Goal: Task Accomplishment & Management: Manage account settings

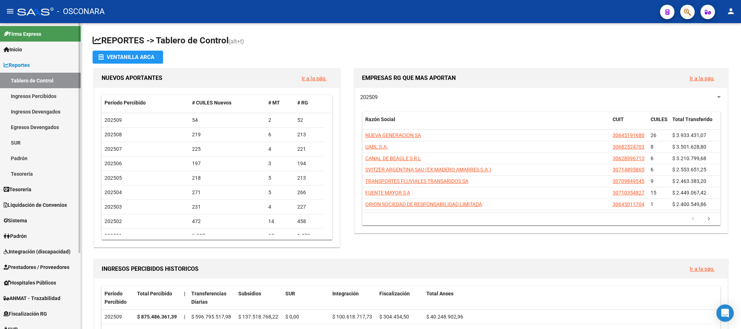
click at [20, 234] on span "Padrón" at bounding box center [15, 236] width 23 height 8
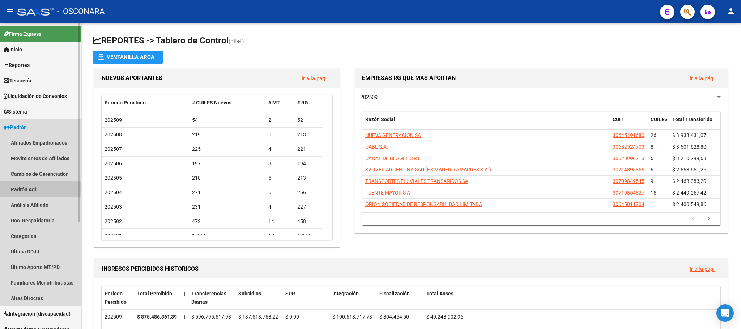
click at [39, 186] on link "Padrón Ágil" at bounding box center [40, 190] width 81 height 16
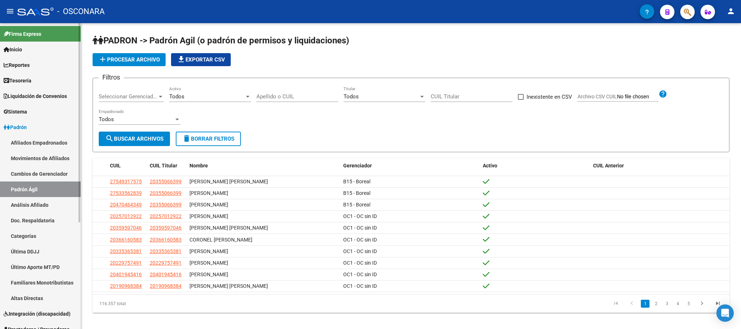
click at [45, 200] on link "Análisis Afiliado" at bounding box center [40, 205] width 81 height 16
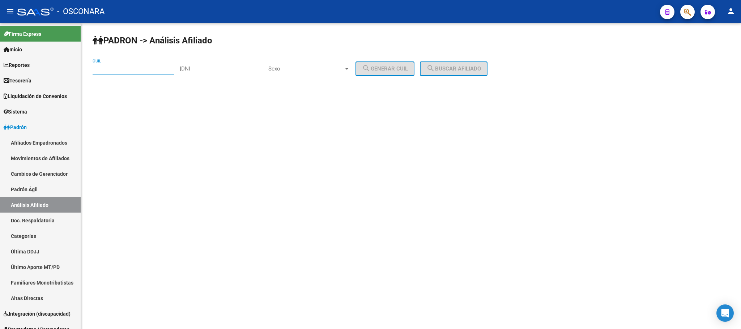
click at [152, 72] on input "CUIL" at bounding box center [134, 68] width 82 height 7
paste input "27-29422623-6"
type input "27-29422623-6"
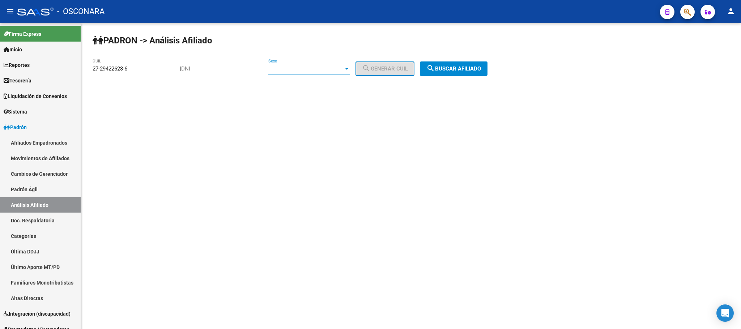
click at [332, 67] on span "Sexo" at bounding box center [305, 68] width 75 height 7
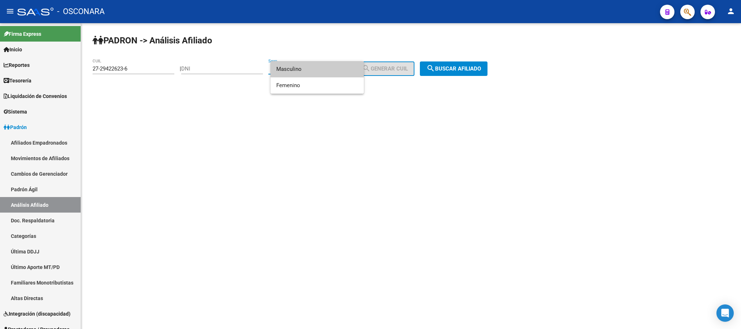
click at [306, 73] on span "Masculino" at bounding box center [317, 69] width 82 height 16
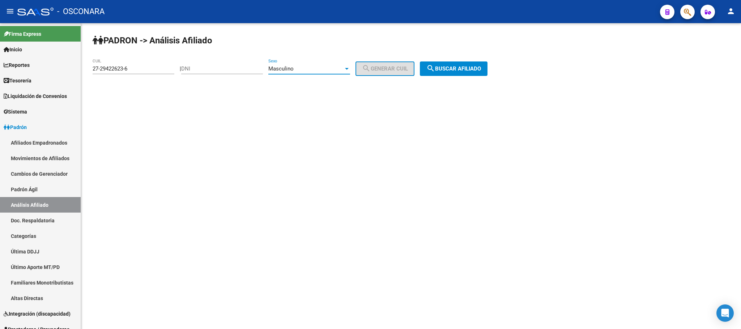
click at [344, 69] on div "Masculino" at bounding box center [305, 68] width 75 height 7
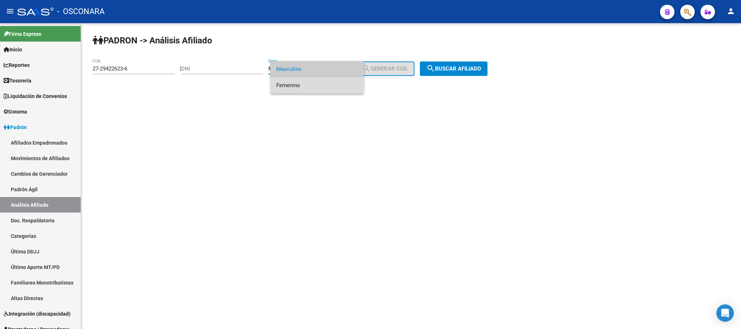
click at [341, 86] on span "Femenino" at bounding box center [317, 85] width 82 height 16
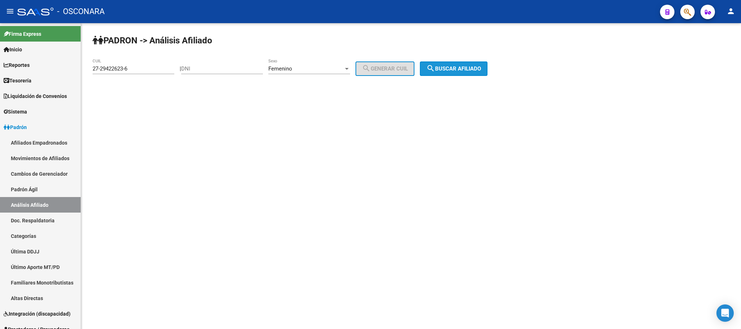
click at [476, 72] on span "search Buscar afiliado" at bounding box center [454, 68] width 55 height 7
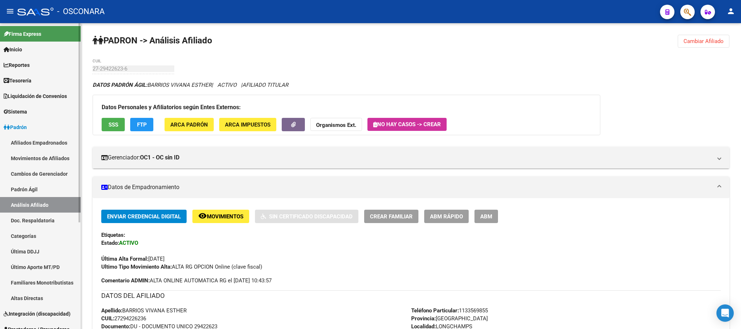
click at [17, 188] on link "Padrón Ágil" at bounding box center [40, 190] width 81 height 16
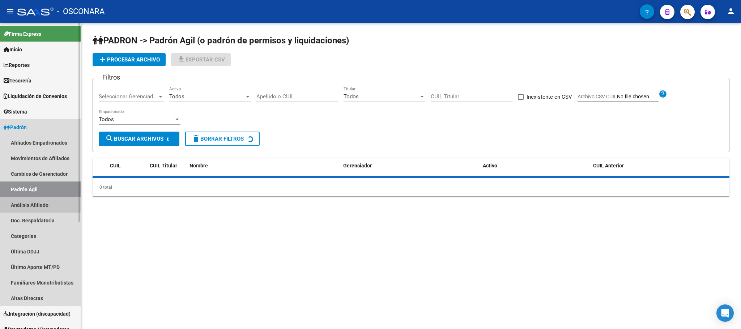
click at [23, 202] on link "Análisis Afiliado" at bounding box center [40, 205] width 81 height 16
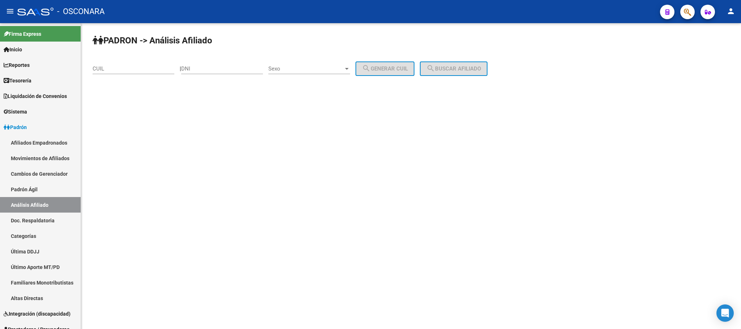
click at [122, 73] on div "CUIL" at bounding box center [134, 67] width 82 height 16
paste input "20-37000242-9"
type input "20-37000242-9"
click at [481, 71] on span "search Buscar afiliado" at bounding box center [454, 68] width 55 height 7
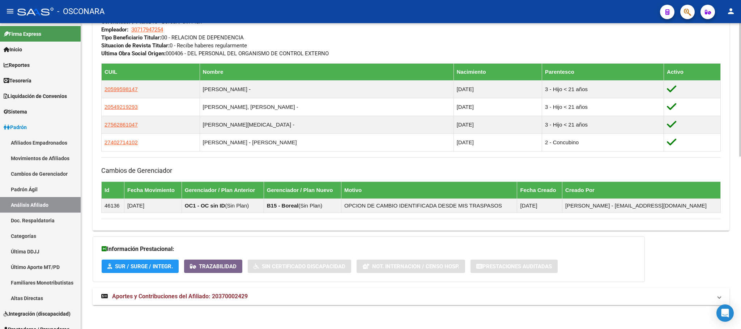
scroll to position [395, 0]
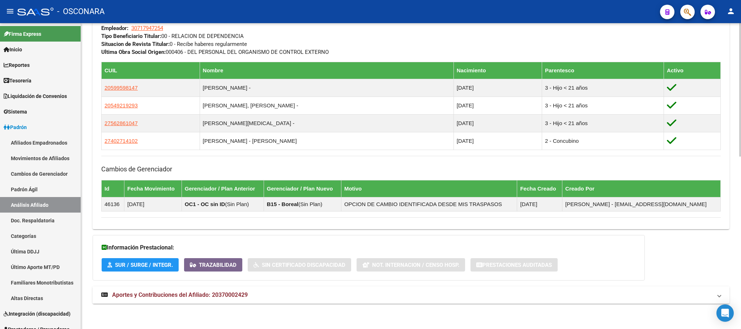
click at [244, 300] on mat-expansion-panel-header "Aportes y Contribuciones del Afiliado: 20370002429" at bounding box center [411, 295] width 637 height 17
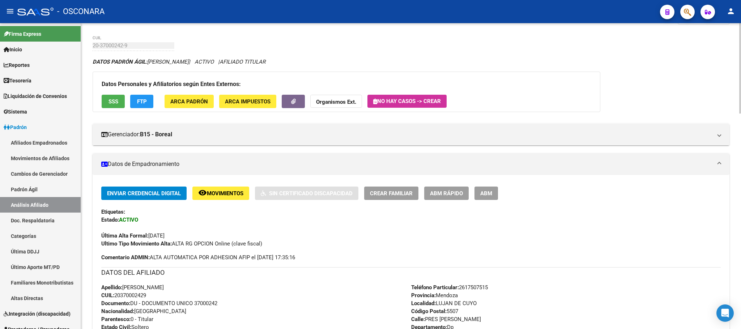
scroll to position [0, 0]
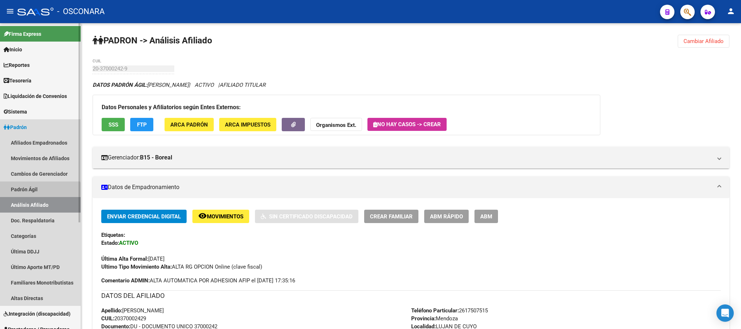
click at [29, 192] on link "Padrón Ágil" at bounding box center [40, 190] width 81 height 16
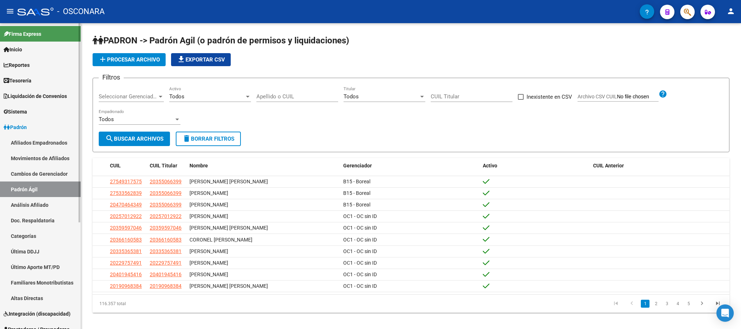
click at [33, 207] on link "Análisis Afiliado" at bounding box center [40, 205] width 81 height 16
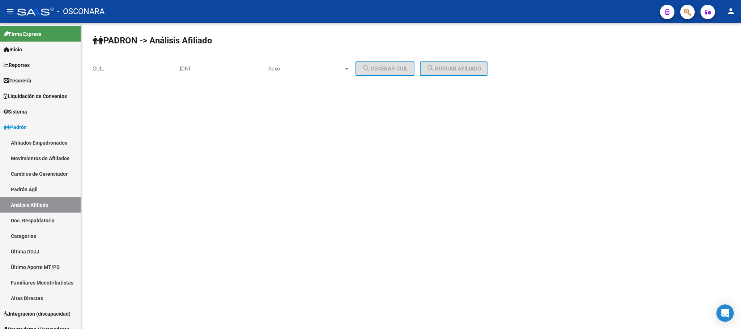
click at [127, 71] on input "CUIL" at bounding box center [134, 68] width 82 height 7
paste input "20-34222085-2"
type input "20-34222085-2"
click at [449, 66] on span "search Buscar afiliado" at bounding box center [454, 68] width 55 height 7
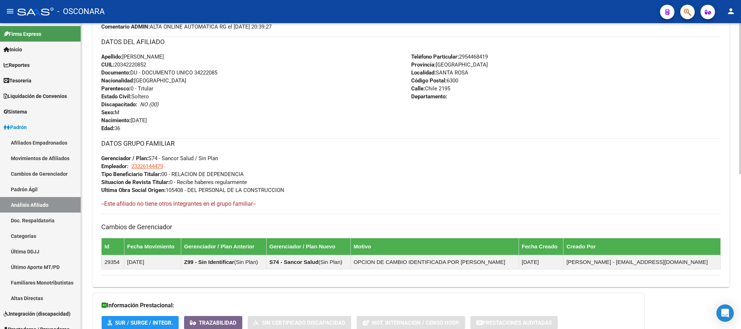
scroll to position [313, 0]
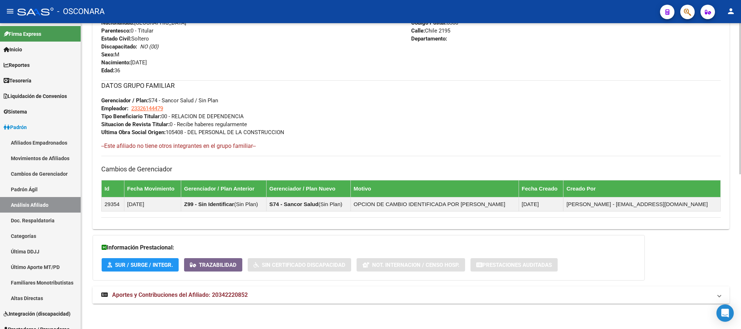
click at [238, 299] on strong "Aportes y Contribuciones del Afiliado: 20342220852" at bounding box center [174, 295] width 147 height 8
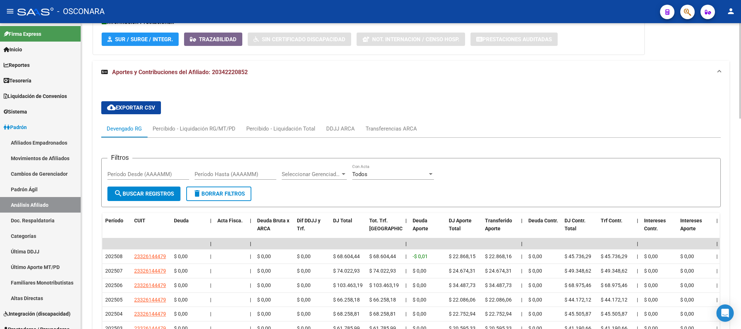
scroll to position [513, 0]
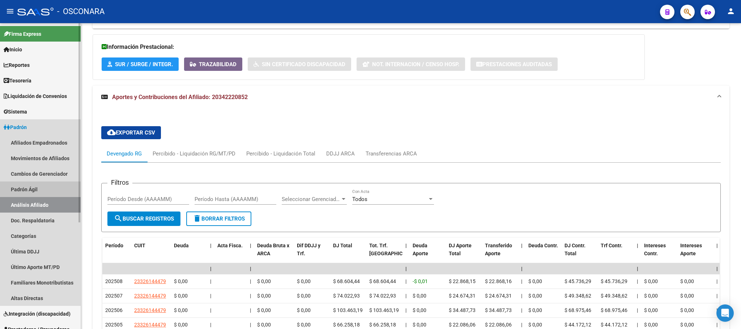
click at [45, 190] on link "Padrón Ágil" at bounding box center [40, 190] width 81 height 16
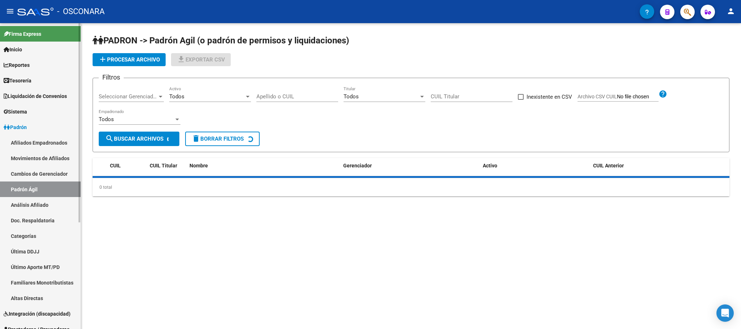
click at [44, 206] on link "Análisis Afiliado" at bounding box center [40, 205] width 81 height 16
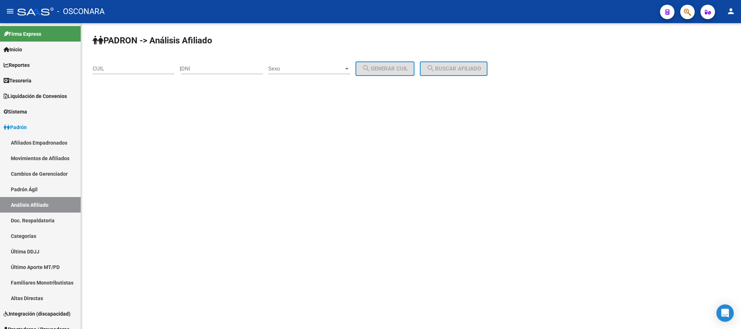
click at [157, 71] on input "CUIL" at bounding box center [134, 68] width 82 height 7
paste input "20-34222085-2"
type input "20-34222085-2"
click at [482, 60] on div "PADRON -> Análisis Afiliado 20-34222085-2 CUIL | DNI Sexo Sexo search Generar C…" at bounding box center [411, 61] width 660 height 76
click at [481, 65] on span "search Buscar afiliado" at bounding box center [454, 68] width 55 height 7
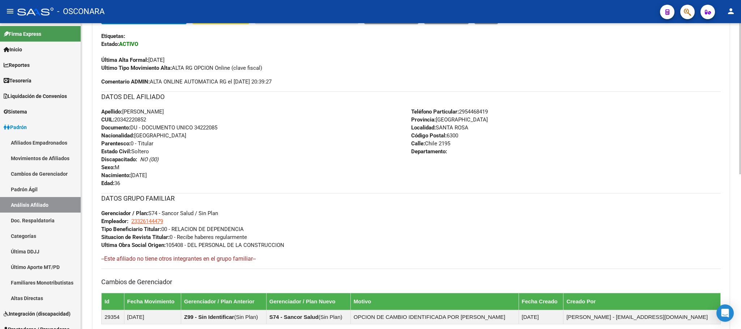
scroll to position [313, 0]
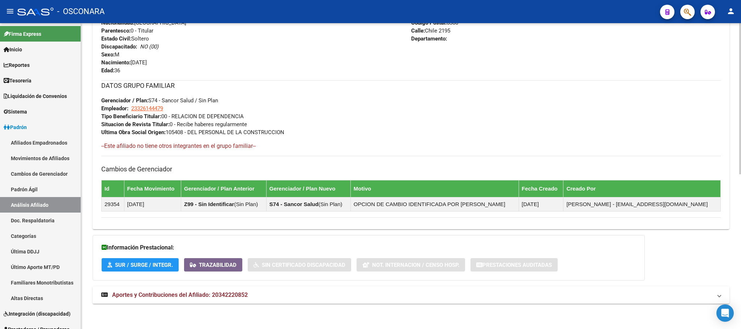
drag, startPoint x: 232, startPoint y: 294, endPoint x: 235, endPoint y: 292, distance: 3.7
click at [232, 293] on span "Aportes y Contribuciones del Afiliado: 20342220852" at bounding box center [180, 295] width 136 height 7
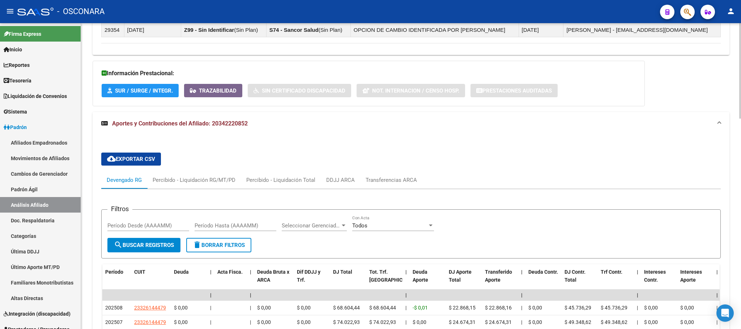
scroll to position [639, 0]
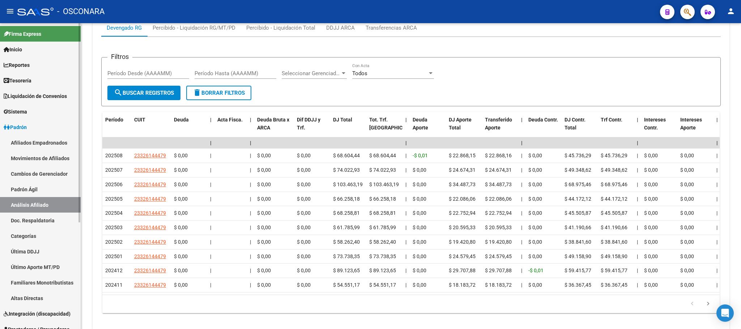
click at [41, 185] on link "Padrón Ágil" at bounding box center [40, 190] width 81 height 16
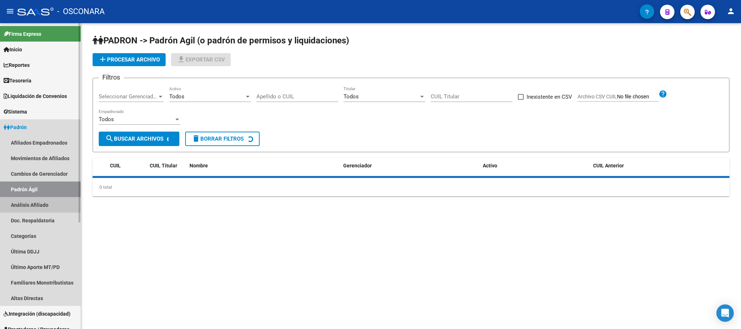
click at [45, 208] on link "Análisis Afiliado" at bounding box center [40, 205] width 81 height 16
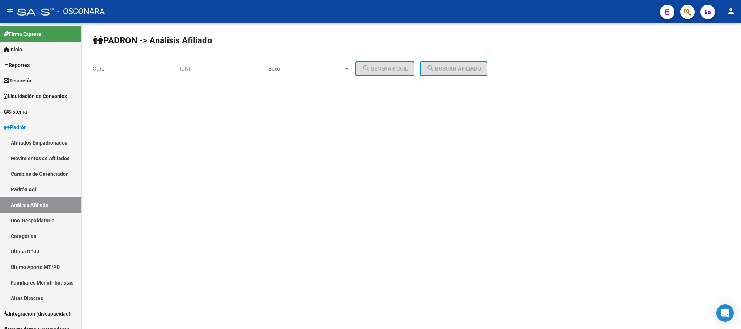
click at [125, 72] on input "CUIL" at bounding box center [134, 68] width 82 height 7
paste input "27-30275800-5"
type input "27-30275800-5"
click at [469, 66] on span "search Buscar afiliado" at bounding box center [454, 68] width 55 height 7
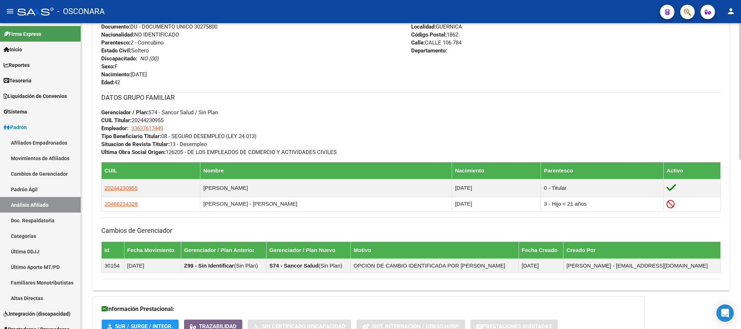
scroll to position [381, 0]
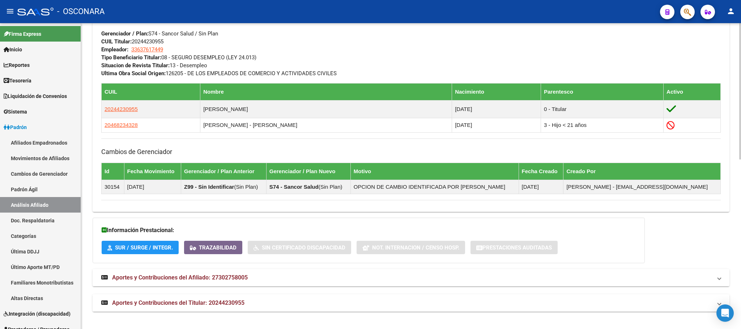
click at [206, 302] on span "Aportes y Contribuciones del Titular: 20244230955" at bounding box center [178, 303] width 132 height 7
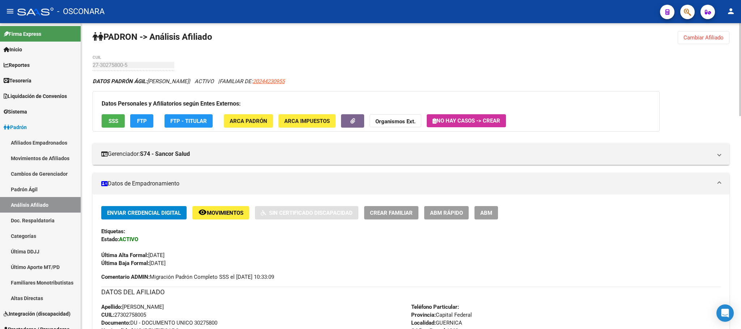
scroll to position [0, 0]
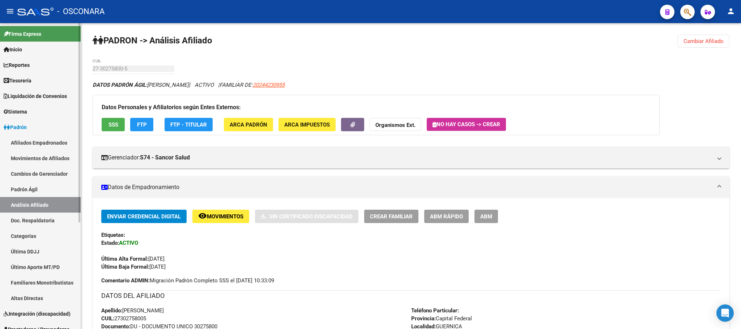
click at [27, 190] on link "Padrón Ágil" at bounding box center [40, 190] width 81 height 16
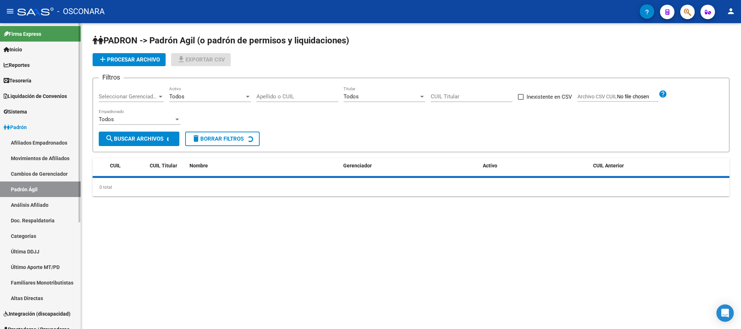
click at [31, 206] on link "Análisis Afiliado" at bounding box center [40, 205] width 81 height 16
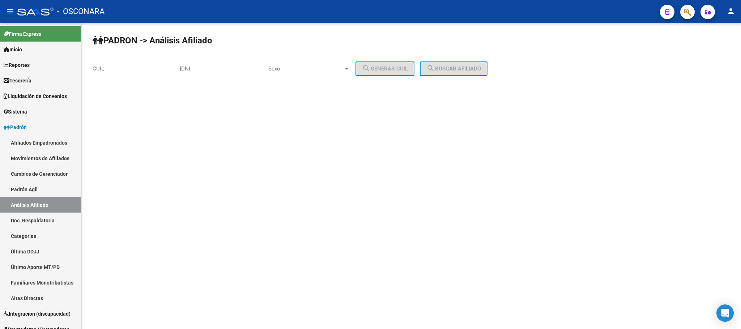
click at [155, 65] on input "CUIL" at bounding box center [134, 68] width 82 height 7
paste input "04-57211768"
drag, startPoint x: 132, startPoint y: 72, endPoint x: 61, endPoint y: 72, distance: 71.3
click at [62, 72] on mat-sidenav-container "Firma Express Inicio Calendario SSS Instructivos Contacto OS Reportes Tablero d…" at bounding box center [370, 176] width 741 height 306
click at [159, 68] on input "04-57211768" at bounding box center [134, 68] width 82 height 7
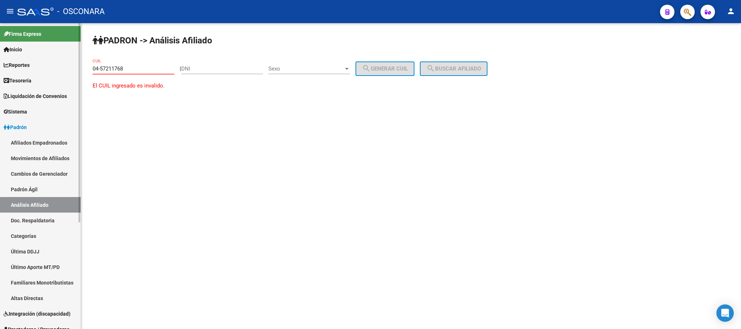
drag, startPoint x: 158, startPoint y: 68, endPoint x: 39, endPoint y: 53, distance: 119.9
click at [39, 53] on mat-sidenav-container "Firma Express Inicio Calendario SSS Instructivos Contacto OS Reportes Tablero d…" at bounding box center [370, 176] width 741 height 306
paste input "20-45721176-"
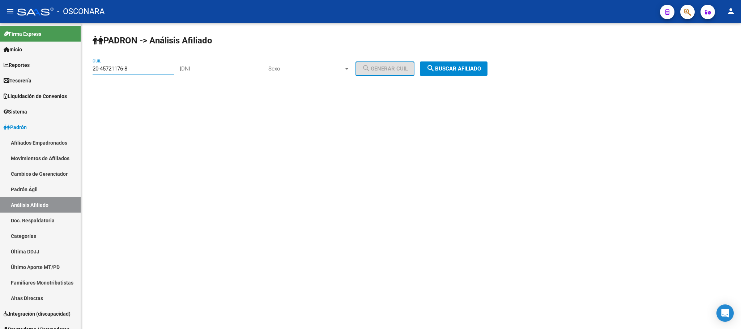
type input "20-45721176-8"
click at [481, 65] on span "search Buscar afiliado" at bounding box center [454, 68] width 55 height 7
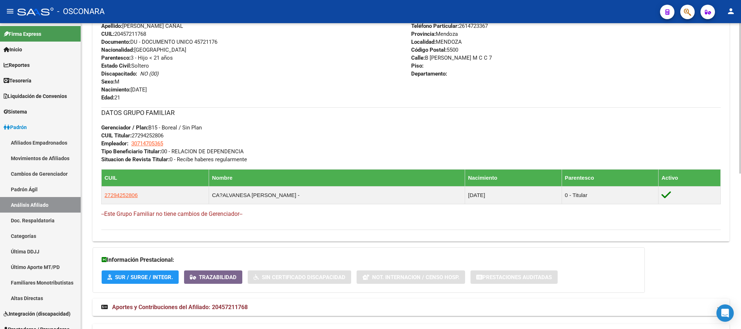
scroll to position [262, 0]
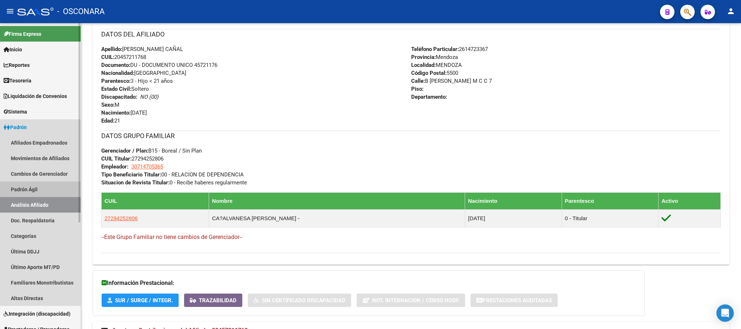
click at [50, 190] on link "Padrón Ágil" at bounding box center [40, 190] width 81 height 16
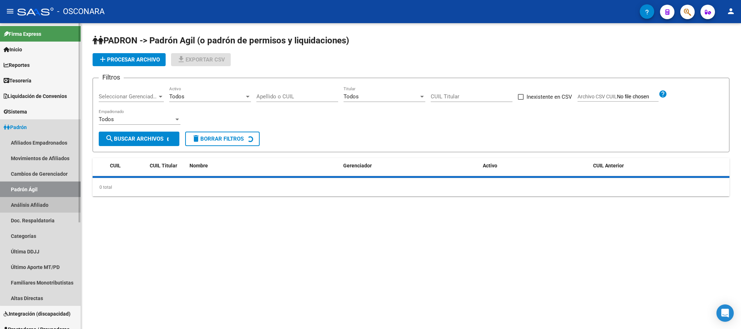
click at [48, 203] on link "Análisis Afiliado" at bounding box center [40, 205] width 81 height 16
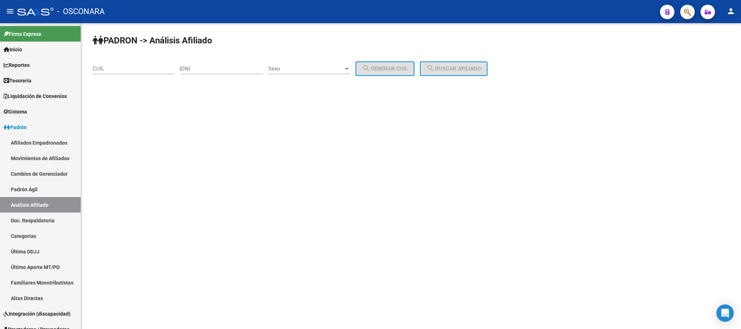
click at [202, 71] on input "DNI" at bounding box center [222, 68] width 82 height 7
paste input "25578372"
type input "25578372"
click at [346, 64] on div "Sexo Sexo" at bounding box center [309, 67] width 82 height 16
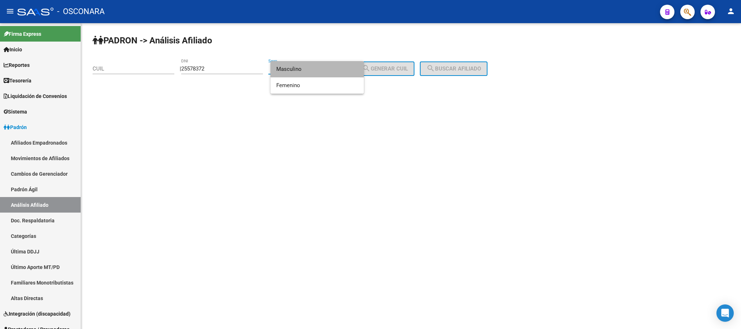
drag, startPoint x: 326, startPoint y: 72, endPoint x: 374, endPoint y: 73, distance: 48.9
click at [325, 72] on span "Masculino" at bounding box center [317, 69] width 82 height 16
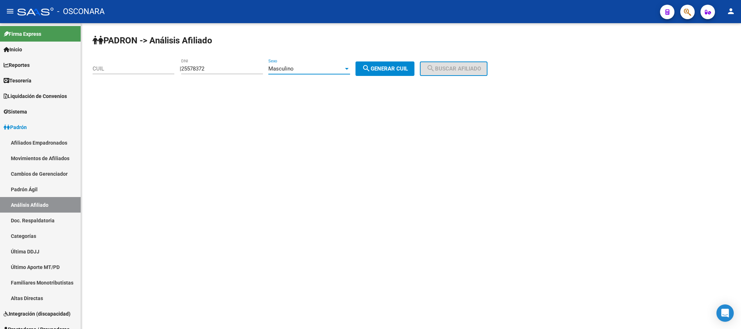
click at [402, 65] on span "search Generar CUIL" at bounding box center [385, 68] width 46 height 7
type input "20-25578372-7"
click at [464, 65] on span "search Buscar afiliado" at bounding box center [454, 68] width 55 height 7
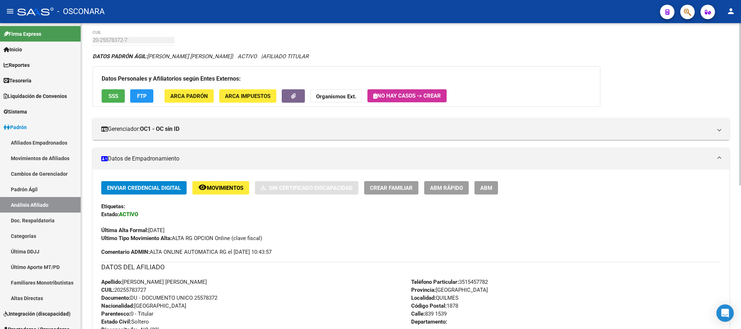
scroll to position [54, 0]
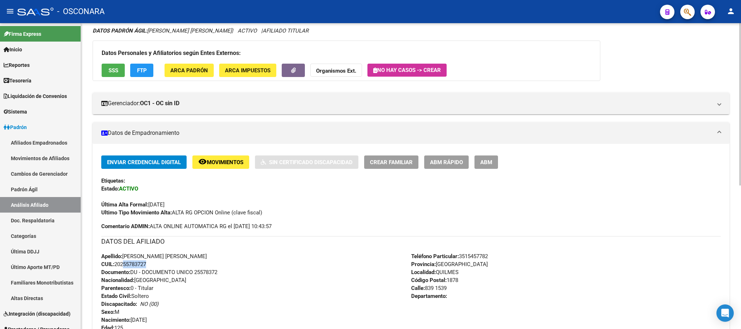
drag, startPoint x: 146, startPoint y: 264, endPoint x: 123, endPoint y: 264, distance: 23.2
click at [123, 264] on span "CUIL: 20255783727" at bounding box center [123, 264] width 45 height 7
copy span "25578372"
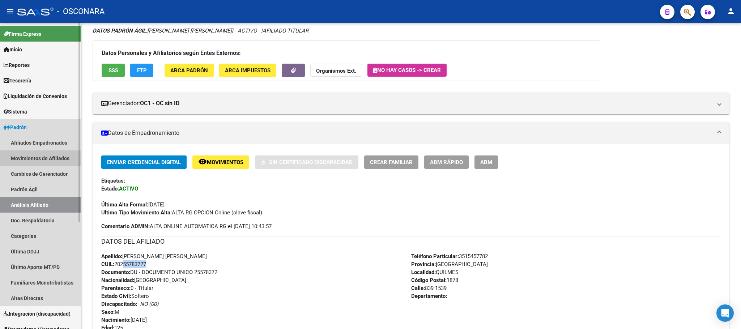
click at [56, 156] on link "Movimientos de Afiliados" at bounding box center [40, 159] width 81 height 16
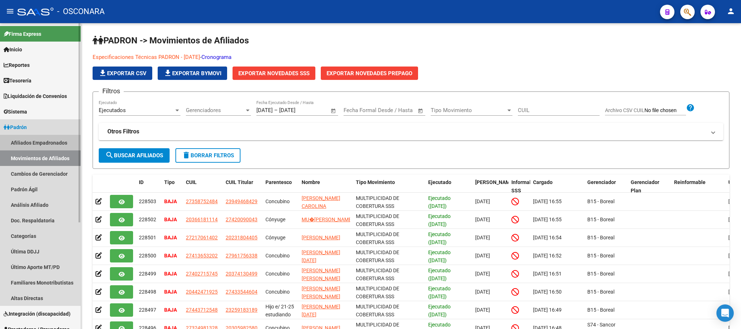
click at [51, 142] on link "Afiliados Empadronados" at bounding box center [40, 143] width 81 height 16
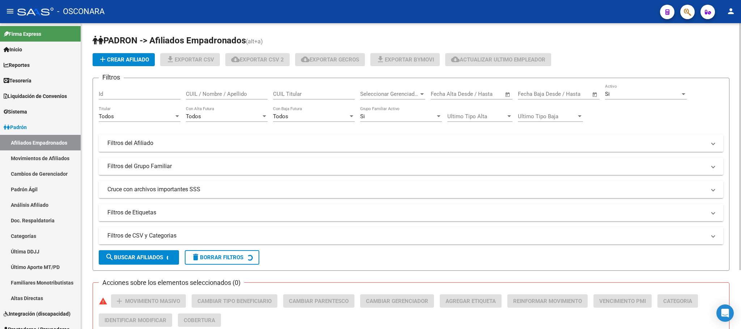
click at [164, 232] on mat-expansion-panel-header "Filtros de CSV y Categorias" at bounding box center [411, 235] width 625 height 17
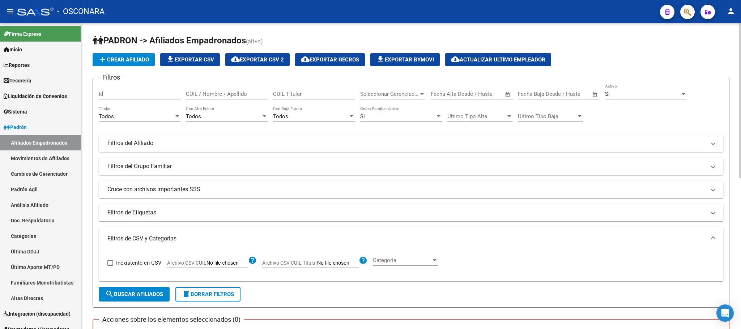
click at [213, 264] on input "Archivo CSV CUIL" at bounding box center [228, 263] width 42 height 7
type input "C:\fakepath\Opciones de alta.csv"
click at [655, 94] on div "Si" at bounding box center [642, 94] width 75 height 7
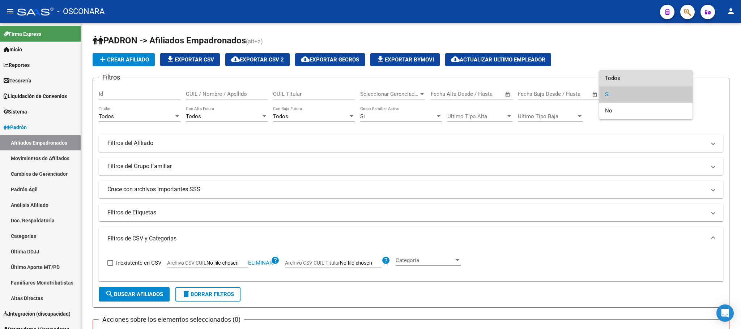
click at [619, 83] on span "Todos" at bounding box center [646, 78] width 82 height 16
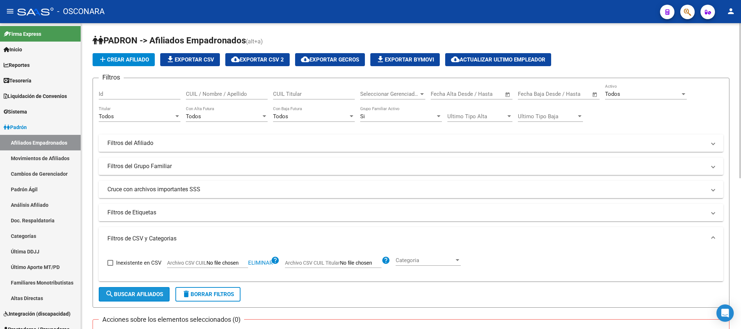
click at [131, 295] on span "search Buscar Afiliados" at bounding box center [134, 294] width 58 height 7
click at [683, 96] on div at bounding box center [684, 94] width 7 height 6
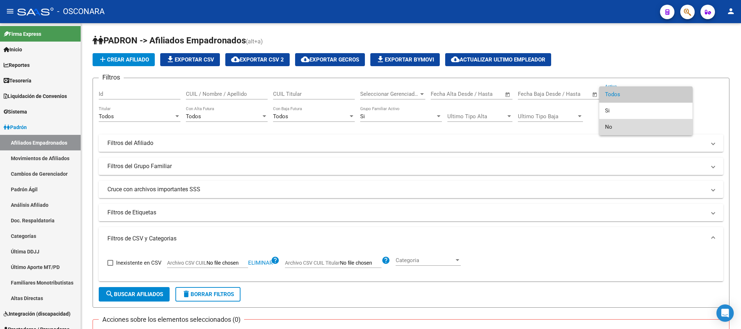
click at [627, 122] on span "No" at bounding box center [646, 127] width 82 height 16
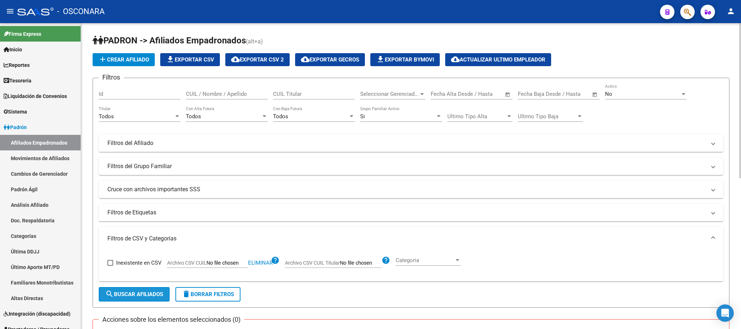
click at [157, 289] on button "search Buscar Afiliados" at bounding box center [134, 294] width 71 height 14
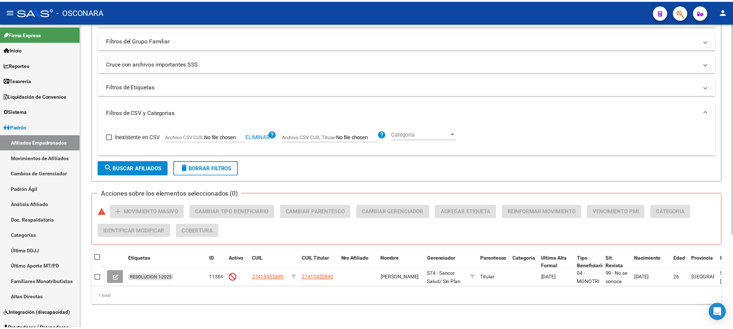
scroll to position [135, 0]
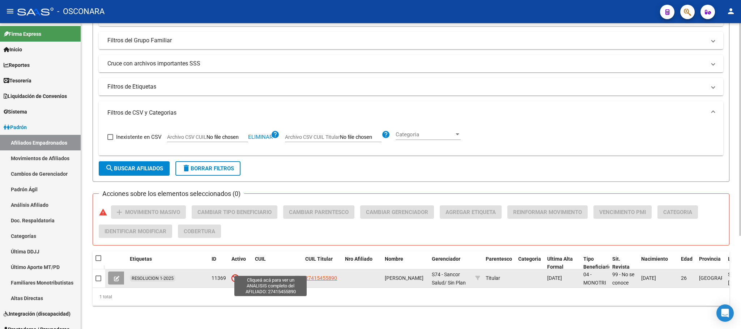
click at [268, 275] on span "27415455890" at bounding box center [271, 278] width 32 height 6
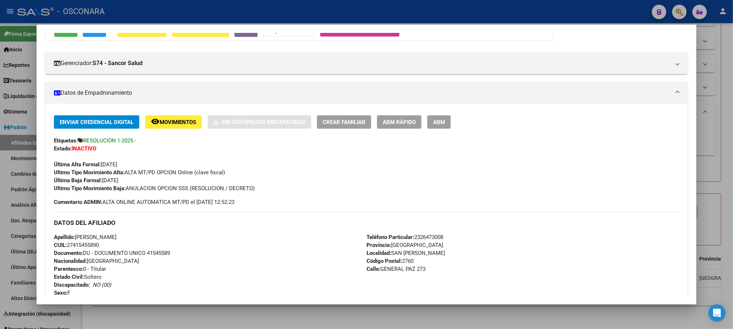
scroll to position [0, 0]
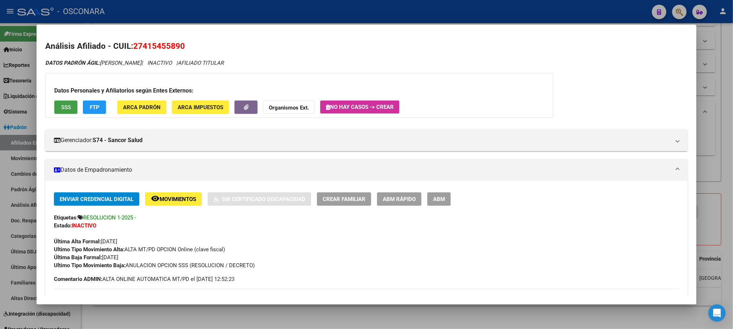
click at [68, 103] on button "SSS" at bounding box center [65, 107] width 23 height 13
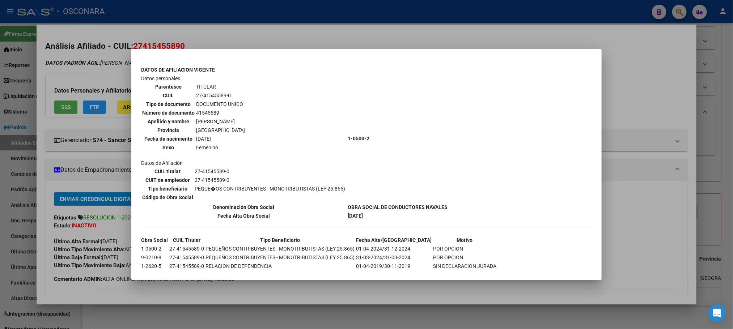
scroll to position [38, 0]
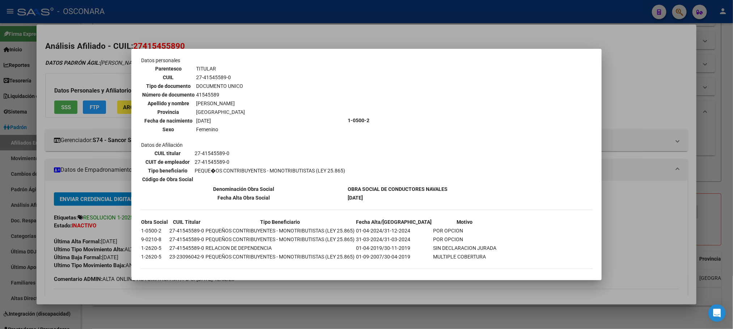
click at [338, 285] on div at bounding box center [366, 164] width 733 height 329
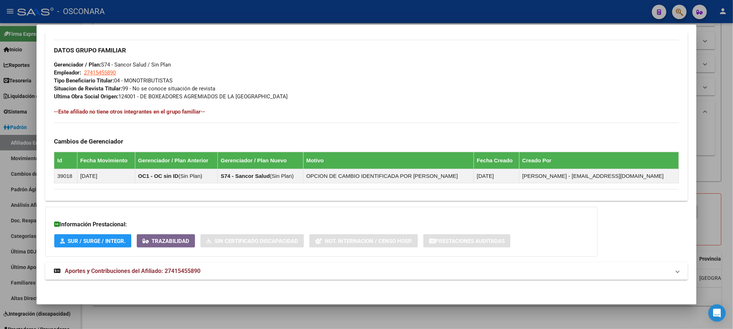
scroll to position [357, 0]
click at [195, 271] on span "Aportes y Contribuciones del Afiliado: 27415455890" at bounding box center [133, 271] width 136 height 7
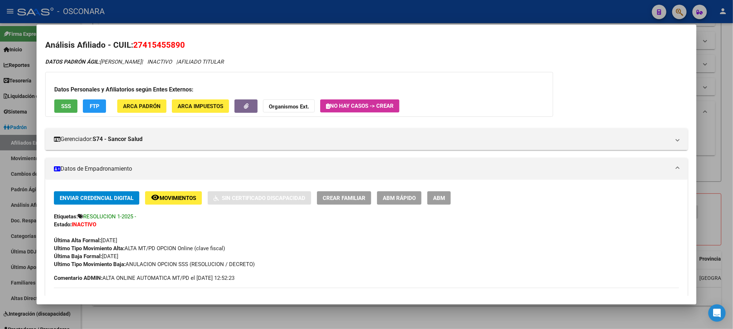
scroll to position [0, 0]
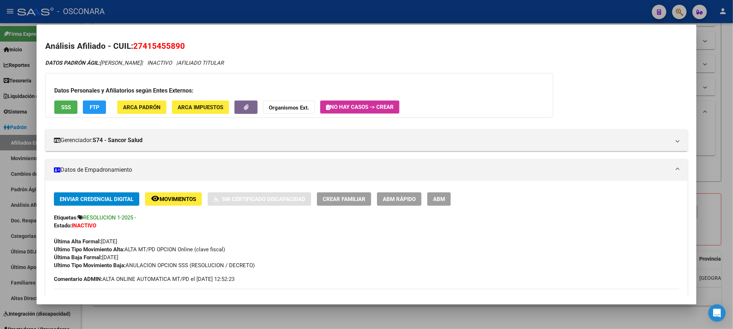
drag, startPoint x: 131, startPoint y: 47, endPoint x: 182, endPoint y: 43, distance: 51.1
click at [182, 43] on h2 "Análisis Afiliado - CUIL: 27415455890" at bounding box center [366, 46] width 642 height 12
copy span "27415455890"
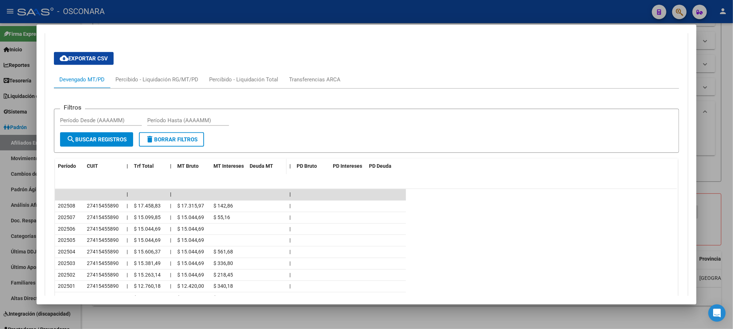
scroll to position [651, 0]
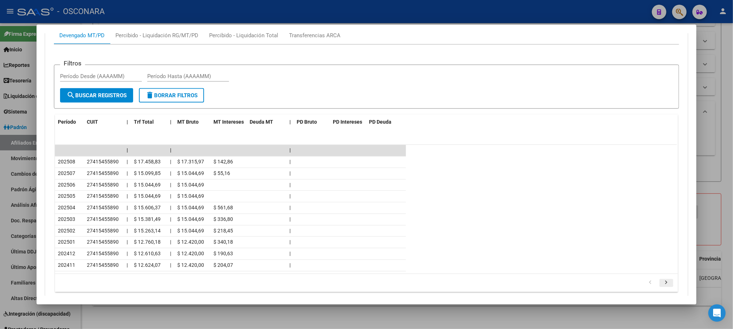
click at [662, 288] on icon "go to next page" at bounding box center [666, 284] width 9 height 9
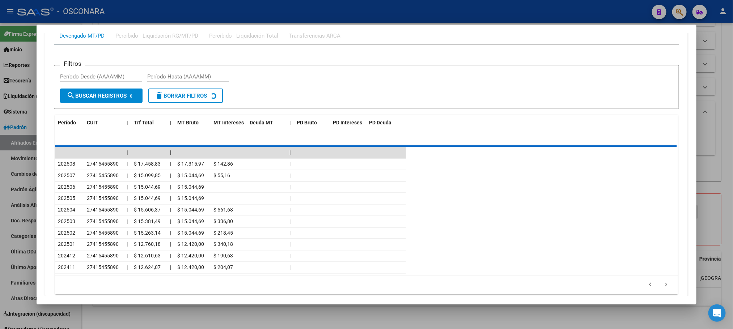
scroll to position [650, 0]
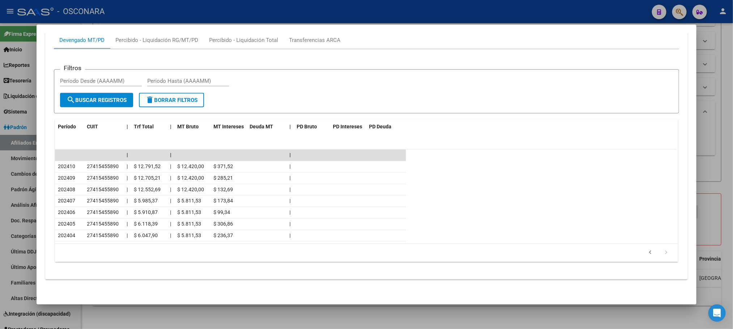
click at [429, 305] on div at bounding box center [366, 164] width 733 height 329
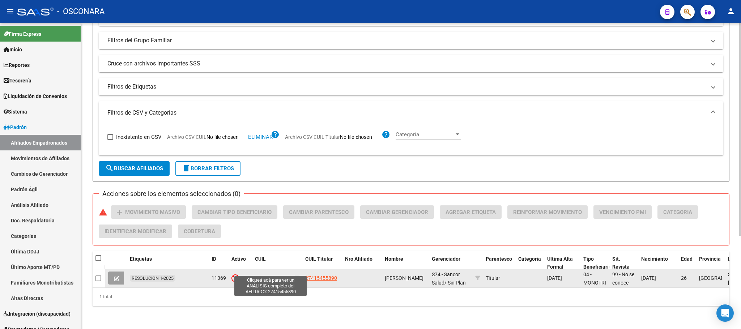
click at [281, 275] on span "27415455890" at bounding box center [271, 278] width 32 height 6
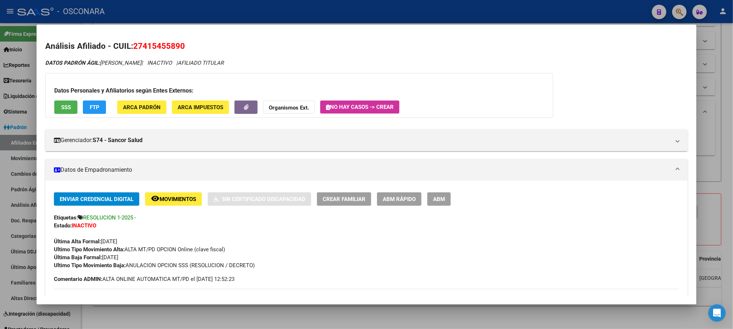
click at [366, 310] on div at bounding box center [366, 164] width 733 height 329
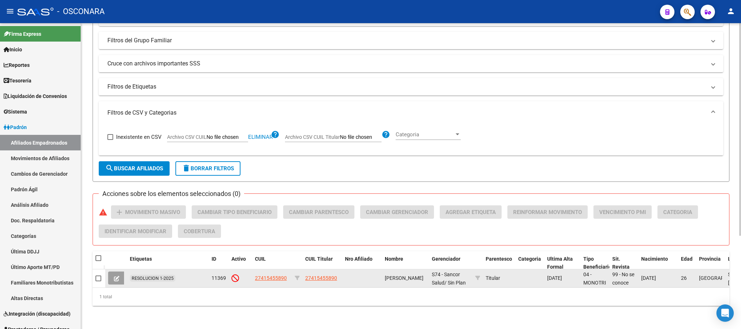
click at [257, 274] on app-link-go-to "27415455890" at bounding box center [271, 278] width 32 height 8
click at [263, 275] on span "27415455890" at bounding box center [271, 278] width 32 height 6
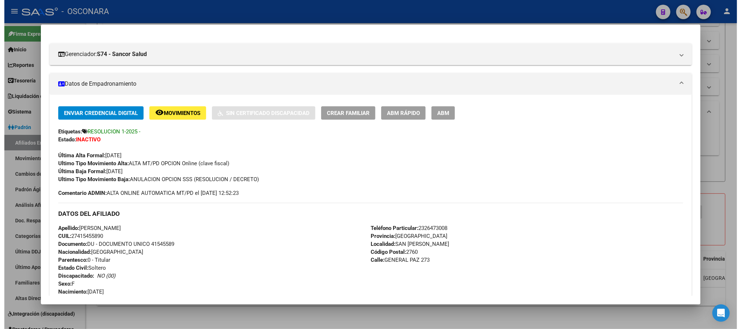
scroll to position [0, 0]
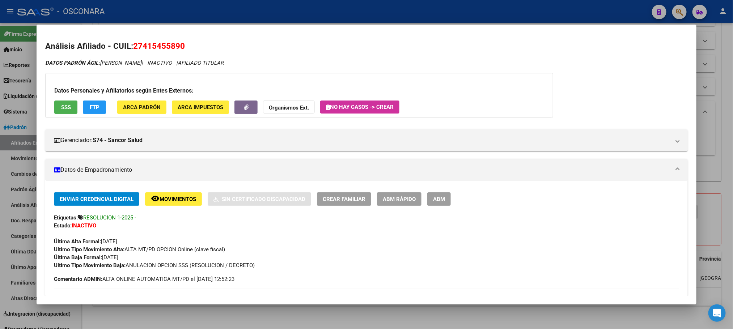
click at [137, 318] on div at bounding box center [366, 164] width 733 height 329
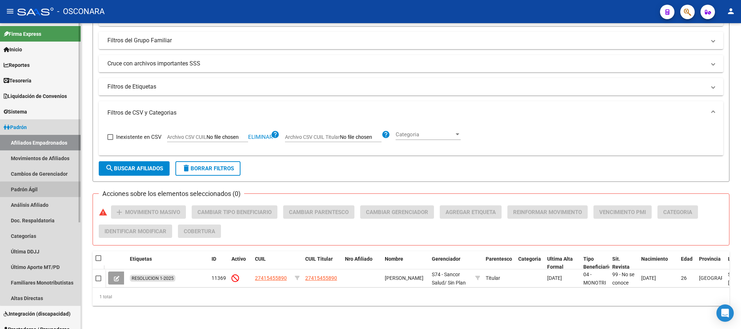
click at [48, 192] on link "Padrón Ágil" at bounding box center [40, 190] width 81 height 16
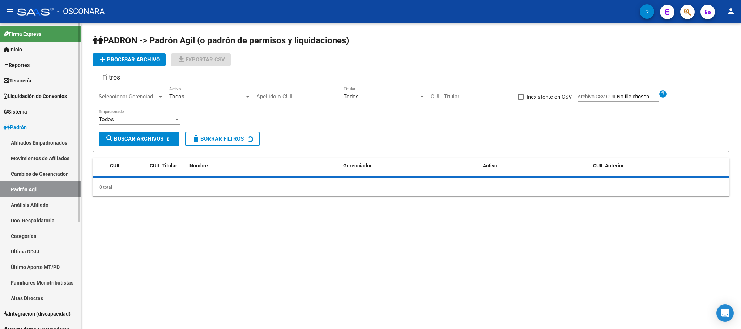
click at [54, 206] on link "Análisis Afiliado" at bounding box center [40, 205] width 81 height 16
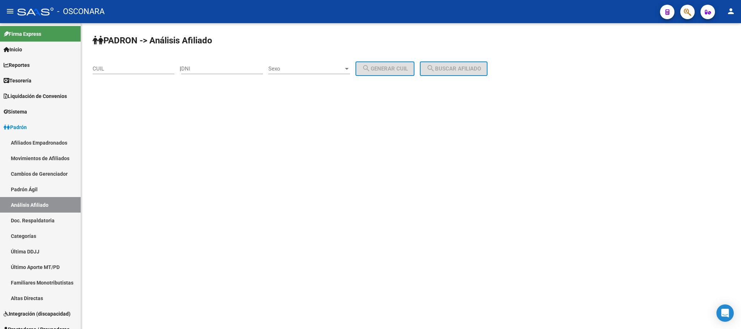
click at [156, 63] on div "CUIL" at bounding box center [134, 67] width 82 height 16
paste input "20-34222085-2"
type input "20-34222085-2"
click at [453, 71] on span "search Buscar afiliado" at bounding box center [454, 68] width 55 height 7
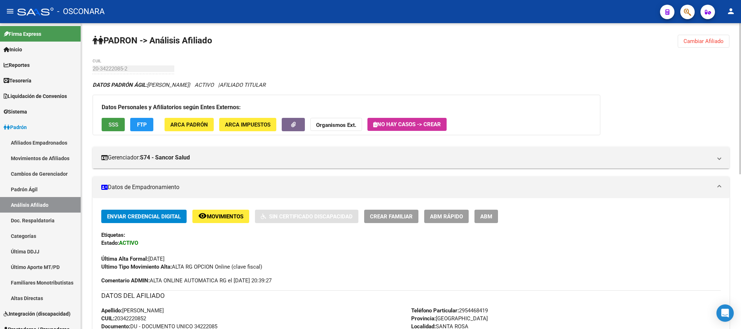
click at [118, 123] on span "SSS" at bounding box center [114, 125] width 10 height 7
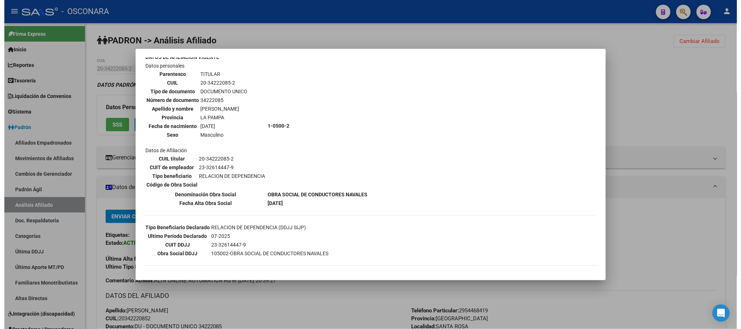
scroll to position [62, 0]
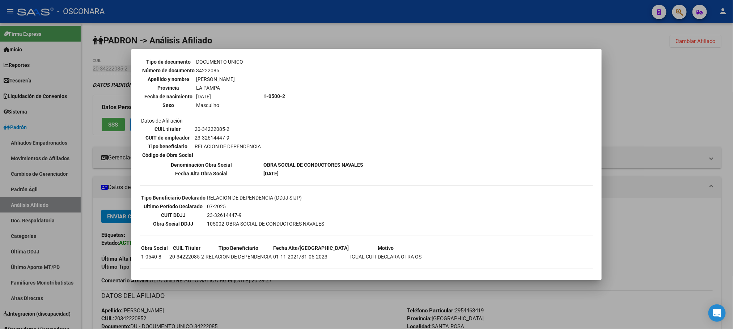
click at [291, 299] on div at bounding box center [366, 164] width 733 height 329
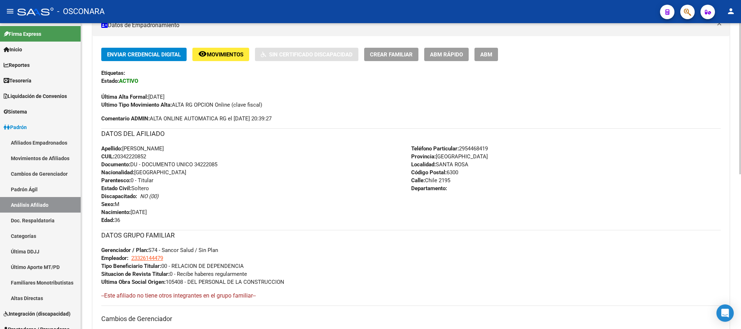
scroll to position [163, 0]
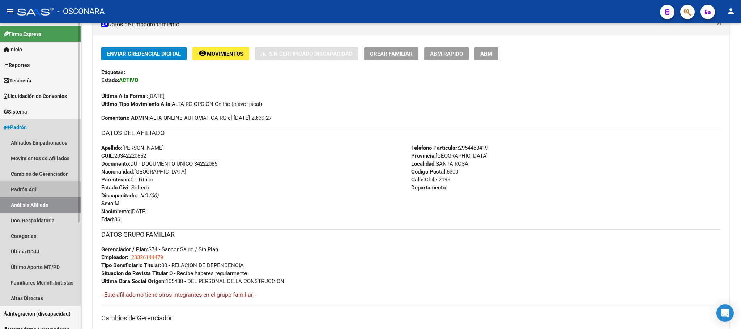
click at [29, 186] on link "Padrón Ágil" at bounding box center [40, 190] width 81 height 16
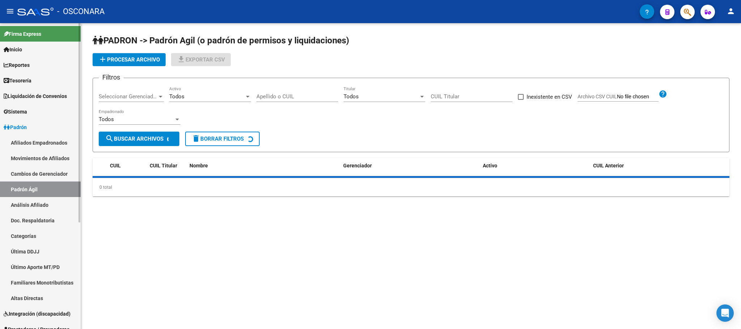
click at [30, 207] on link "Análisis Afiliado" at bounding box center [40, 205] width 81 height 16
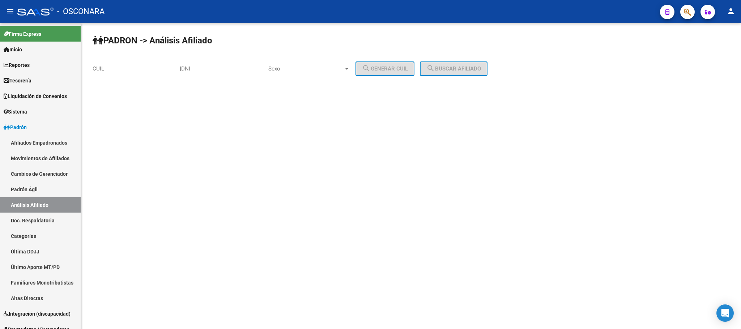
click at [131, 64] on div "CUIL" at bounding box center [134, 67] width 82 height 16
paste input "20-34222085-2"
type input "20-34222085-2"
drag, startPoint x: 453, startPoint y: 61, endPoint x: 459, endPoint y: 76, distance: 16.1
click at [454, 61] on div "PADRON -> Análisis Afiliado 20-34222085-2 CUIL | DNI Sexo Sexo search Generar C…" at bounding box center [411, 61] width 660 height 76
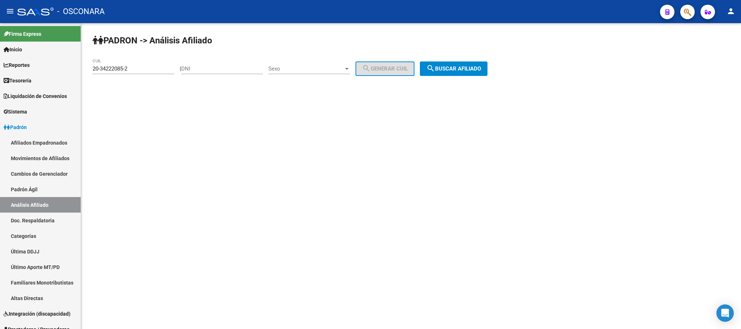
click at [460, 72] on span "search Buscar afiliado" at bounding box center [454, 68] width 55 height 7
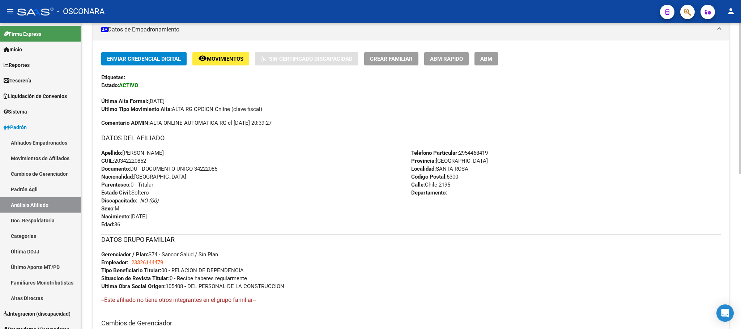
scroll to position [313, 0]
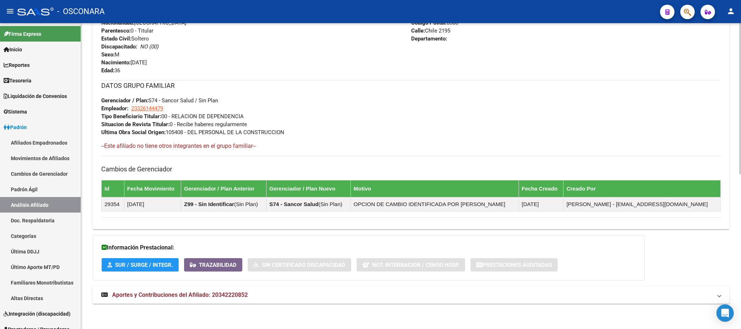
click at [220, 291] on mat-expansion-panel-header "Aportes y Contribuciones del Afiliado: 20342220852" at bounding box center [411, 295] width 637 height 17
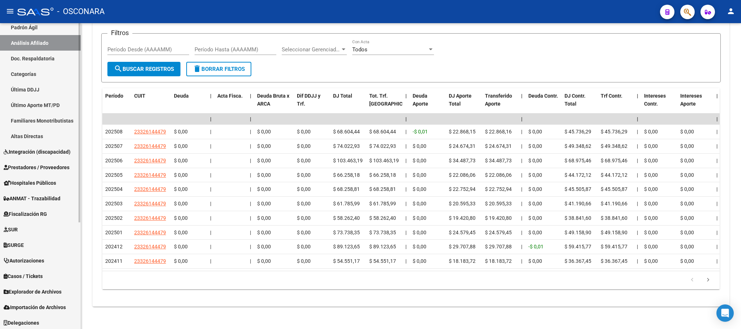
scroll to position [163, 0]
click at [38, 287] on span "Explorador de Archivos" at bounding box center [33, 291] width 58 height 8
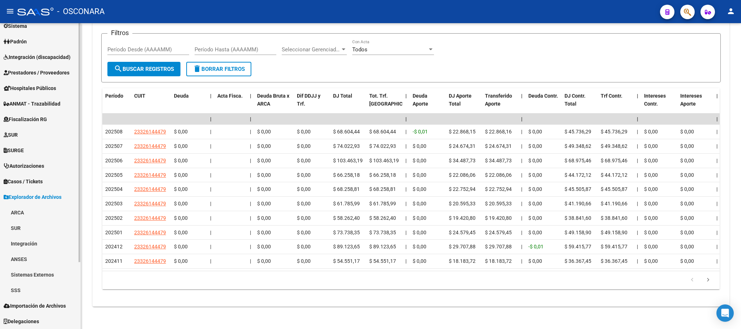
scroll to position [85, 0]
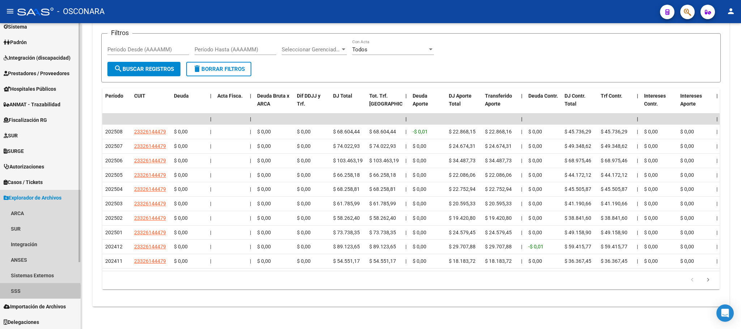
click at [35, 291] on link "SSS" at bounding box center [40, 291] width 81 height 16
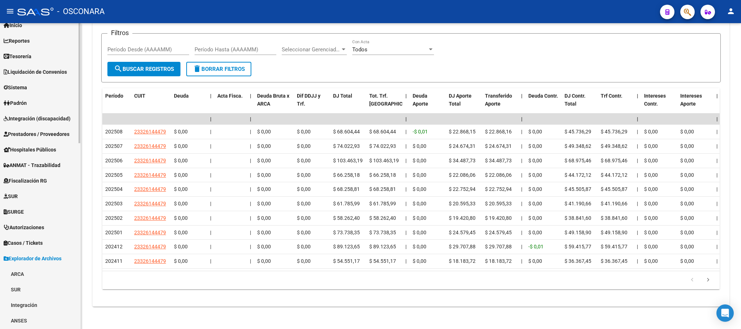
scroll to position [0, 0]
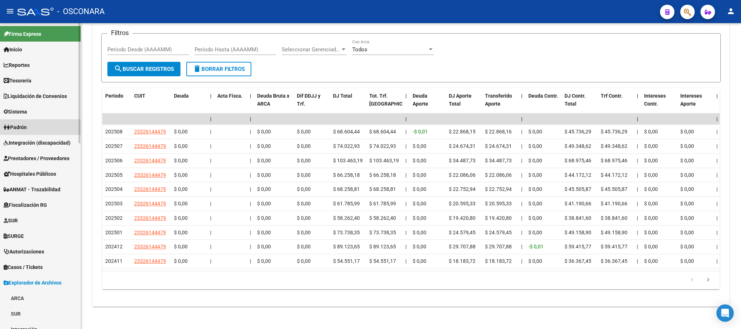
click at [35, 130] on link "Padrón" at bounding box center [40, 127] width 81 height 16
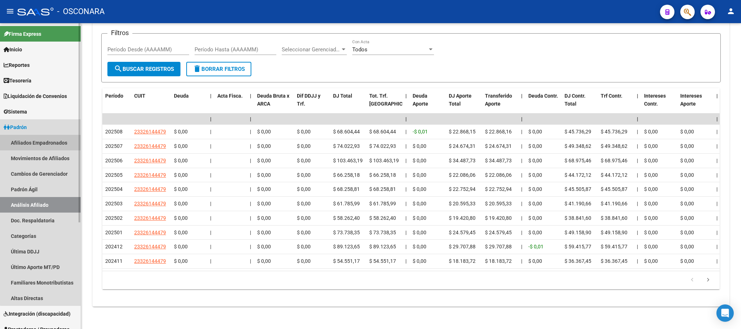
click at [52, 143] on link "Afiliados Empadronados" at bounding box center [40, 143] width 81 height 16
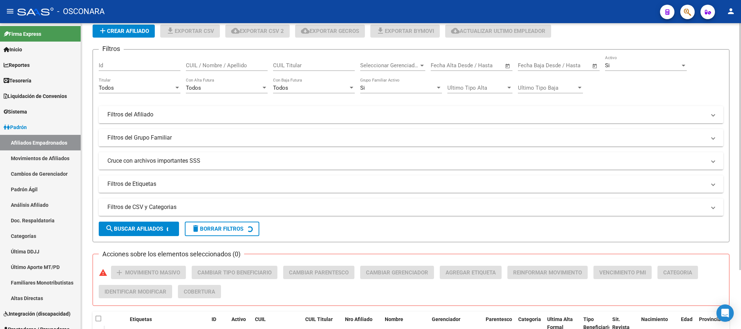
scroll to position [73, 0]
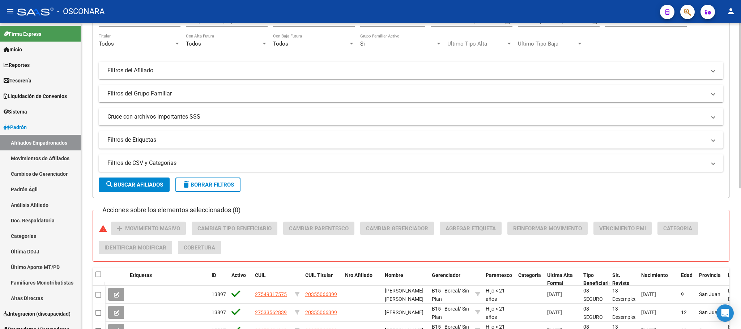
click at [168, 161] on mat-panel-title "Filtros de CSV y Categorias" at bounding box center [406, 163] width 599 height 8
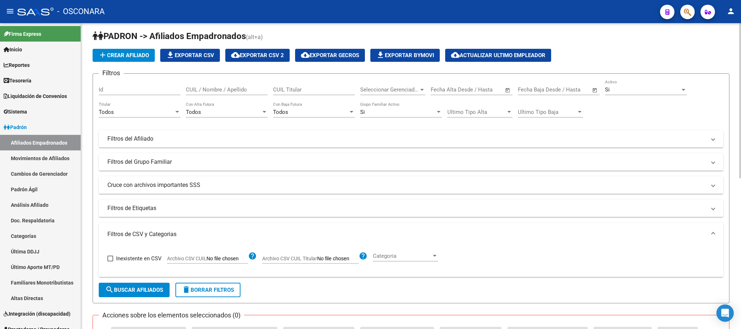
scroll to position [0, 0]
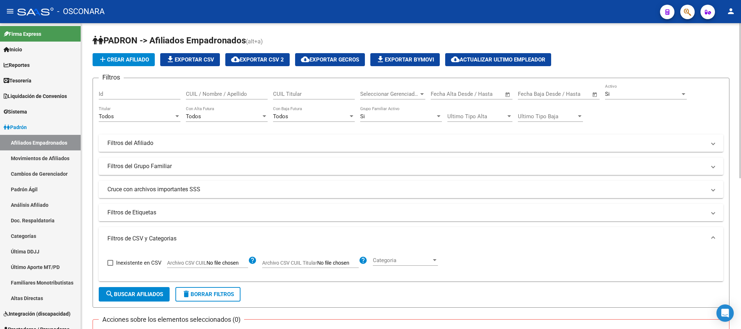
click at [221, 263] on input "Archivo CSV CUIL" at bounding box center [228, 263] width 42 height 7
type input "C:\fakepath\Opciones de alta.csv"
click at [675, 93] on div "Si" at bounding box center [642, 94] width 75 height 7
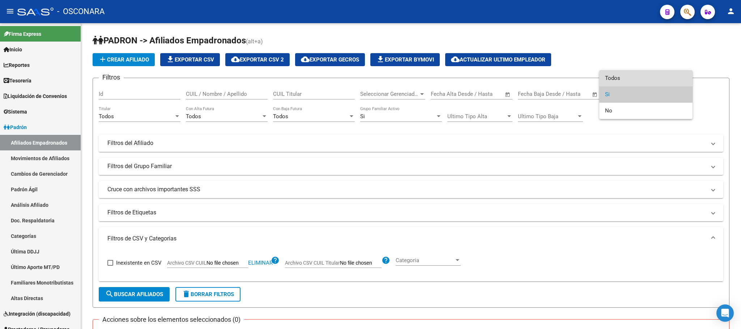
click at [620, 72] on span "Todos" at bounding box center [646, 78] width 82 height 16
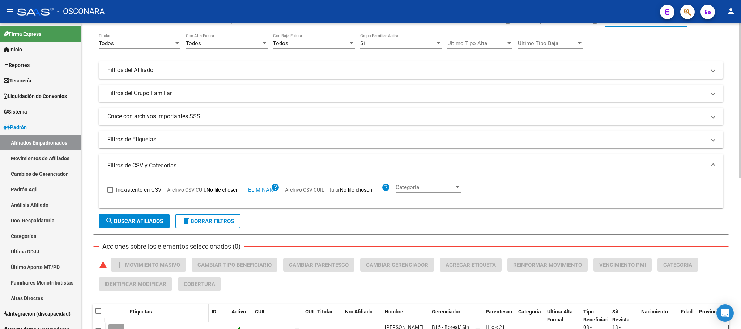
scroll to position [163, 0]
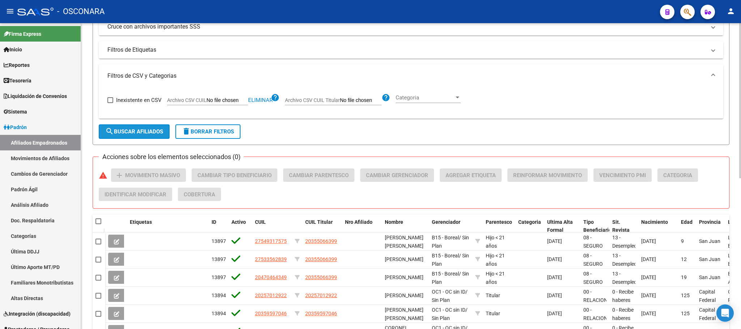
click at [153, 132] on span "search Buscar Afiliados" at bounding box center [134, 131] width 58 height 7
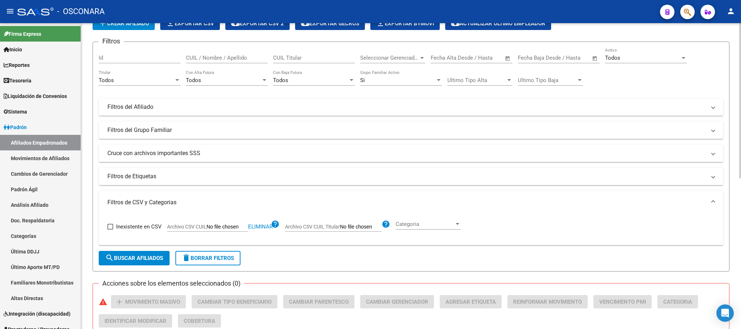
scroll to position [0, 0]
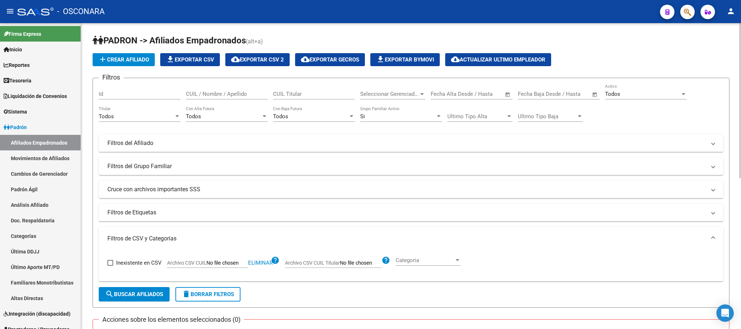
click at [678, 90] on div "Todos Activo" at bounding box center [646, 92] width 82 height 16
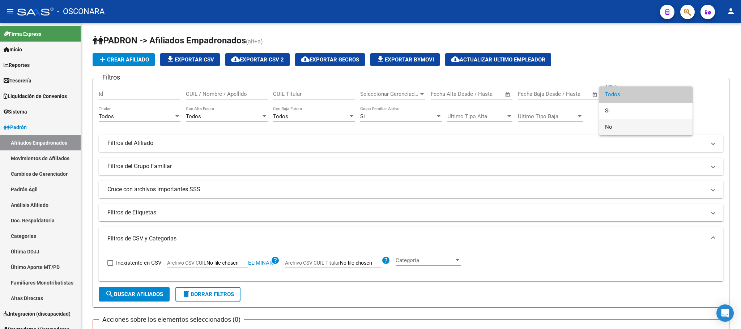
click at [610, 126] on span "No" at bounding box center [646, 127] width 82 height 16
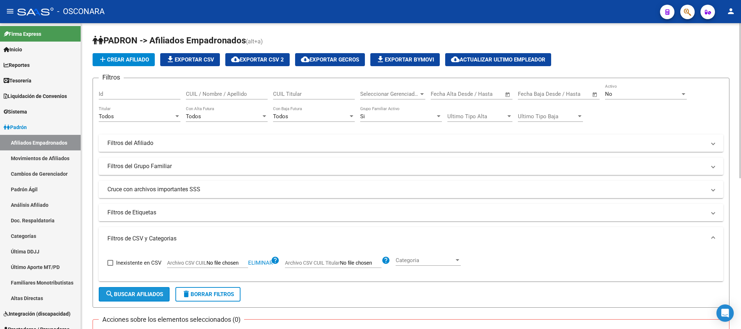
click at [151, 296] on span "search Buscar Afiliados" at bounding box center [134, 294] width 58 height 7
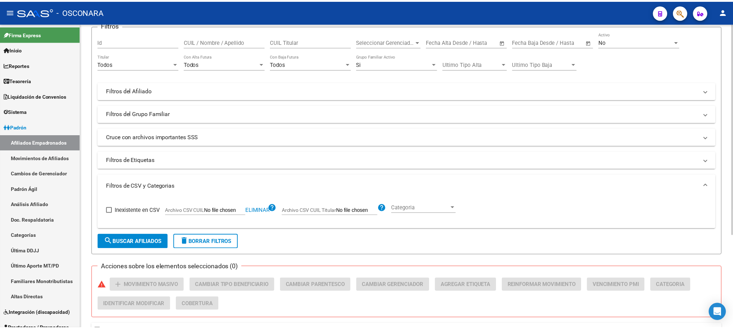
scroll to position [135, 0]
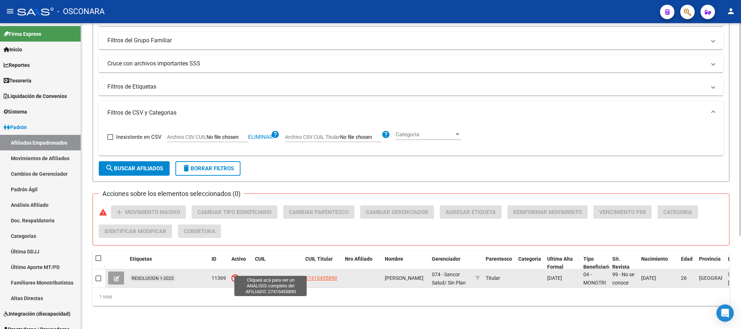
click at [264, 275] on span "27415455890" at bounding box center [271, 278] width 32 height 6
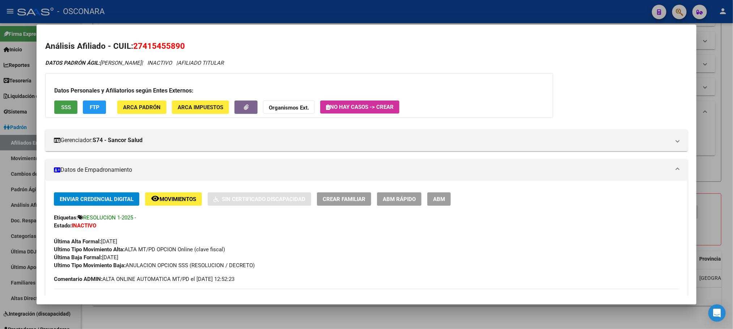
click at [61, 101] on button "SSS" at bounding box center [65, 107] width 23 height 13
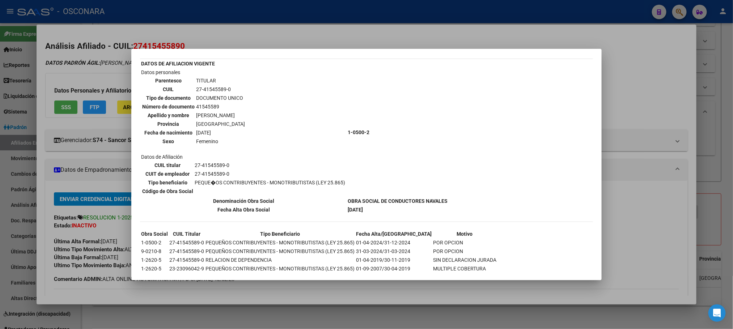
scroll to position [38, 0]
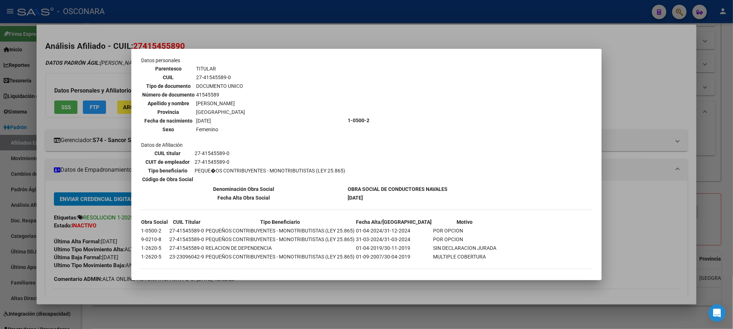
click at [304, 285] on div at bounding box center [366, 164] width 733 height 329
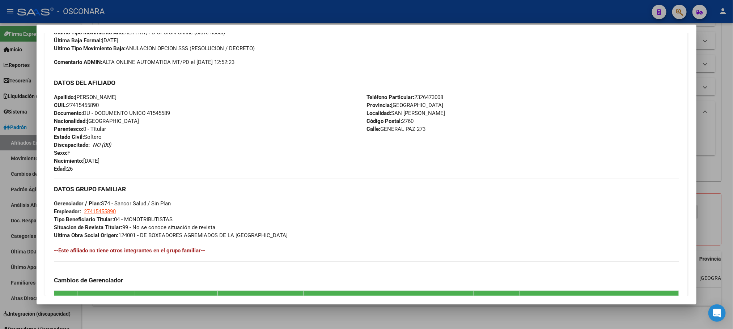
scroll to position [357, 0]
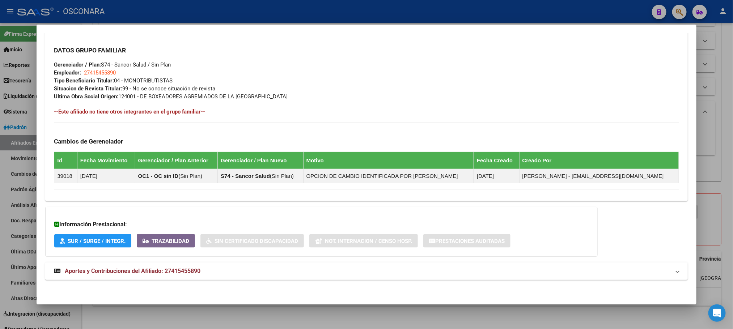
click at [193, 271] on span "Aportes y Contribuciones del Afiliado: 27415455890" at bounding box center [133, 271] width 136 height 7
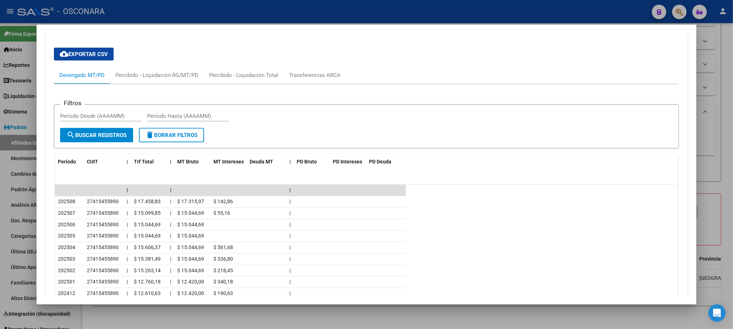
scroll to position [685, 0]
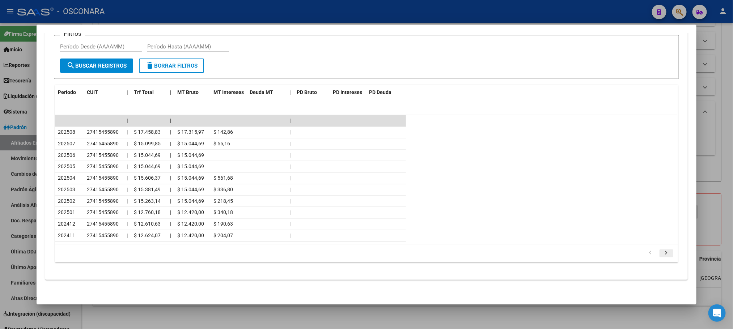
click at [666, 252] on icon "go to next page" at bounding box center [666, 254] width 9 height 9
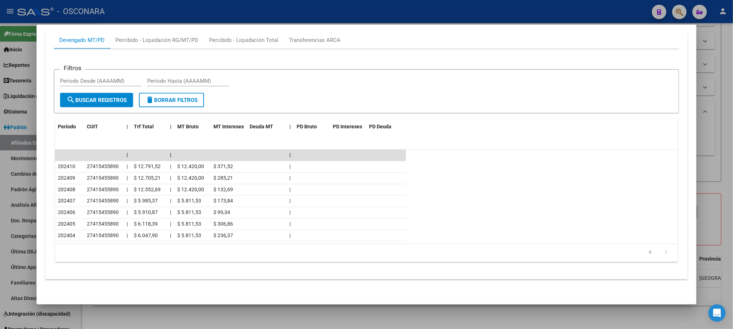
scroll to position [650, 0]
click at [647, 253] on icon "go to previous page" at bounding box center [650, 254] width 9 height 9
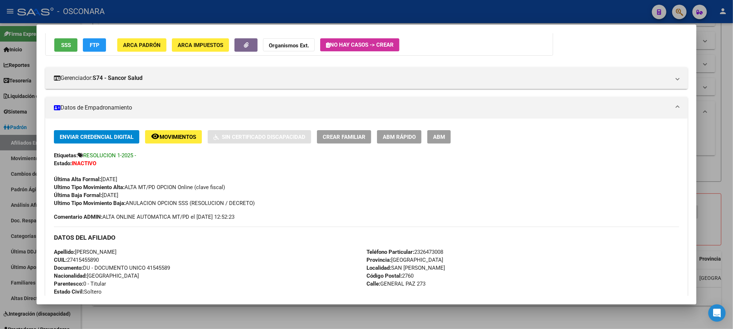
scroll to position [0, 0]
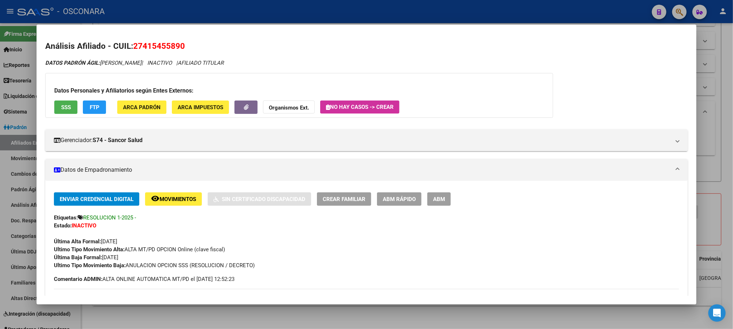
click at [395, 198] on span "ABM Rápido" at bounding box center [399, 199] width 33 height 7
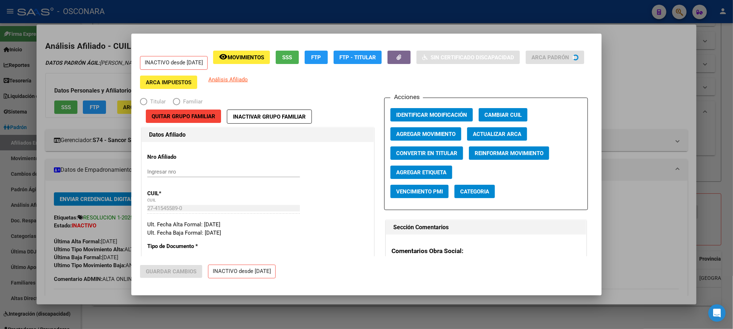
radio input "true"
type input "27-41545589-0"
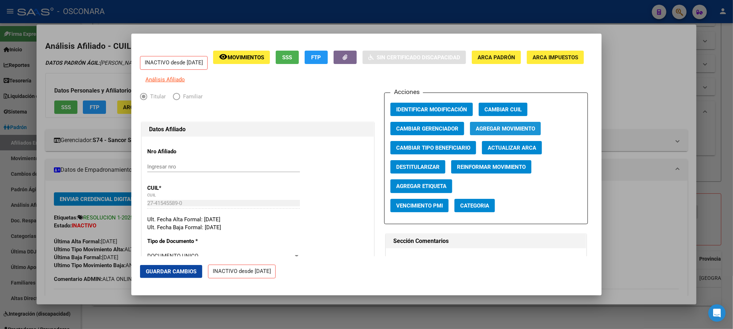
click at [510, 132] on span "Agregar Movimiento" at bounding box center [505, 129] width 59 height 7
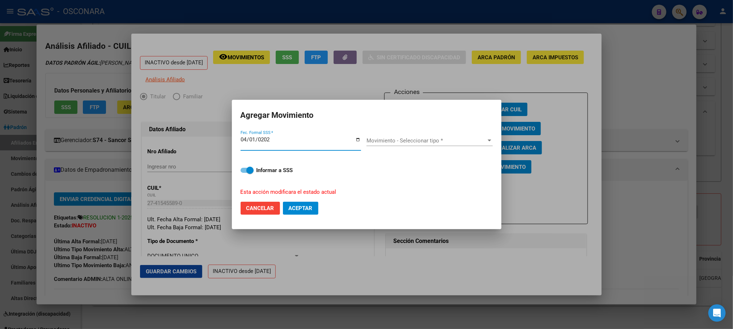
type input "2024-04-01"
click at [474, 142] on span "Movimiento - Seleccionar tipo *" at bounding box center [427, 140] width 120 height 7
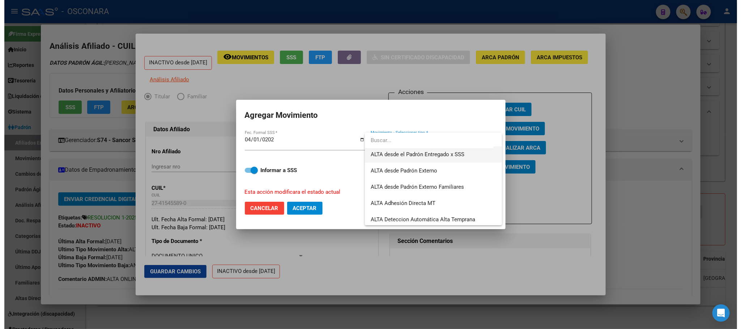
scroll to position [249, 0]
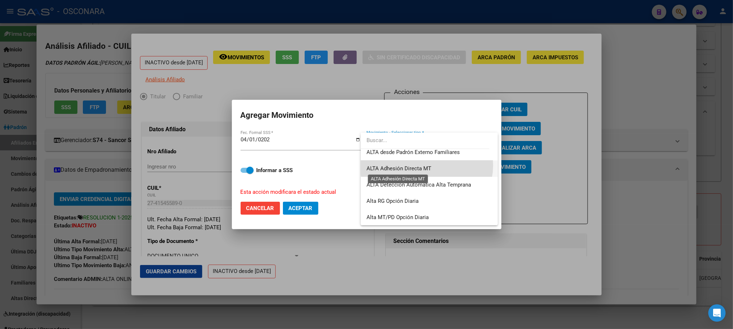
click at [427, 165] on span "ALTA Adhesión Directa MT" at bounding box center [399, 168] width 65 height 7
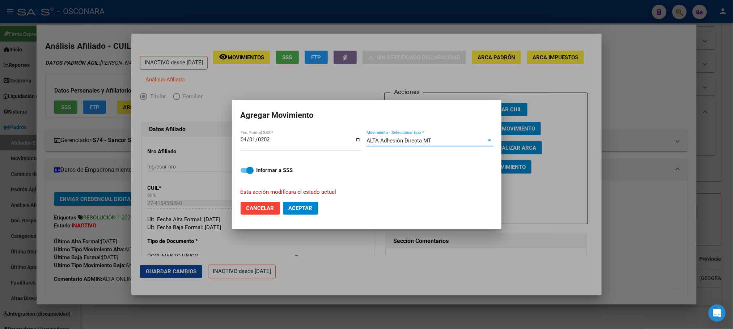
click at [249, 171] on span at bounding box center [249, 170] width 7 height 7
click at [244, 173] on input "Informar a SSS" at bounding box center [244, 173] width 0 height 0
checkbox input "false"
click at [311, 209] on span "Aceptar" at bounding box center [301, 208] width 24 height 7
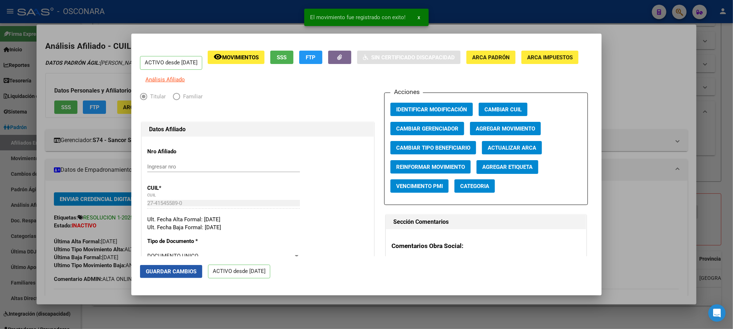
click at [180, 271] on span "Guardar Cambios" at bounding box center [171, 271] width 51 height 7
click at [274, 314] on div at bounding box center [366, 164] width 733 height 329
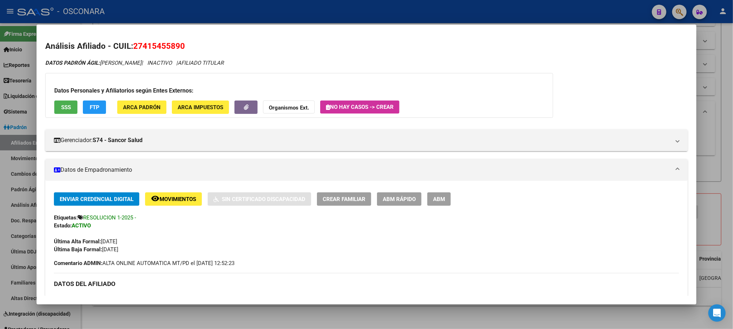
click at [236, 312] on div at bounding box center [366, 164] width 733 height 329
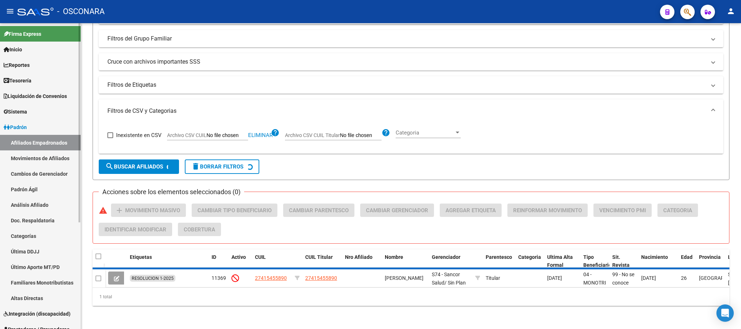
scroll to position [126, 0]
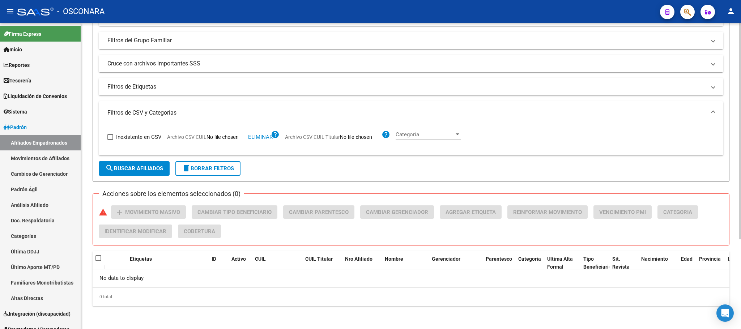
click at [207, 140] on input "Archivo CSV CUIL" at bounding box center [228, 137] width 42 height 7
type input "C:\fakepath\Bajas Opciones de Cambio.csv"
click at [139, 166] on span "search Buscar Afiliados" at bounding box center [134, 168] width 58 height 7
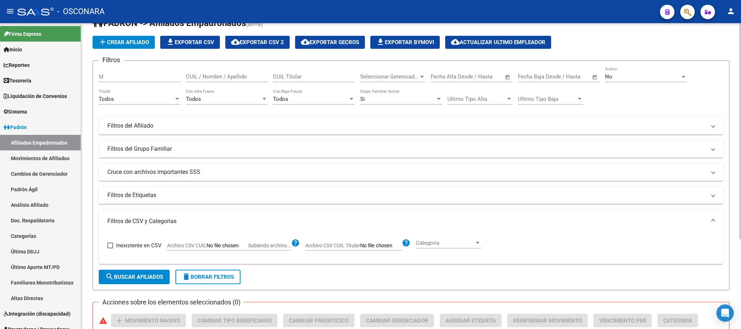
scroll to position [0, 0]
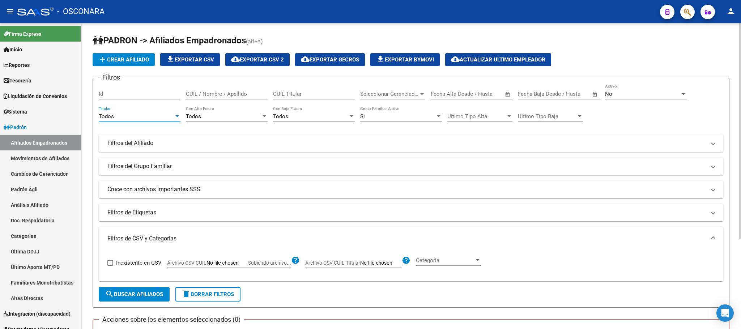
click at [169, 113] on div "Todos" at bounding box center [136, 116] width 75 height 7
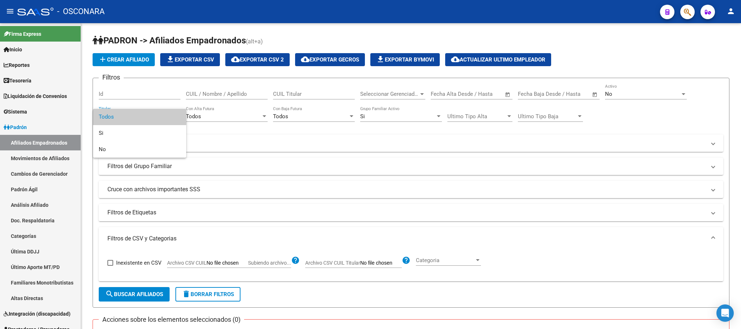
click at [664, 93] on div at bounding box center [370, 164] width 741 height 329
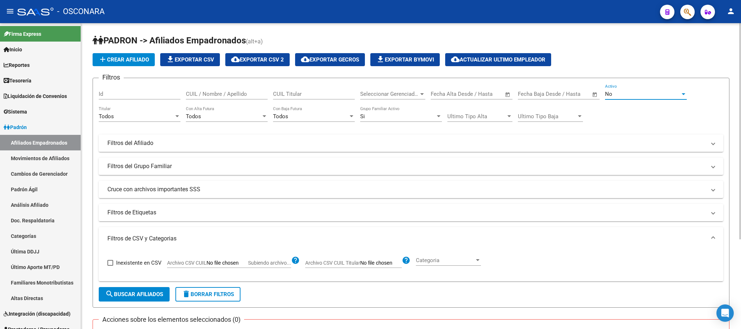
click at [678, 93] on div "No" at bounding box center [642, 94] width 75 height 7
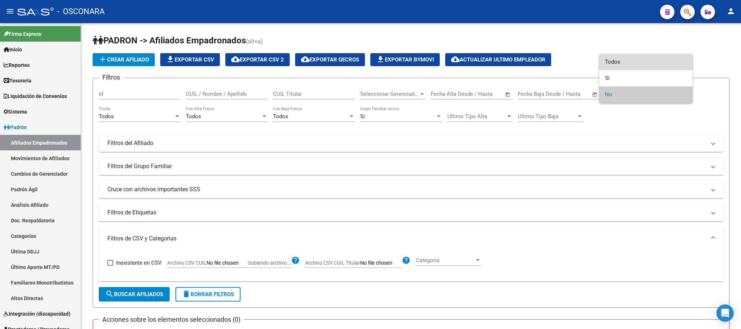
click at [613, 61] on span "Todos" at bounding box center [646, 62] width 82 height 16
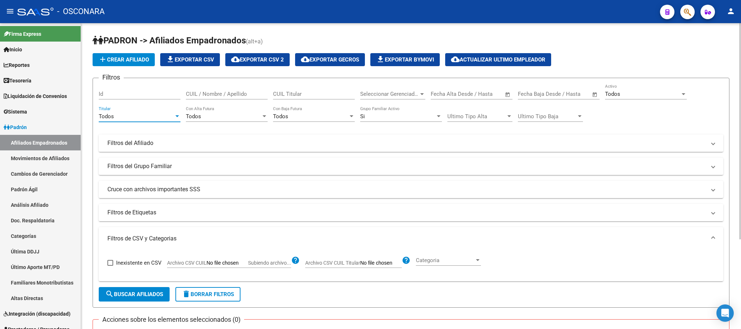
click at [173, 118] on div "Todos" at bounding box center [136, 116] width 75 height 7
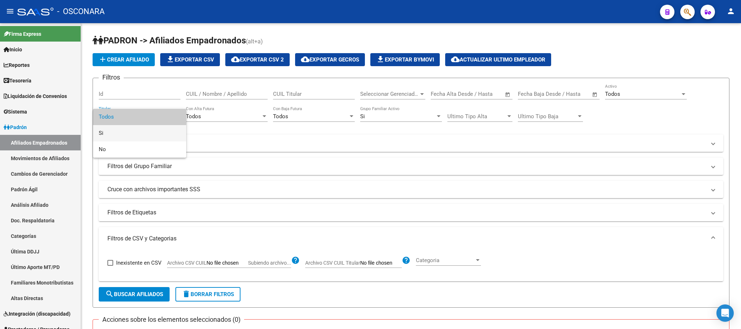
click at [115, 135] on span "Si" at bounding box center [140, 133] width 82 height 16
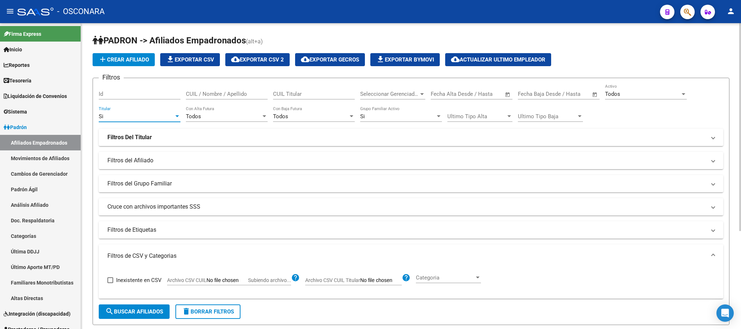
click at [143, 310] on span "search Buscar Afiliados" at bounding box center [134, 312] width 58 height 7
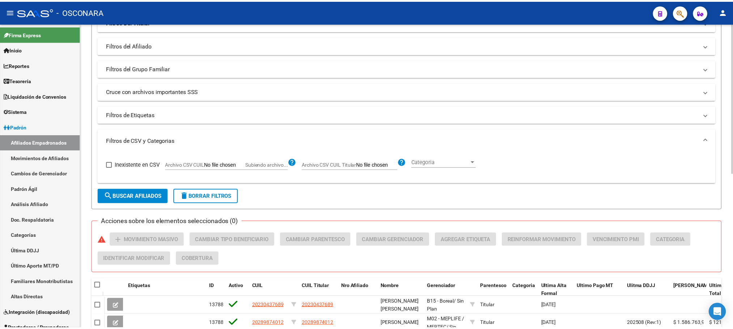
scroll to position [206, 0]
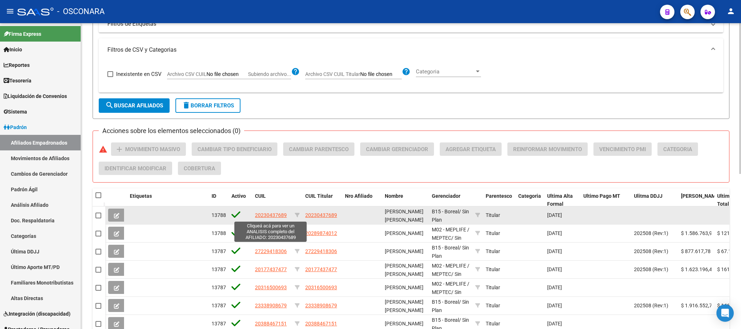
click at [282, 213] on span "20230437689" at bounding box center [271, 215] width 32 height 6
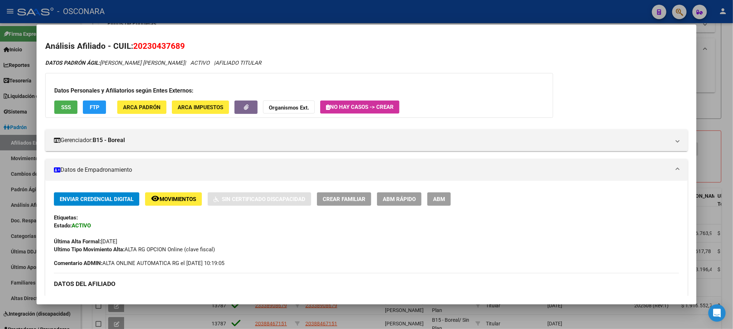
click at [65, 108] on span "SSS" at bounding box center [66, 107] width 10 height 7
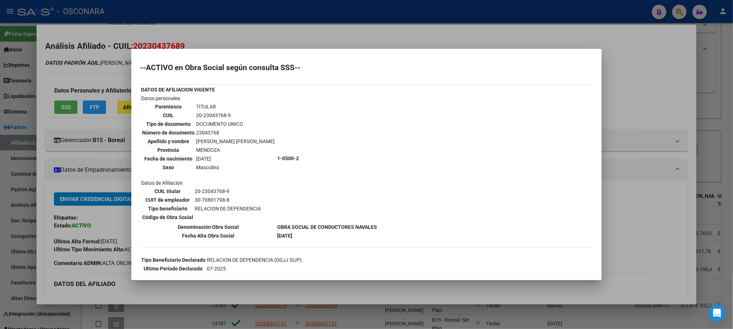
scroll to position [147, 0]
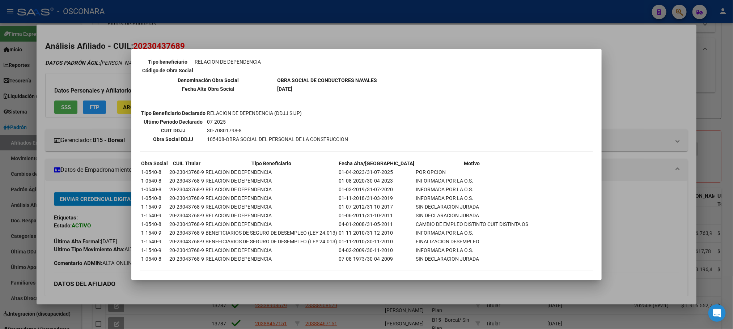
click at [471, 297] on div at bounding box center [366, 164] width 733 height 329
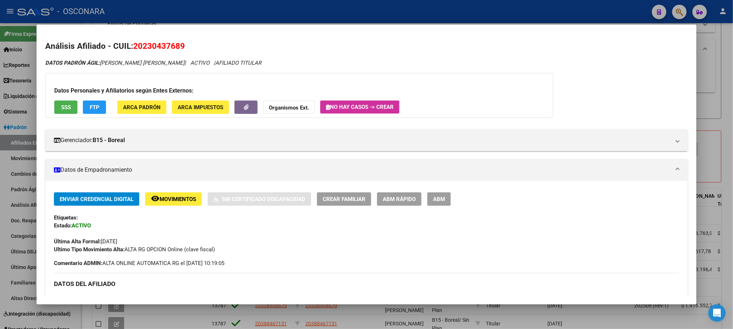
click at [732, 116] on div at bounding box center [366, 164] width 733 height 329
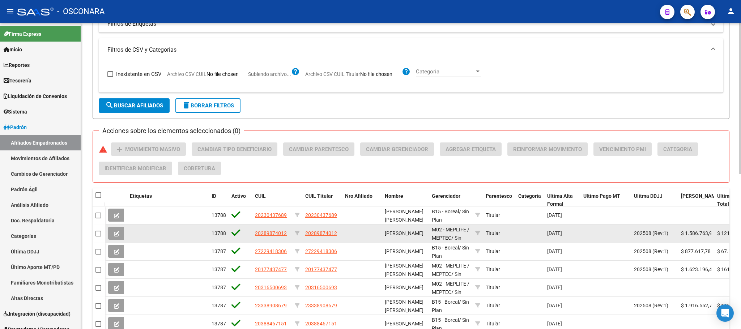
click at [275, 237] on app-link-go-to "20289874012" at bounding box center [271, 233] width 32 height 8
click at [276, 235] on span "20289874012" at bounding box center [271, 233] width 32 height 6
type textarea "20289874012"
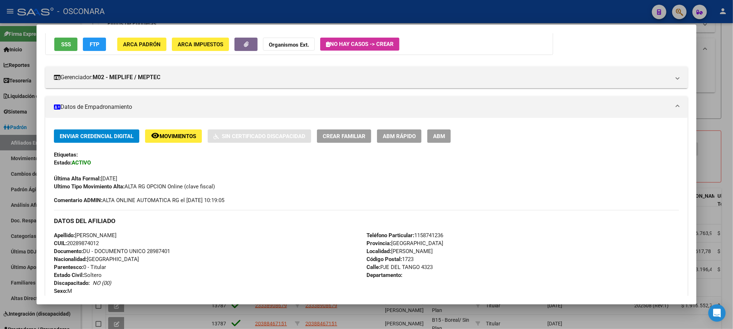
scroll to position [0, 0]
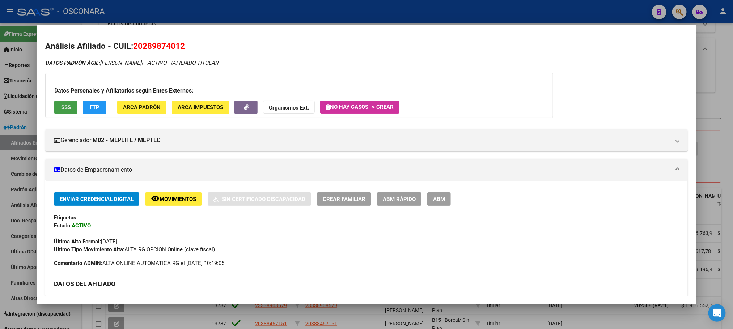
click at [67, 110] on span "SSS" at bounding box center [66, 107] width 10 height 7
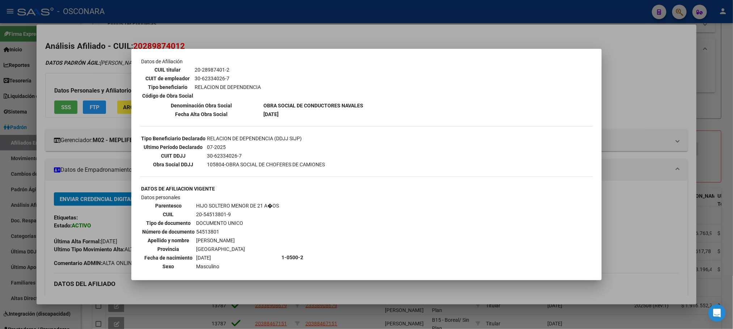
scroll to position [217, 0]
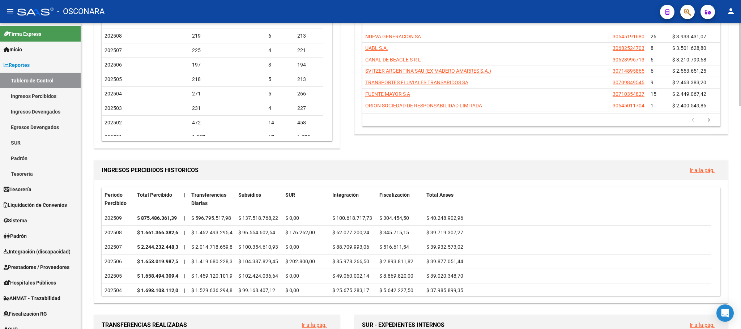
scroll to position [109, 0]
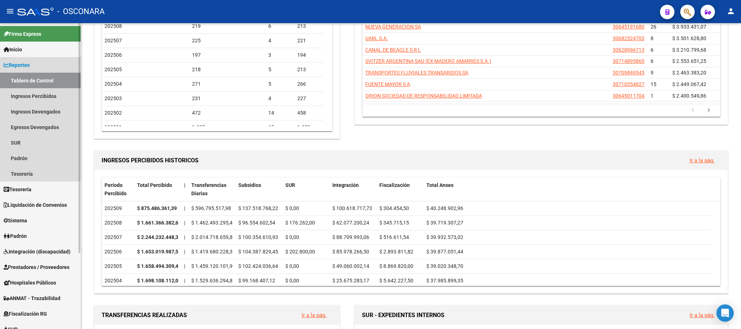
click at [23, 64] on span "Reportes" at bounding box center [17, 65] width 26 height 8
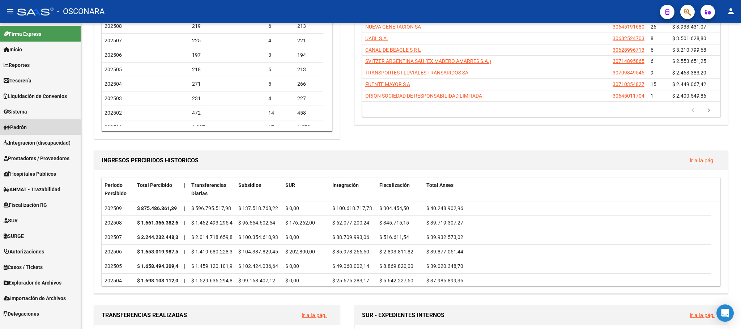
click at [39, 128] on link "Padrón" at bounding box center [40, 127] width 81 height 16
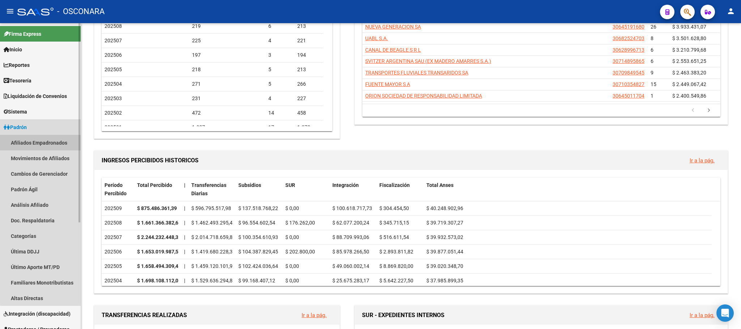
click at [45, 144] on link "Afiliados Empadronados" at bounding box center [40, 143] width 81 height 16
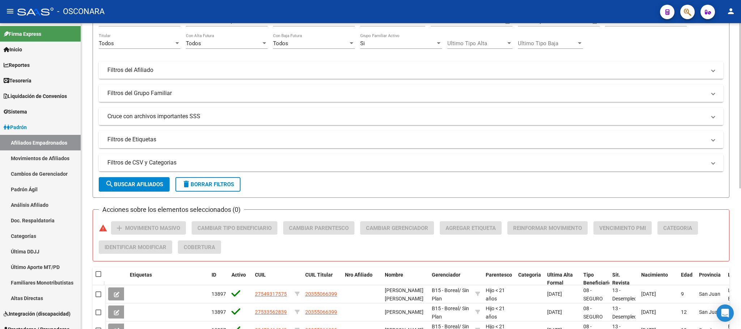
scroll to position [109, 0]
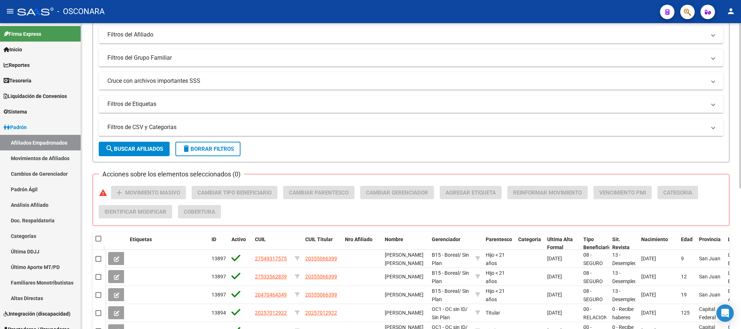
click at [189, 129] on mat-panel-title "Filtros de CSV y Categorias" at bounding box center [406, 127] width 599 height 8
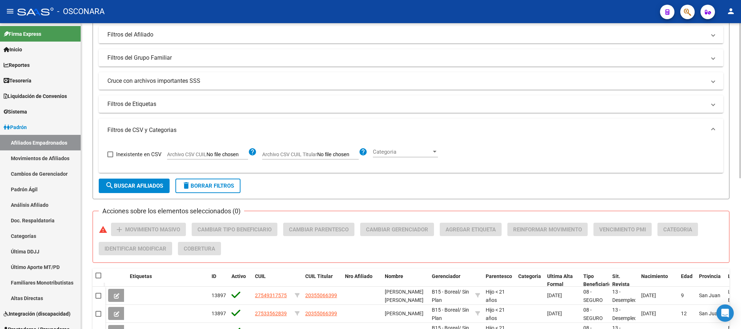
click at [224, 152] on input "Archivo CSV CUIL" at bounding box center [228, 155] width 42 height 7
type input "C:\fakepath\Bajas Opciones de Cambio.csv"
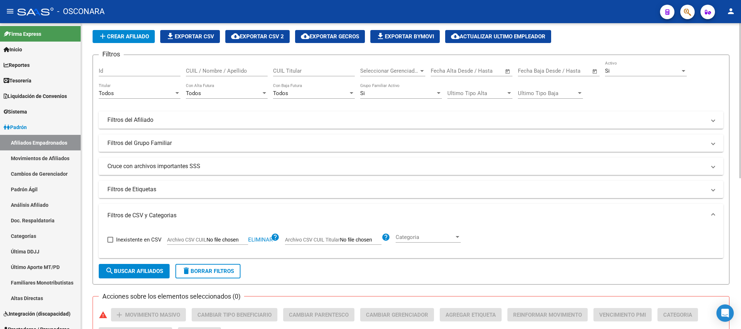
scroll to position [0, 0]
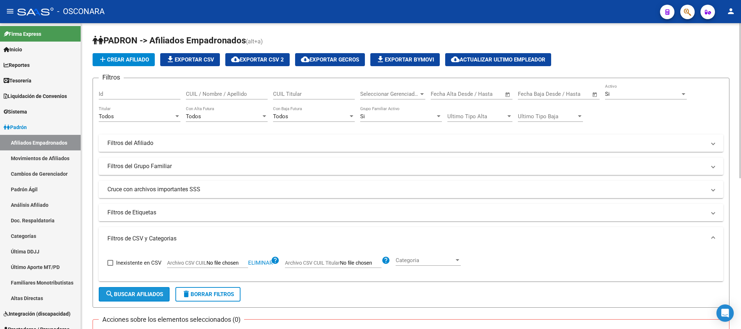
click at [151, 294] on span "search Buscar Afiliados" at bounding box center [134, 294] width 58 height 7
click at [658, 94] on div "Si" at bounding box center [642, 94] width 75 height 7
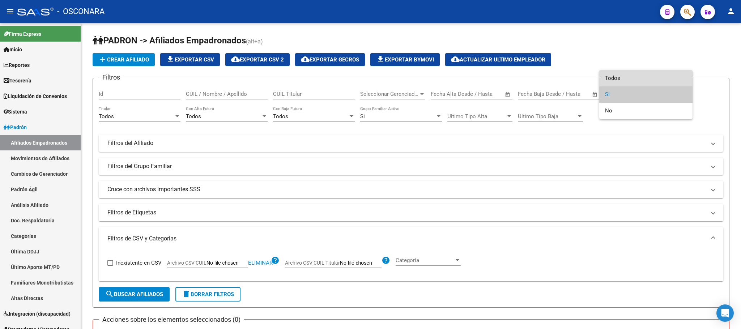
click at [623, 76] on span "Todos" at bounding box center [646, 78] width 82 height 16
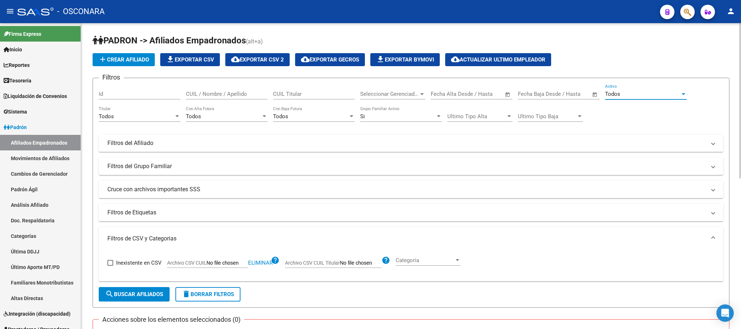
click at [132, 296] on span "search Buscar Afiliados" at bounding box center [134, 294] width 58 height 7
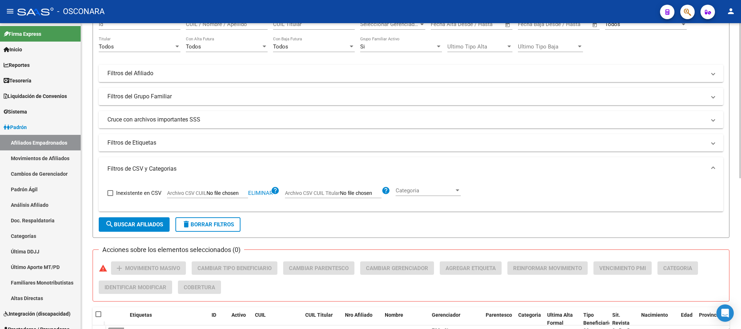
scroll to position [271, 0]
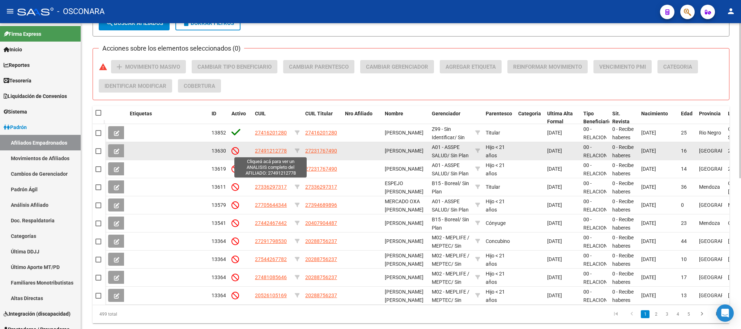
click at [275, 149] on span "27491212778" at bounding box center [271, 151] width 32 height 6
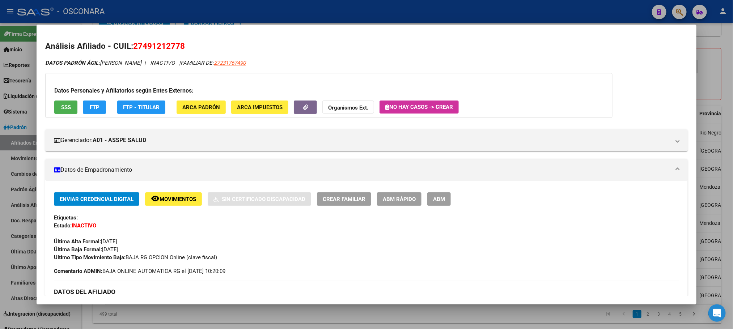
click at [65, 106] on span "SSS" at bounding box center [66, 107] width 10 height 7
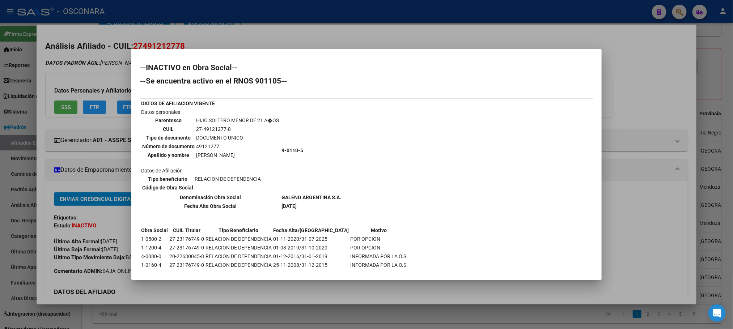
click at [431, 319] on div at bounding box center [366, 164] width 733 height 329
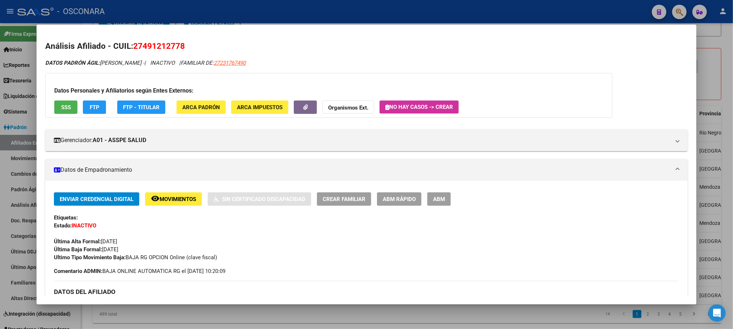
click at [270, 324] on div at bounding box center [366, 164] width 733 height 329
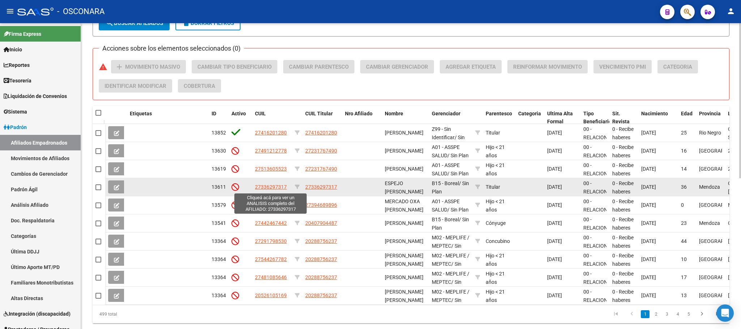
click at [271, 189] on span "27336297317" at bounding box center [271, 187] width 32 height 6
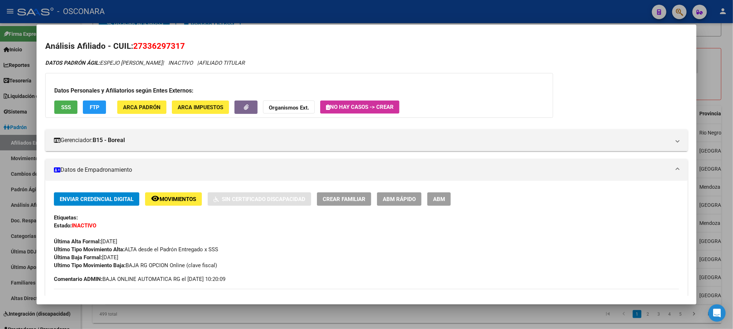
click at [63, 111] on button "SSS" at bounding box center [65, 107] width 23 height 13
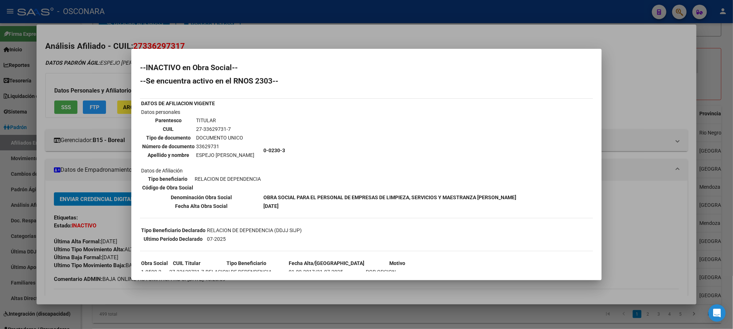
click at [360, 318] on div at bounding box center [366, 164] width 733 height 329
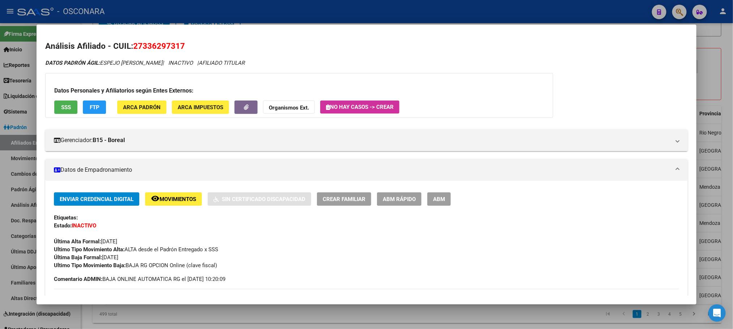
click at [360, 318] on div at bounding box center [366, 164] width 733 height 329
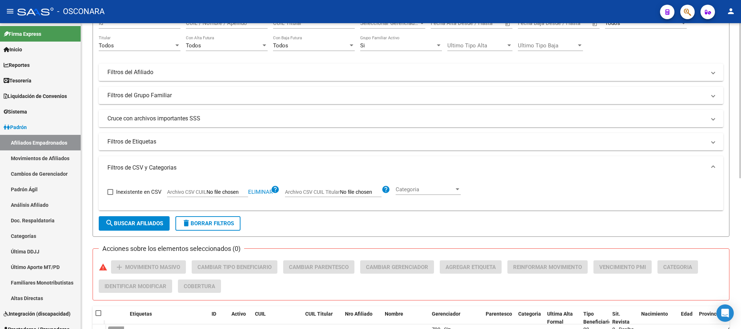
scroll to position [0, 0]
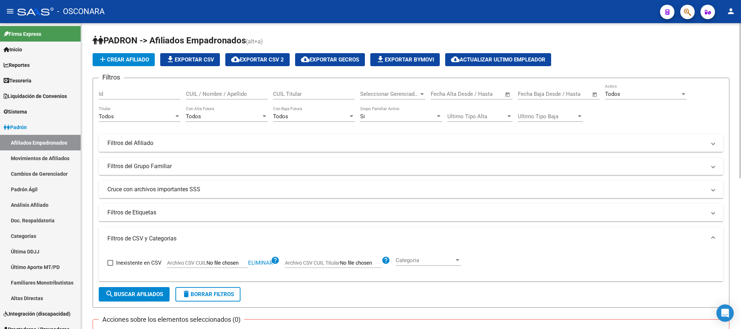
click at [671, 92] on div "Todos" at bounding box center [642, 94] width 75 height 7
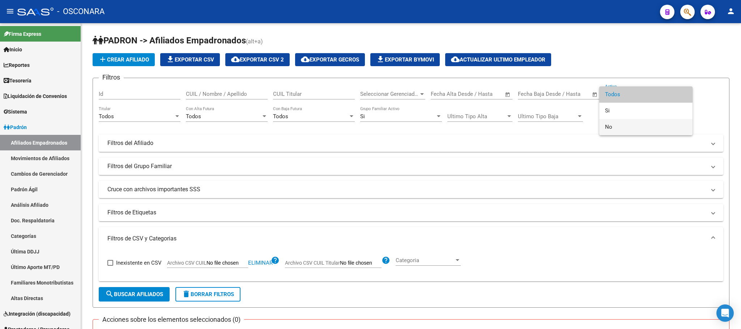
click at [647, 124] on span "No" at bounding box center [646, 127] width 82 height 16
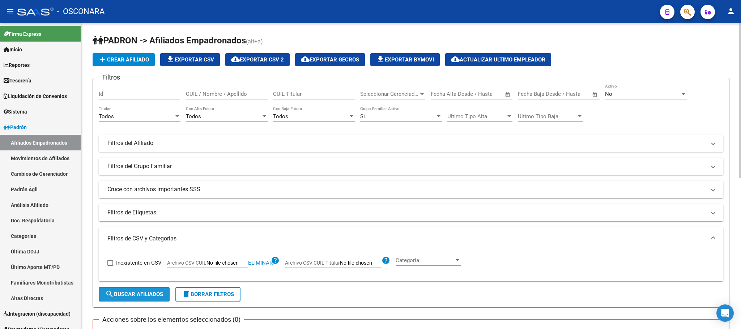
click at [131, 297] on span "search Buscar Afiliados" at bounding box center [134, 294] width 58 height 7
click at [686, 96] on app-bool-drop-down "No Activo" at bounding box center [648, 94] width 87 height 7
click at [682, 89] on div "No Activo" at bounding box center [646, 92] width 82 height 16
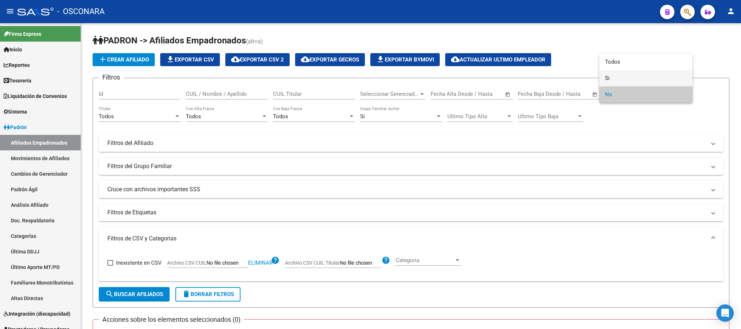
click at [615, 78] on span "Si" at bounding box center [646, 78] width 82 height 16
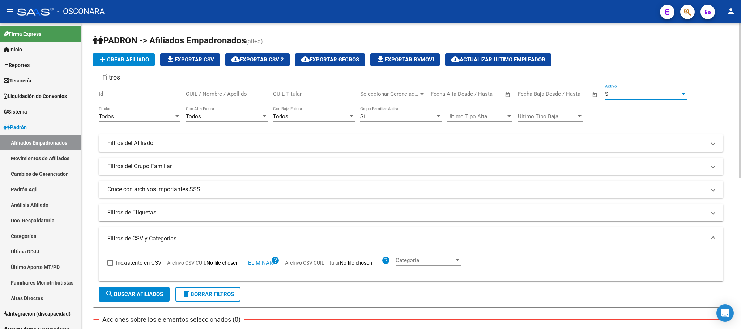
click at [145, 301] on button "search Buscar Afiliados" at bounding box center [134, 294] width 71 height 14
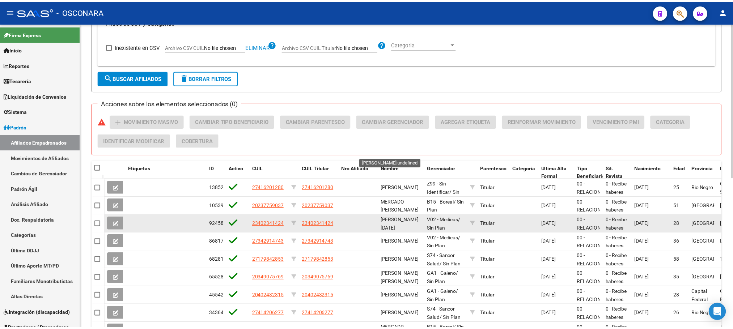
scroll to position [297, 0]
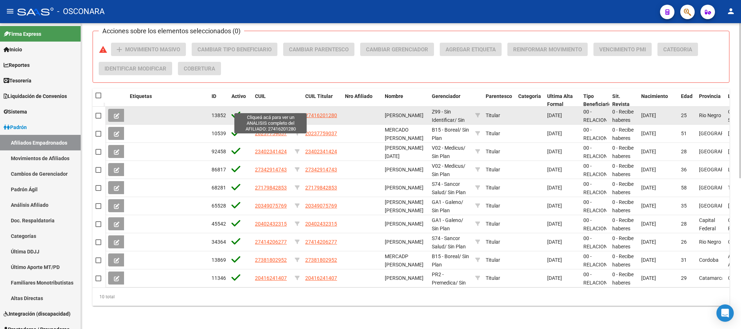
click at [271, 113] on span "27416201280" at bounding box center [271, 116] width 32 height 6
type textarea "27416201280"
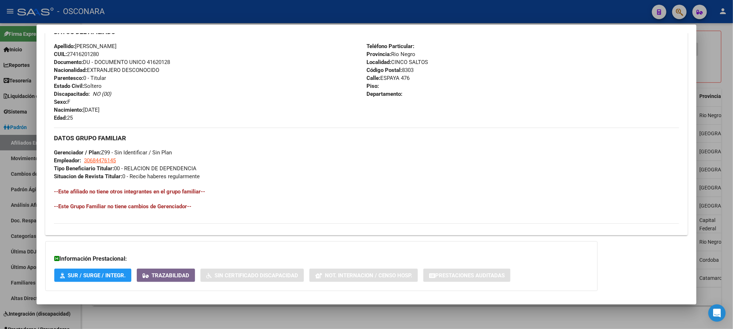
scroll to position [288, 0]
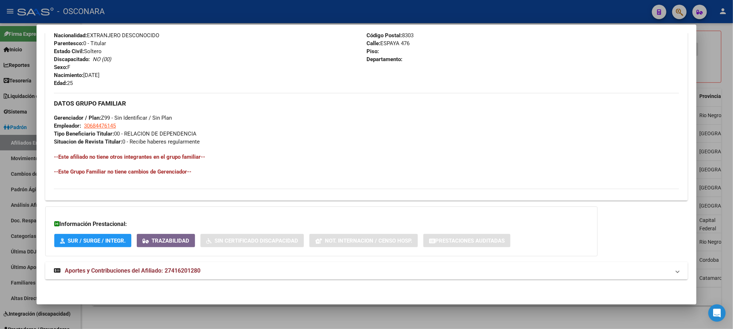
click at [131, 278] on mat-expansion-panel-header "Aportes y Contribuciones del Afiliado: 27416201280" at bounding box center [366, 270] width 642 height 17
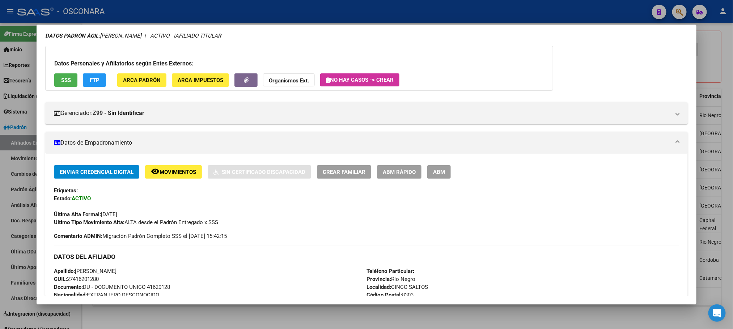
scroll to position [0, 0]
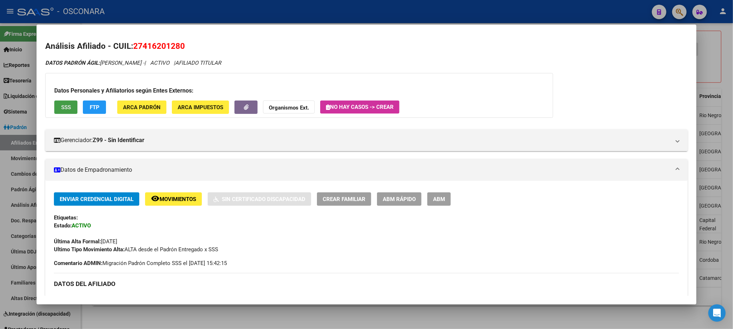
click at [66, 105] on span "SSS" at bounding box center [66, 107] width 10 height 7
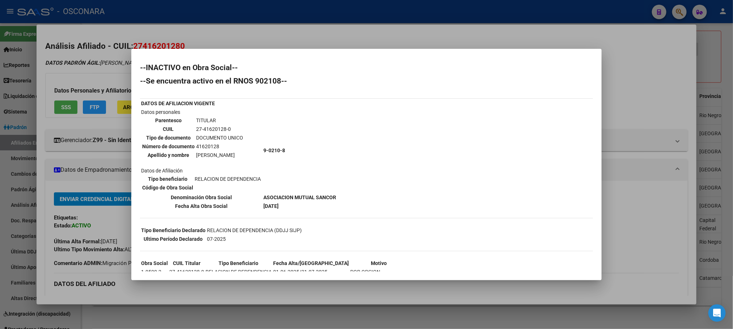
click at [395, 290] on div at bounding box center [366, 164] width 733 height 329
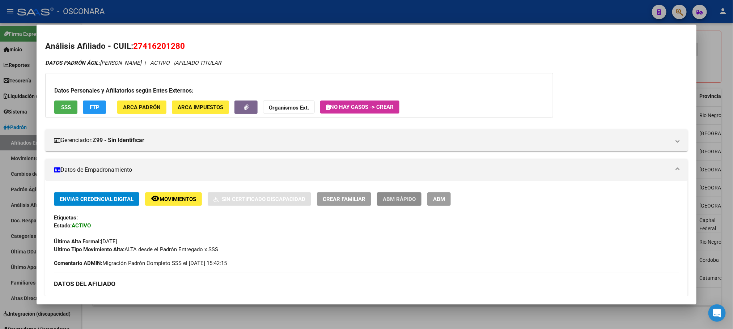
click at [400, 201] on span "ABM Rápido" at bounding box center [399, 199] width 33 height 7
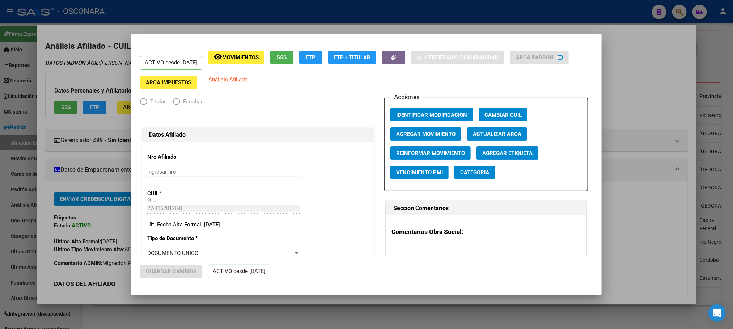
radio input "true"
type input "30-68447614-5"
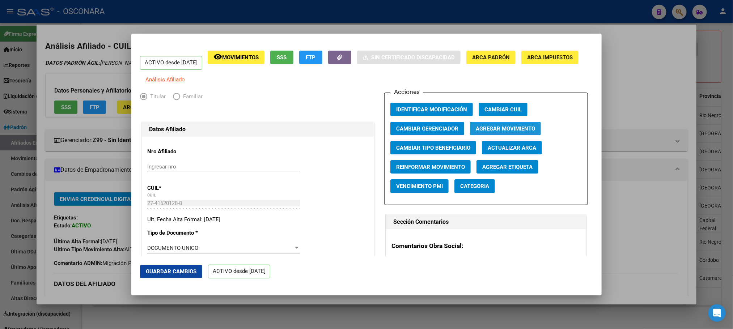
click at [493, 132] on span "Agregar Movimiento" at bounding box center [505, 129] width 59 height 7
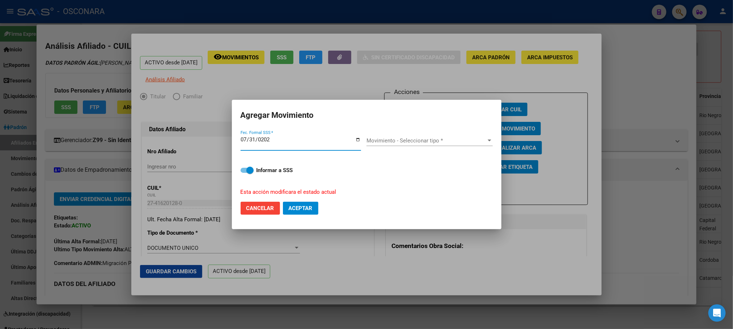
type input "2025-07-31"
click at [480, 144] on span "Movimiento - Seleccionar tipo *" at bounding box center [427, 140] width 120 height 7
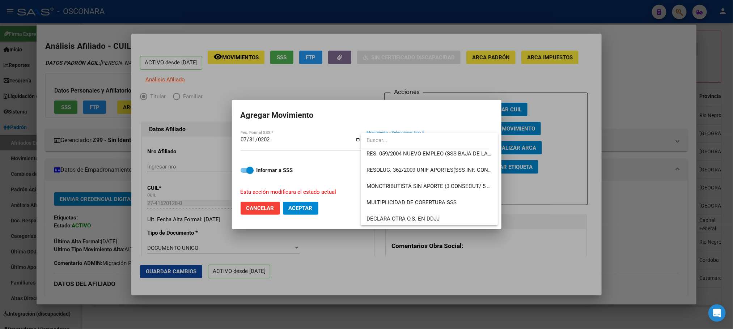
scroll to position [229, 0]
click at [493, 226] on div at bounding box center [366, 164] width 733 height 329
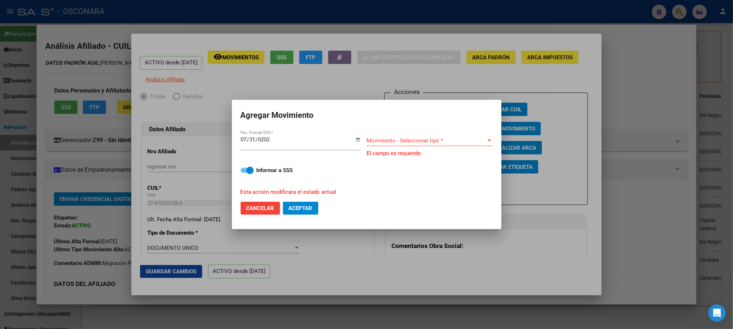
click at [494, 222] on mat-dialog-container "Agregar Movimiento 2025-07-31 Fec. Formal SSS * Movimiento - Seleccionar tipo *…" at bounding box center [367, 165] width 270 height 130
click at [484, 144] on div "Movimiento - Seleccionar tipo * Movimiento - Seleccionar tipo *" at bounding box center [430, 140] width 126 height 11
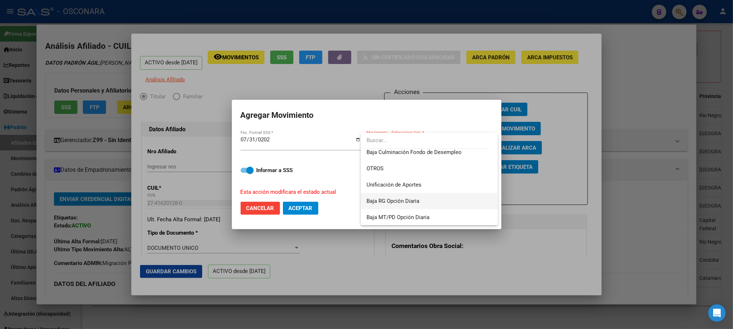
scroll to position [471, 0]
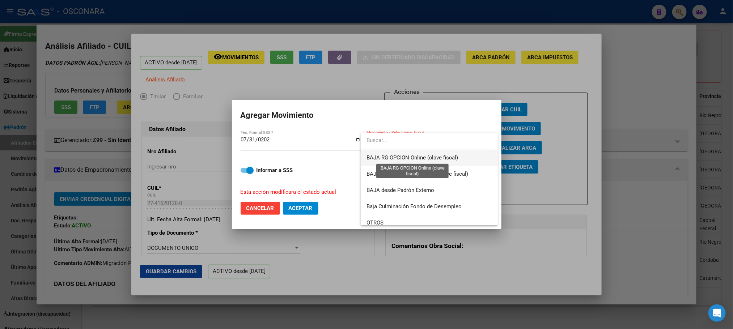
click at [436, 160] on span "BAJA RG OPCION Online (clave fiscal)" at bounding box center [413, 158] width 92 height 7
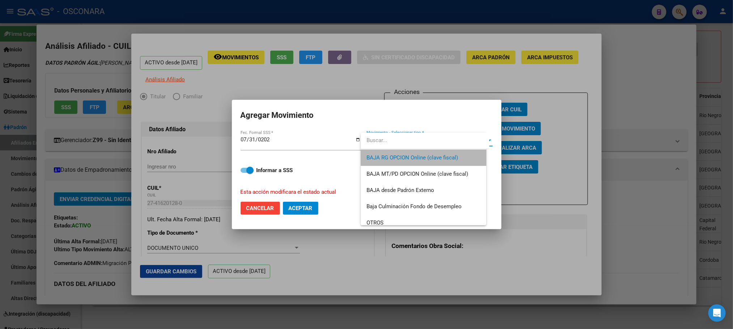
scroll to position [472, 0]
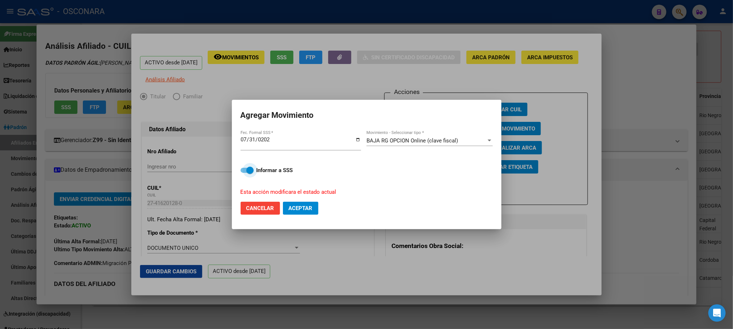
click at [244, 169] on span at bounding box center [247, 170] width 13 height 5
click at [244, 173] on input "Informar a SSS" at bounding box center [244, 173] width 0 height 0
checkbox input "false"
click at [310, 206] on span "Aceptar" at bounding box center [301, 208] width 24 height 7
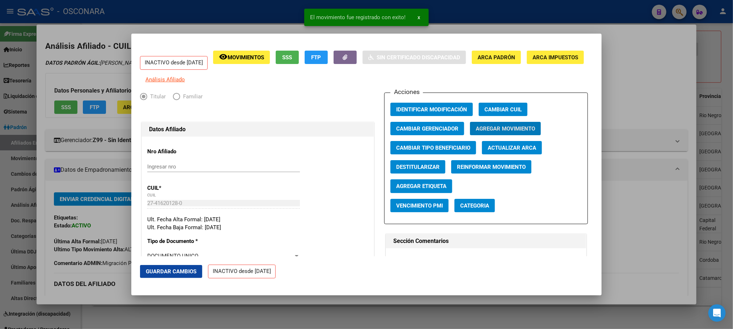
click at [173, 274] on span "Guardar Cambios" at bounding box center [171, 271] width 51 height 7
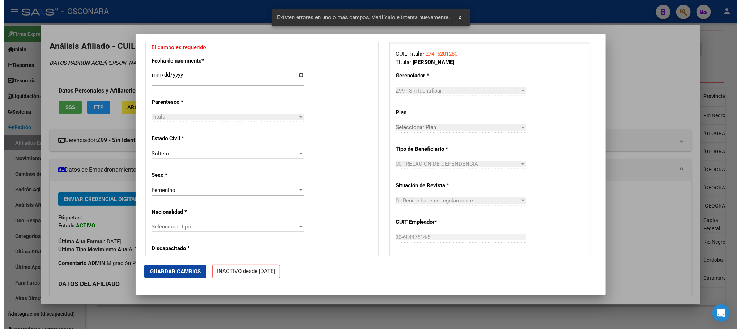
scroll to position [271, 0]
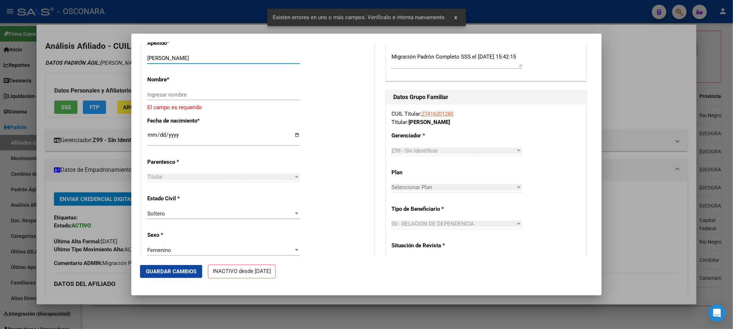
drag, startPoint x: 170, startPoint y: 60, endPoint x: 229, endPoint y: 65, distance: 59.6
click at [229, 62] on input "VALENTI CRISTALLINI GIULIANA" at bounding box center [223, 58] width 153 height 7
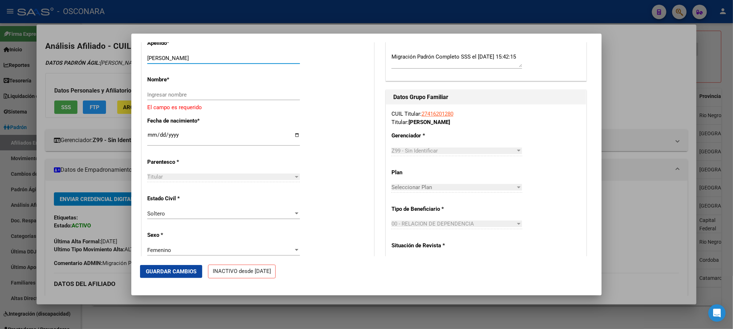
type input "VALENTI"
paste input "CRISTALLINI GIULIANA"
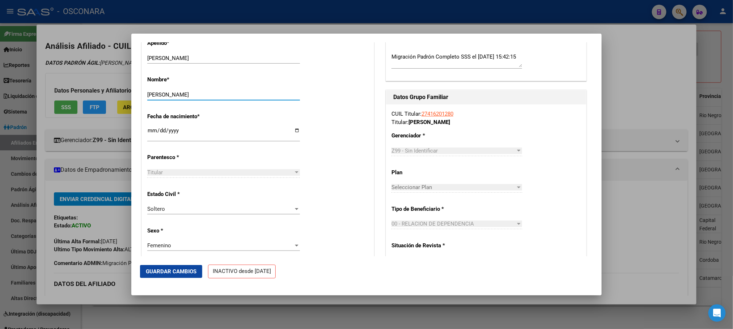
type input "CRISTALLINI GIULIANA"
click at [170, 269] on span "Guardar Cambios" at bounding box center [171, 271] width 51 height 7
click at [180, 275] on button "Guardar Cambios" at bounding box center [171, 271] width 62 height 13
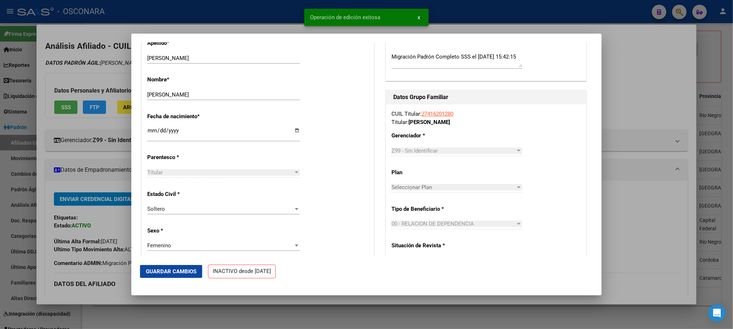
click at [316, 312] on div at bounding box center [366, 164] width 733 height 329
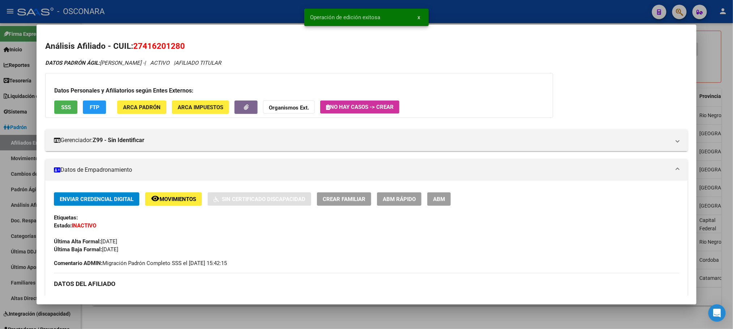
click at [297, 313] on div at bounding box center [366, 164] width 733 height 329
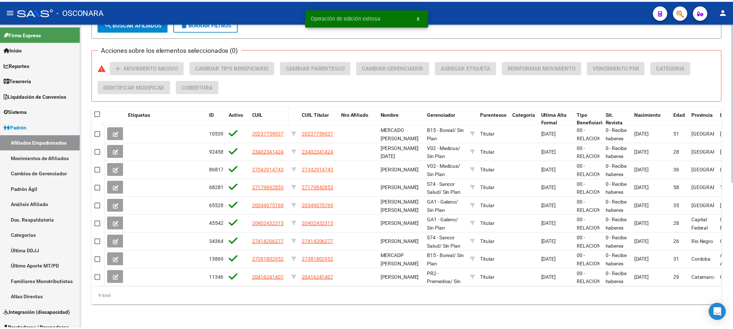
scroll to position [279, 0]
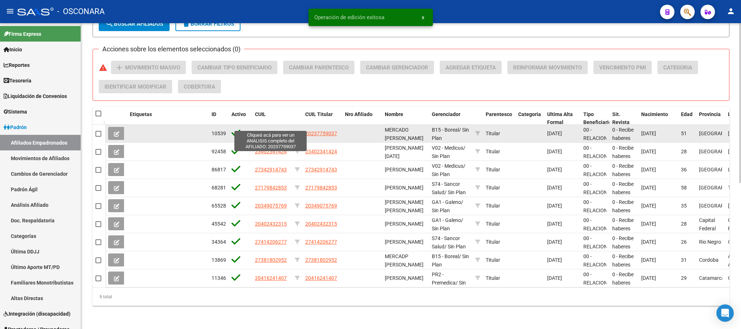
click at [268, 131] on span "20237759037" at bounding box center [271, 134] width 32 height 6
type textarea "20237759037"
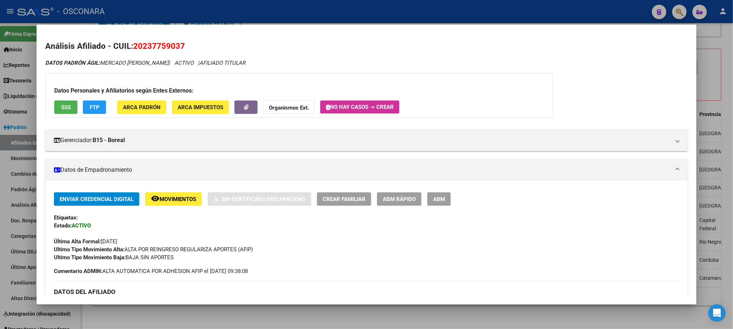
click at [49, 105] on div "Datos Personales y Afiliatorios según Entes Externos: SSS FTP ARCA Padrón ARCA …" at bounding box center [299, 95] width 508 height 45
click at [56, 106] on button "SSS" at bounding box center [65, 107] width 23 height 13
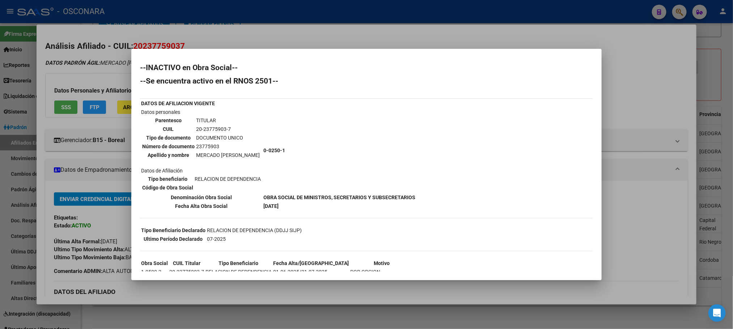
click at [391, 293] on div at bounding box center [366, 164] width 733 height 329
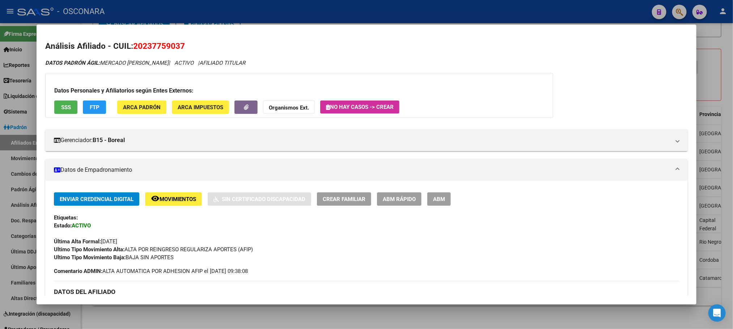
click at [408, 199] on span "ABM Rápido" at bounding box center [399, 199] width 33 height 7
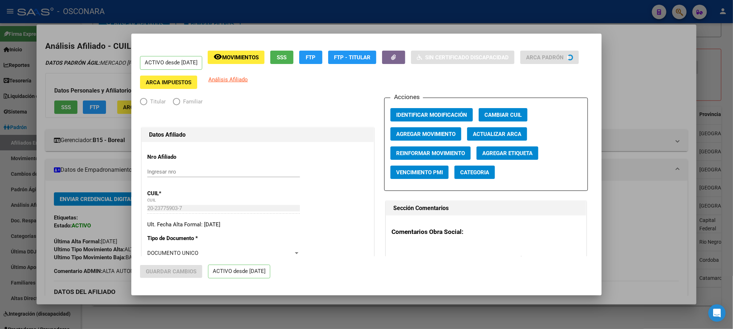
radio input "true"
type input "33-71804746-9"
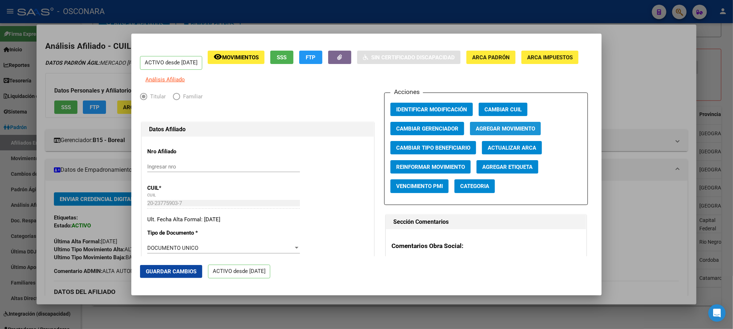
click at [515, 132] on span "Agregar Movimiento" at bounding box center [505, 129] width 59 height 7
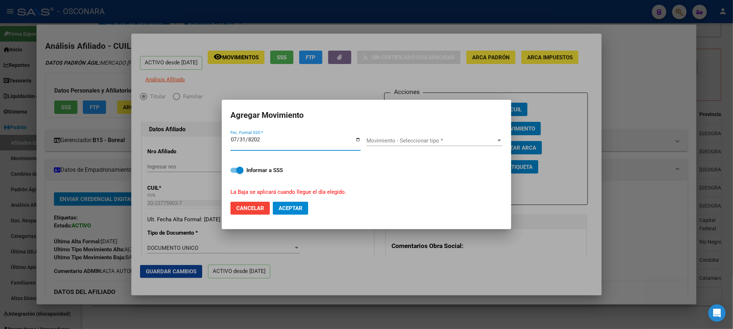
type input "2025-07-31"
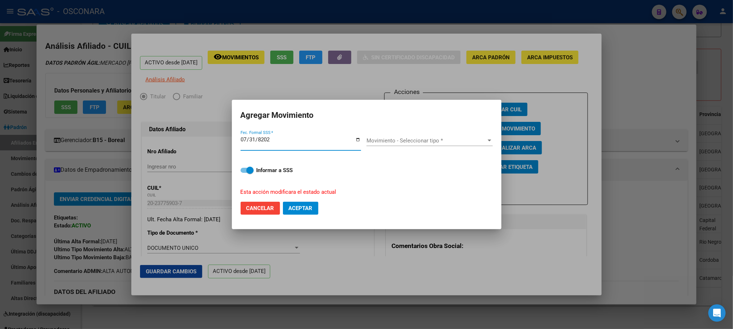
click at [479, 141] on span "Movimiento - Seleccionar tipo *" at bounding box center [427, 140] width 120 height 7
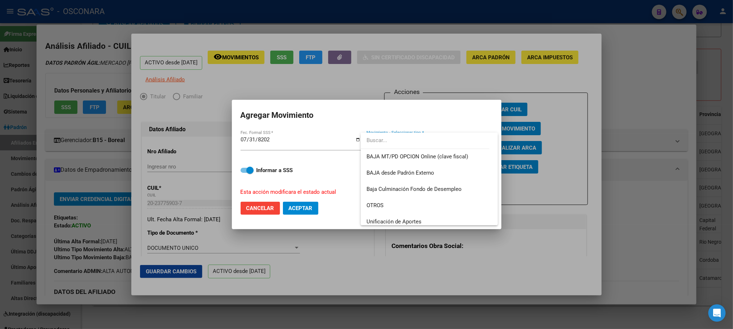
scroll to position [471, 0]
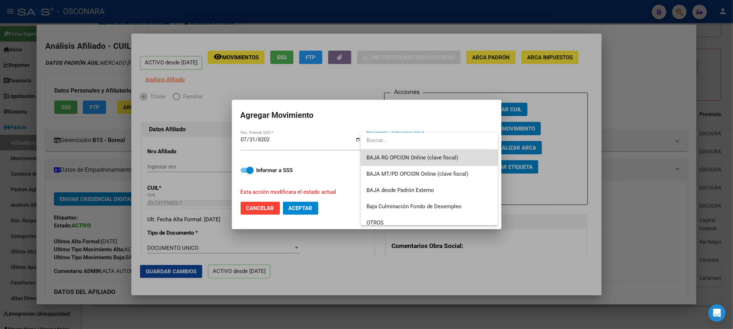
click at [442, 152] on span "BAJA RG OPCION Online (clave fiscal)" at bounding box center [430, 158] width 126 height 16
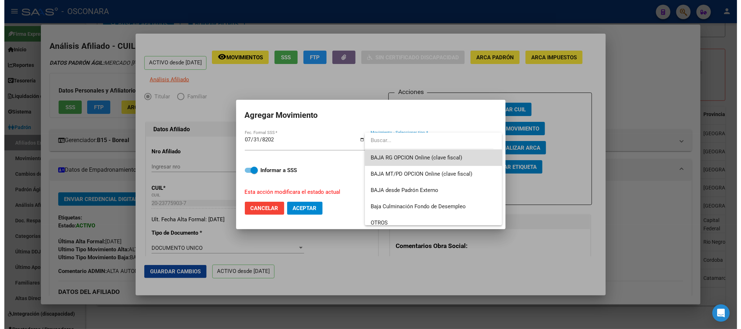
scroll to position [472, 0]
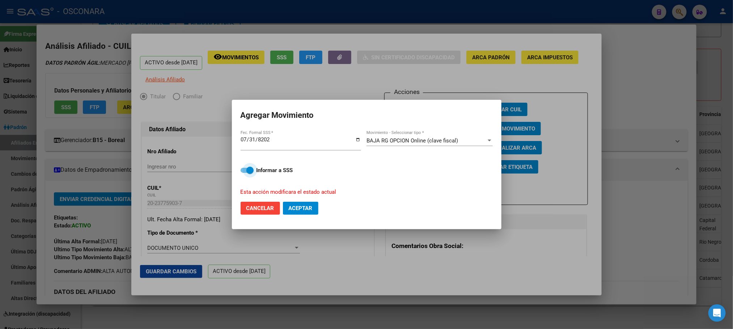
click at [244, 172] on span at bounding box center [247, 170] width 13 height 5
click at [244, 173] on input "Informar a SSS" at bounding box center [244, 173] width 0 height 0
checkbox input "false"
click at [315, 207] on button "Aceptar" at bounding box center [300, 208] width 35 height 13
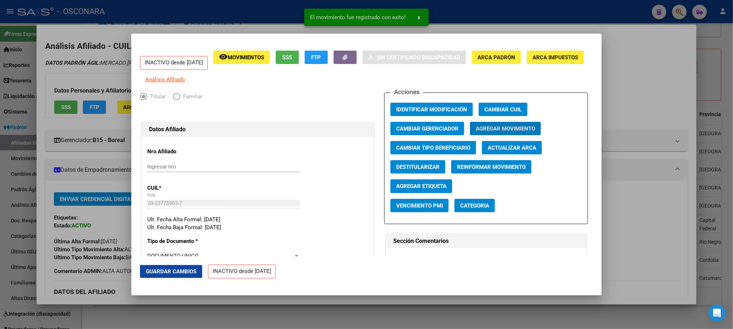
click at [190, 272] on span "Guardar Cambios" at bounding box center [171, 271] width 51 height 7
click at [316, 325] on div at bounding box center [366, 164] width 733 height 329
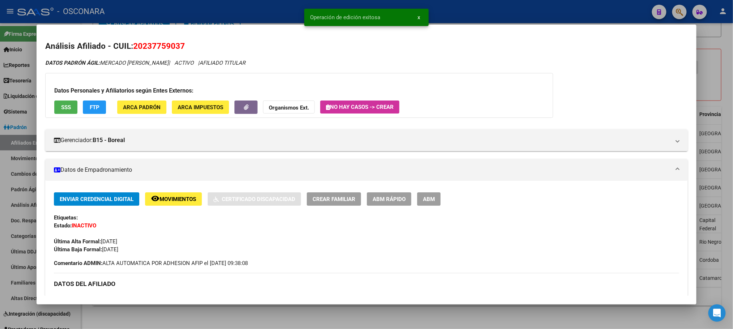
click at [301, 321] on div at bounding box center [366, 164] width 733 height 329
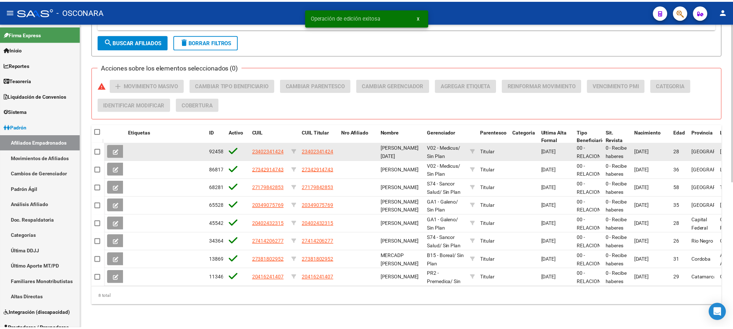
scroll to position [261, 0]
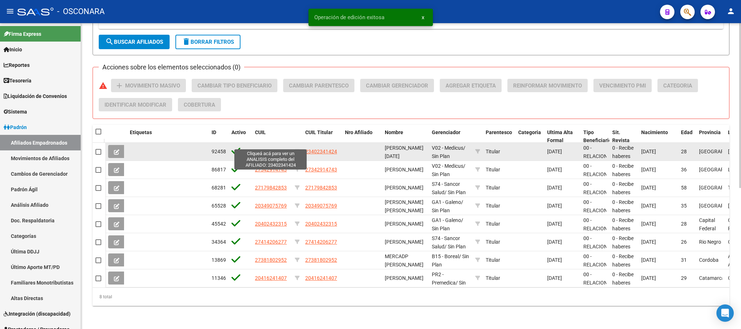
click at [268, 149] on span "23402341424" at bounding box center [271, 152] width 32 height 6
type textarea "23402341424"
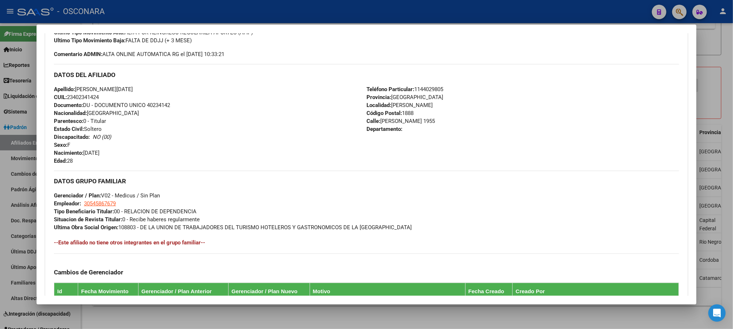
scroll to position [350, 0]
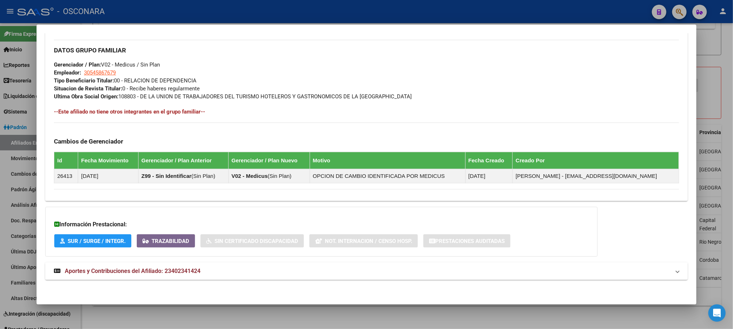
click at [125, 271] on span "Aportes y Contribuciones del Afiliado: 23402341424" at bounding box center [133, 271] width 136 height 7
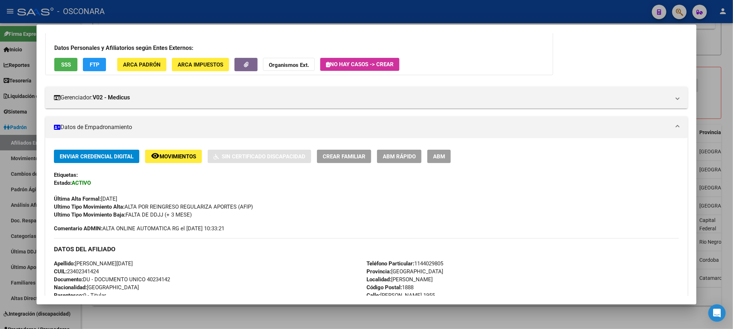
scroll to position [0, 0]
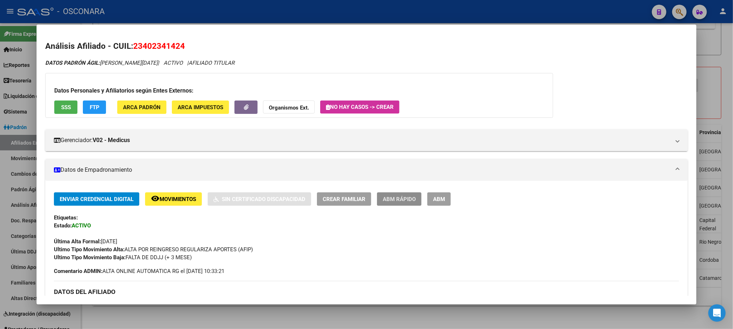
click at [398, 201] on span "ABM Rápido" at bounding box center [399, 199] width 33 height 7
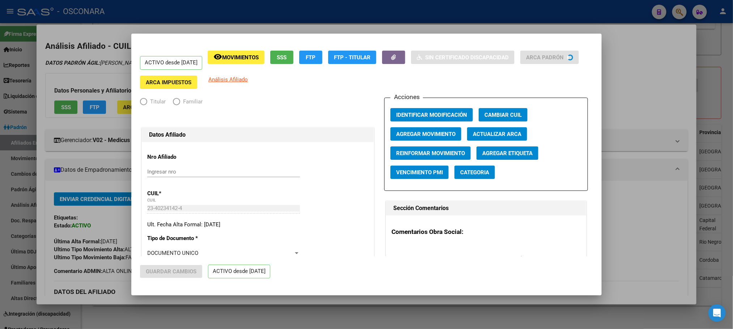
radio input "true"
type input "30-54586767-9"
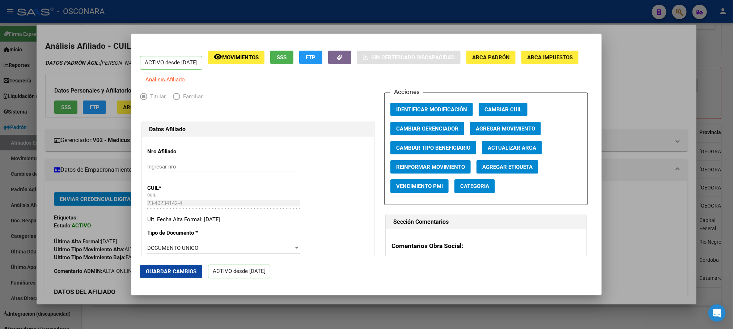
click at [293, 56] on button "SSS" at bounding box center [281, 57] width 23 height 13
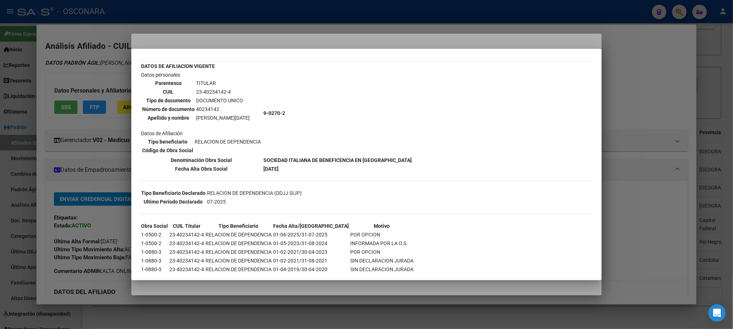
scroll to position [67, 0]
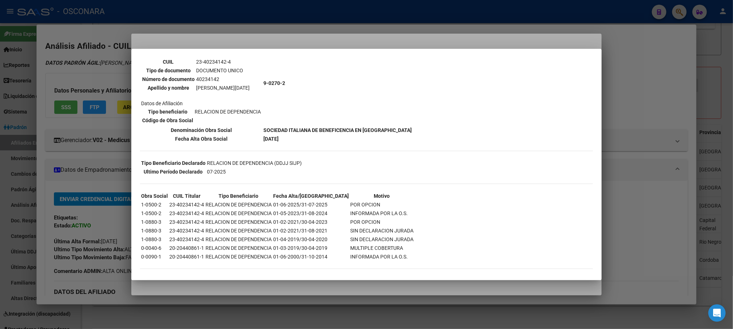
click at [300, 319] on div at bounding box center [366, 164] width 733 height 329
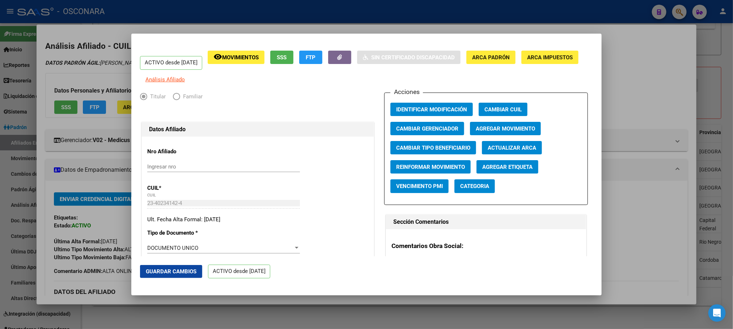
click at [496, 132] on span "Agregar Movimiento" at bounding box center [505, 129] width 59 height 7
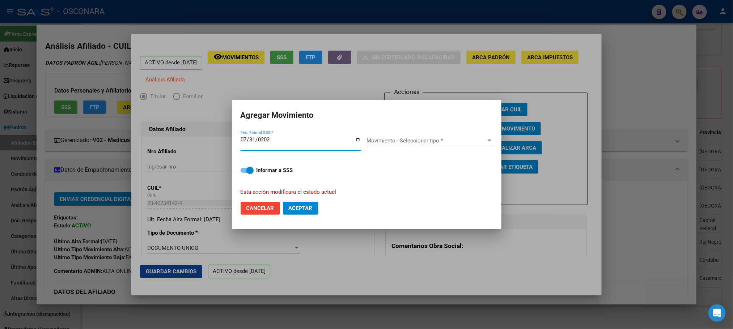
type input "2025-07-31"
click at [485, 141] on span "Movimiento - Seleccionar tipo *" at bounding box center [427, 140] width 120 height 7
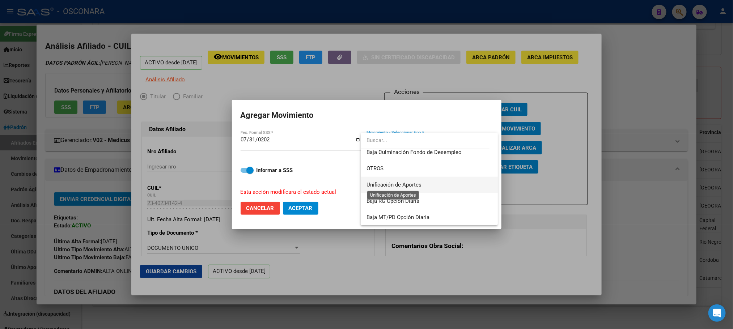
scroll to position [417, 0]
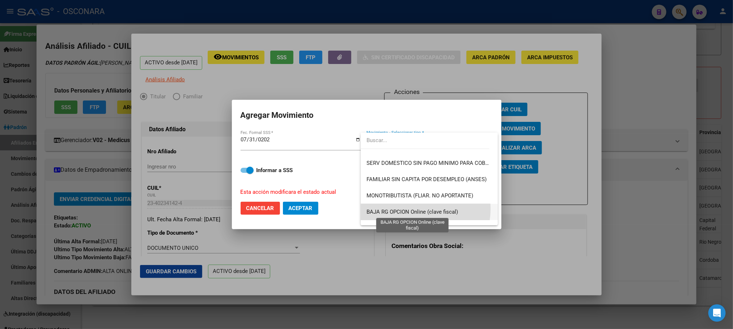
click at [416, 209] on span "BAJA RG OPCION Online (clave fiscal)" at bounding box center [413, 212] width 92 height 7
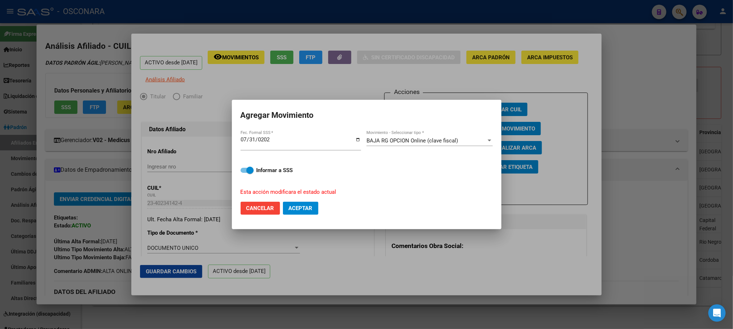
drag, startPoint x: 311, startPoint y: 205, endPoint x: 391, endPoint y: 181, distance: 83.8
click at [391, 181] on form "Agregar Movimiento 2025-07-31 Fec. Formal SSS * BAJA RG OPCION Online (clave fi…" at bounding box center [367, 165] width 252 height 112
click at [246, 171] on span at bounding box center [249, 170] width 7 height 7
click at [244, 173] on input "Informar a SSS" at bounding box center [244, 173] width 0 height 0
checkbox input "false"
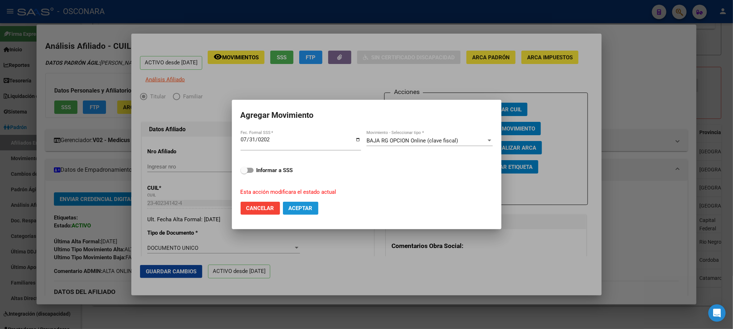
click at [304, 203] on button "Aceptar" at bounding box center [300, 208] width 35 height 13
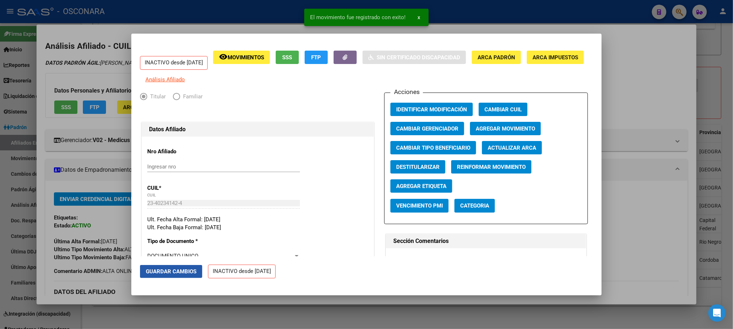
click at [191, 268] on span "Guardar Cambios" at bounding box center [171, 271] width 51 height 7
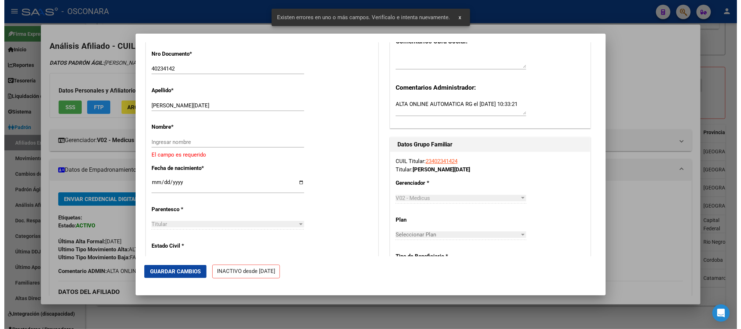
scroll to position [271, 0]
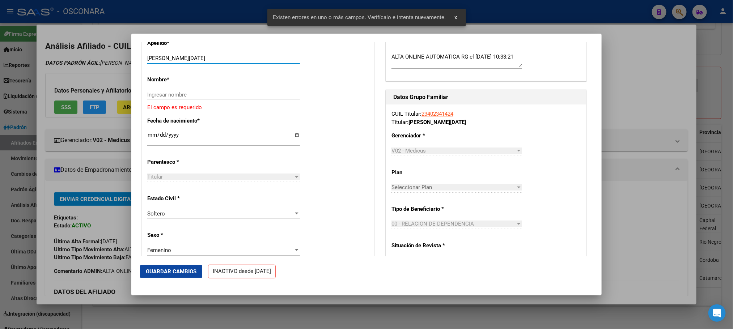
drag, startPoint x: 168, startPoint y: 65, endPoint x: 207, endPoint y: 68, distance: 39.2
click at [207, 64] on div "CASTRO ALDANA LUCIA Ingresar apellido" at bounding box center [223, 58] width 153 height 11
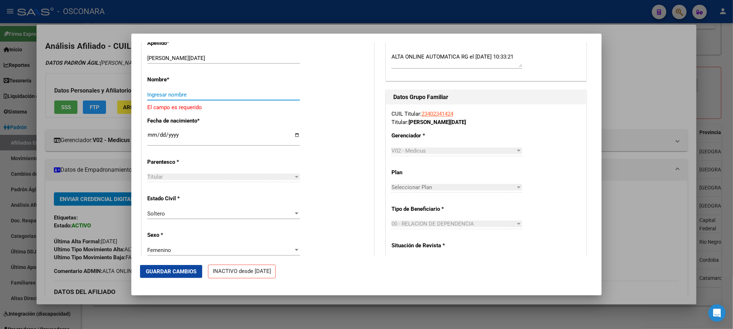
click at [197, 98] on input "Ingresar nombre" at bounding box center [223, 95] width 153 height 7
paste input "ALDANA LUCIA"
type input "ALDANA LUCIA"
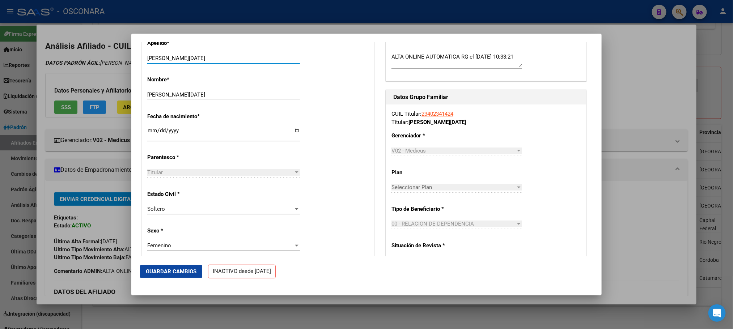
click at [216, 62] on input "CASTRO ALDANA LUCIA" at bounding box center [223, 58] width 153 height 7
type input "CASTRO"
click at [171, 270] on span "Guardar Cambios" at bounding box center [171, 271] width 51 height 7
drag, startPoint x: 186, startPoint y: 269, endPoint x: 188, endPoint y: 282, distance: 13.2
click at [186, 268] on span "Guardar Cambios" at bounding box center [171, 271] width 51 height 7
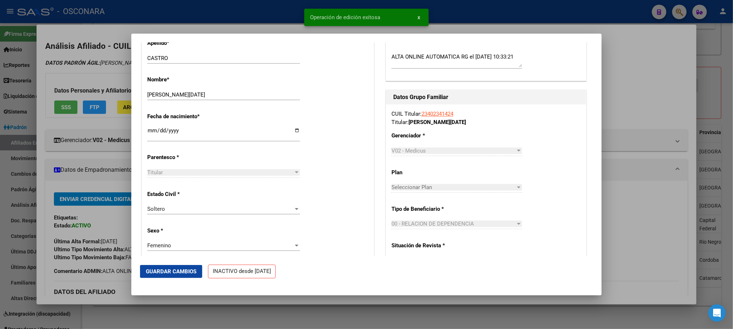
click at [192, 307] on div at bounding box center [366, 164] width 733 height 329
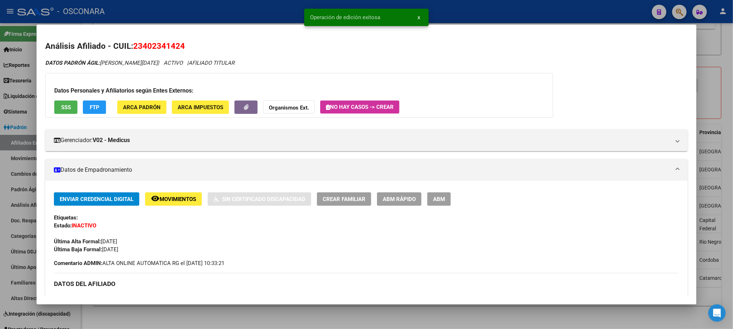
click at [205, 308] on div at bounding box center [366, 164] width 733 height 329
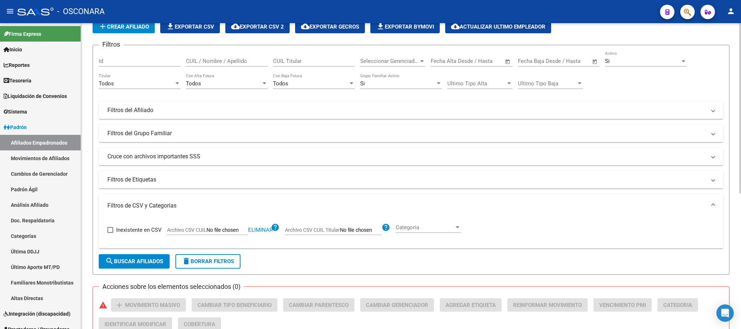
scroll to position [26, 0]
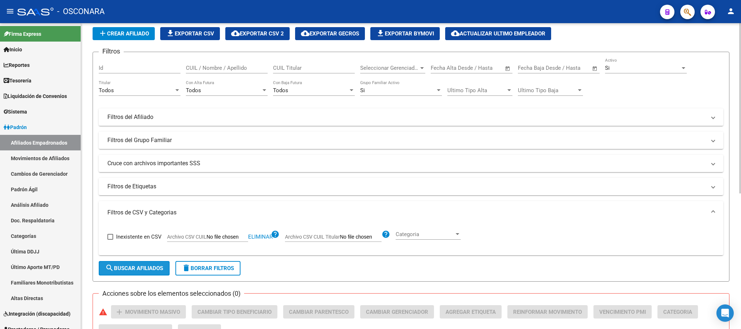
click at [135, 269] on span "search Buscar Afiliados" at bounding box center [134, 268] width 58 height 7
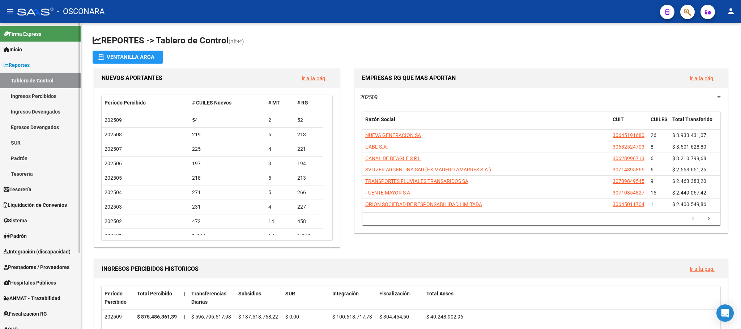
click at [40, 73] on link "Tablero de Control" at bounding box center [40, 81] width 81 height 16
click at [22, 234] on span "Padrón" at bounding box center [15, 236] width 23 height 8
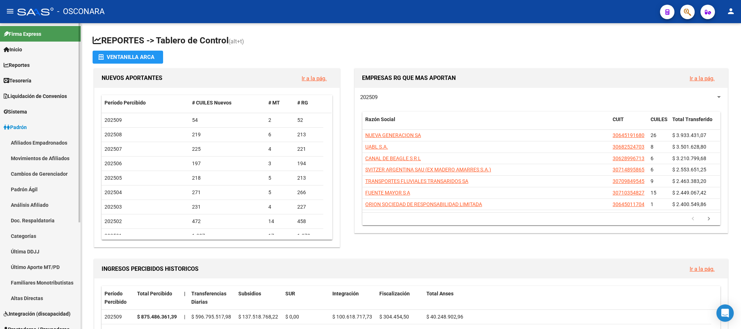
click at [38, 210] on link "Análisis Afiliado" at bounding box center [40, 205] width 81 height 16
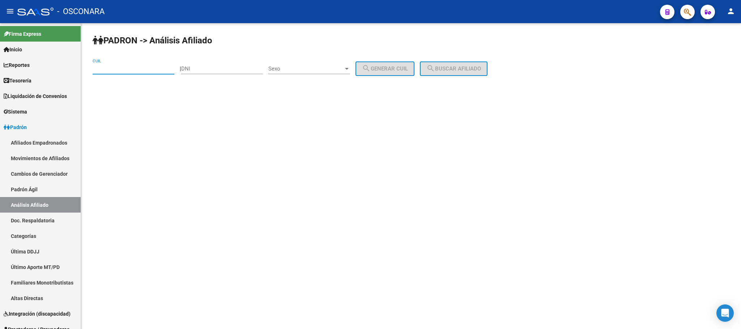
drag, startPoint x: 115, startPoint y: 68, endPoint x: 147, endPoint y: 75, distance: 31.9
click at [116, 68] on input "CUIL" at bounding box center [134, 68] width 82 height 7
paste input "20-95432184-4"
type input "20-95432184-4"
click at [454, 69] on span "search Buscar afiliado" at bounding box center [454, 68] width 55 height 7
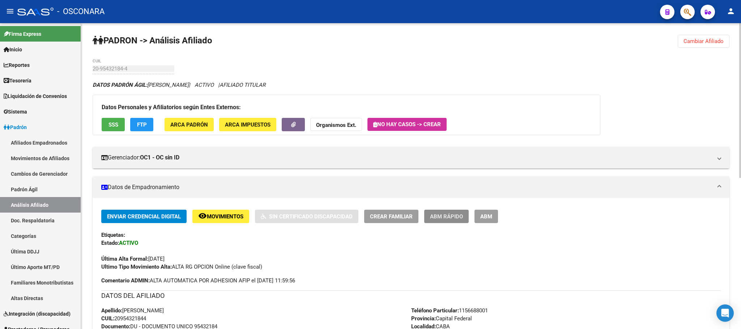
click at [465, 219] on button "ABM Rápido" at bounding box center [446, 216] width 45 height 13
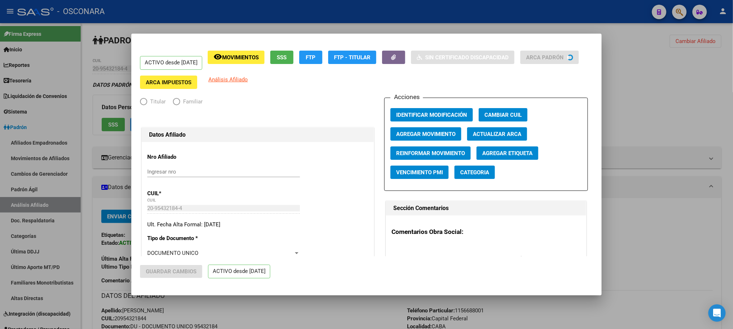
radio input "true"
type input "30-70741367-7"
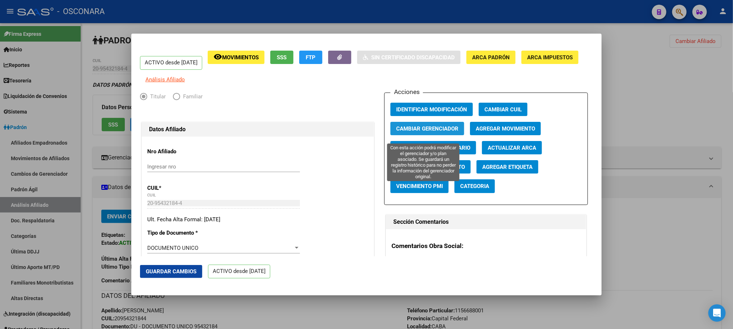
click at [448, 132] on span "Cambiar Gerenciador" at bounding box center [427, 129] width 62 height 7
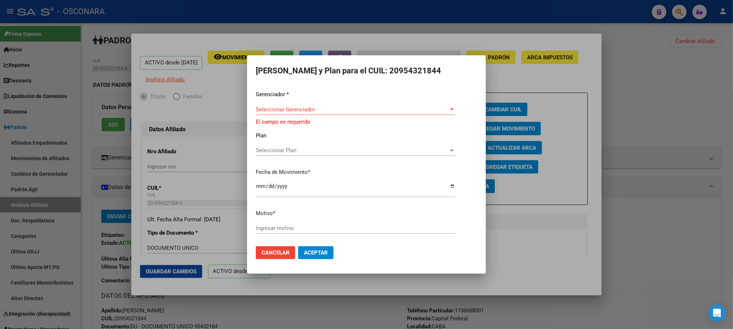
click at [429, 106] on div "Gerenciador * Seleccionar Gerenciador Seleccionar Gerenciador El campo es reque…" at bounding box center [366, 165] width 221 height 150
click at [428, 100] on div "Gerenciador * Seleccionar Gerenciador Seleccionar Gerenciador El campo es reque…" at bounding box center [366, 165] width 221 height 150
click at [453, 105] on div "Seleccionar Gerenciador Seleccionar Gerenciador" at bounding box center [355, 109] width 199 height 11
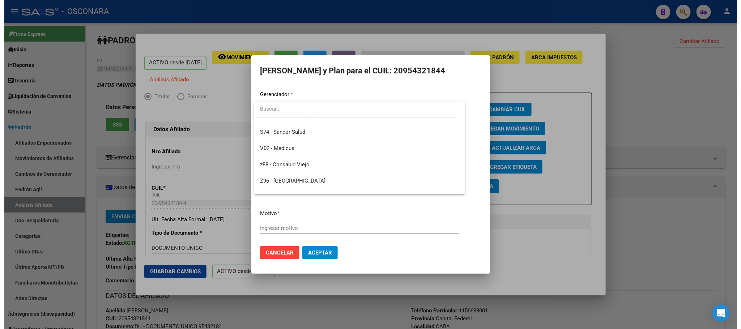
scroll to position [314, 0]
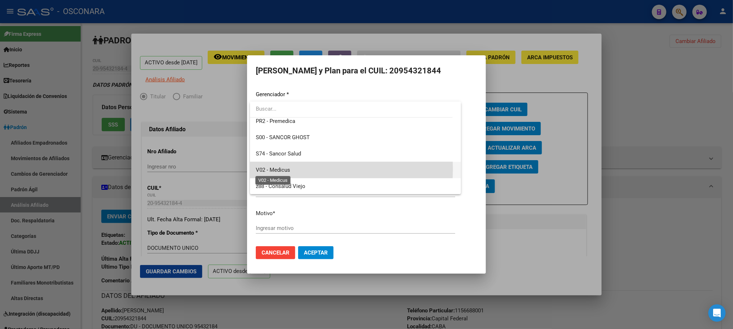
click at [288, 169] on span "V02 - Medicus" at bounding box center [273, 170] width 34 height 7
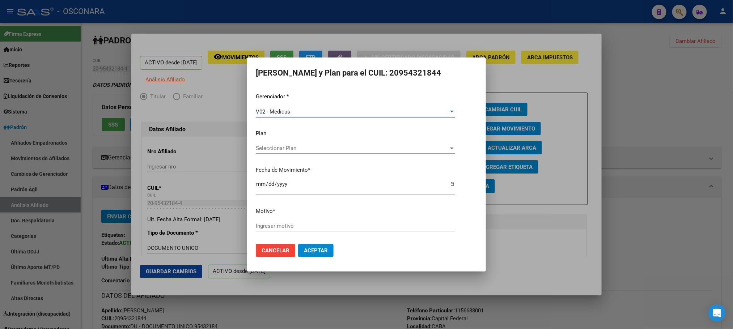
click at [260, 183] on input "[DATE]" at bounding box center [355, 187] width 199 height 12
type input "[DATE]"
drag, startPoint x: 371, startPoint y: 225, endPoint x: 381, endPoint y: 220, distance: 11.7
click at [371, 224] on input "Ingresar motivo" at bounding box center [355, 226] width 199 height 7
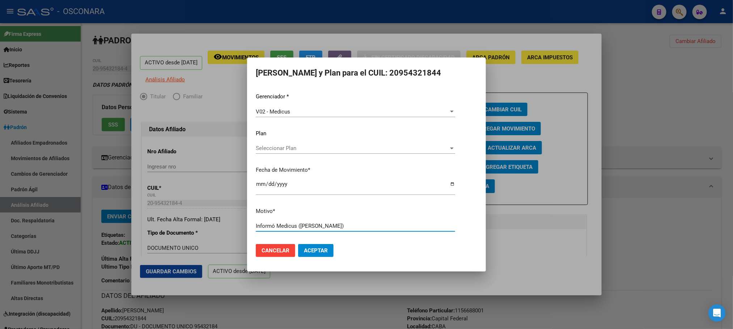
type input "Informó Medicus ([PERSON_NAME])"
click at [312, 254] on button "Aceptar" at bounding box center [315, 250] width 35 height 13
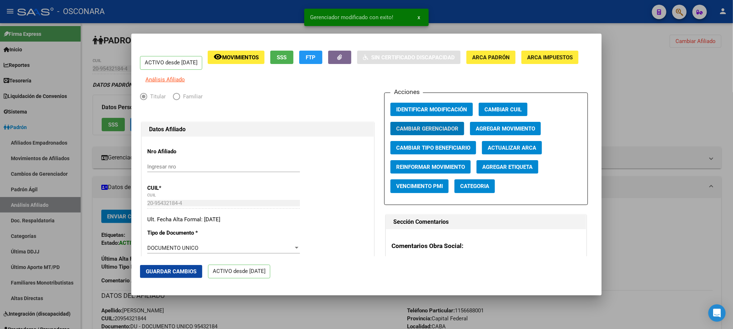
drag, startPoint x: 176, startPoint y: 270, endPoint x: 181, endPoint y: 271, distance: 4.7
click at [176, 271] on span "Guardar Cambios" at bounding box center [171, 271] width 51 height 7
drag, startPoint x: 659, startPoint y: 100, endPoint x: 663, endPoint y: 103, distance: 4.6
click at [660, 100] on div at bounding box center [366, 164] width 733 height 329
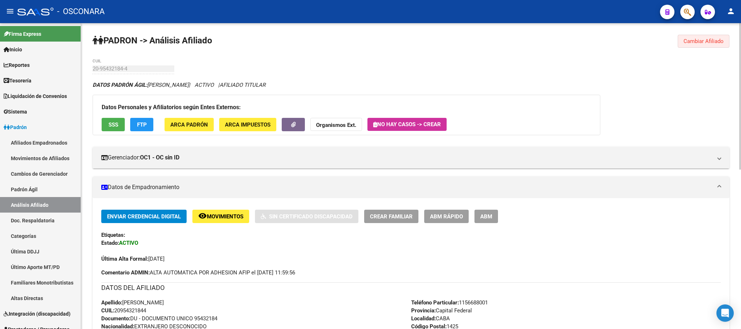
click at [707, 39] on span "Cambiar Afiliado" at bounding box center [704, 41] width 40 height 7
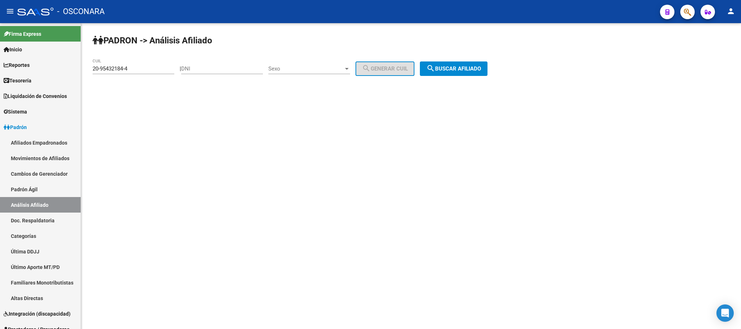
click at [150, 75] on div "20-95432184-4 CUIL" at bounding box center [134, 70] width 82 height 22
drag, startPoint x: 158, startPoint y: 70, endPoint x: 42, endPoint y: 58, distance: 116.0
click at [42, 58] on mat-sidenav-container "Firma Express Inicio Calendario SSS Instructivos Contacto OS Reportes Tablero d…" at bounding box center [370, 176] width 741 height 306
click at [456, 64] on button "search Buscar afiliado" at bounding box center [454, 69] width 68 height 14
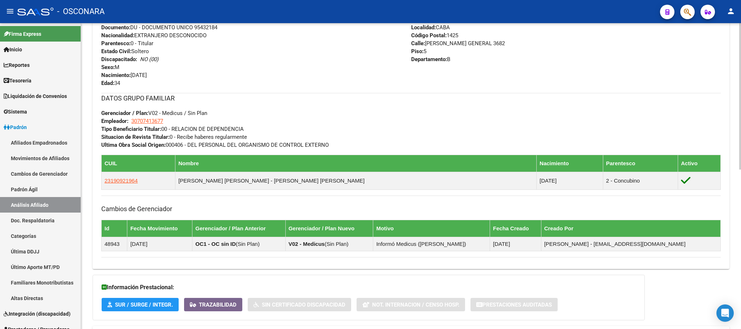
scroll to position [333, 0]
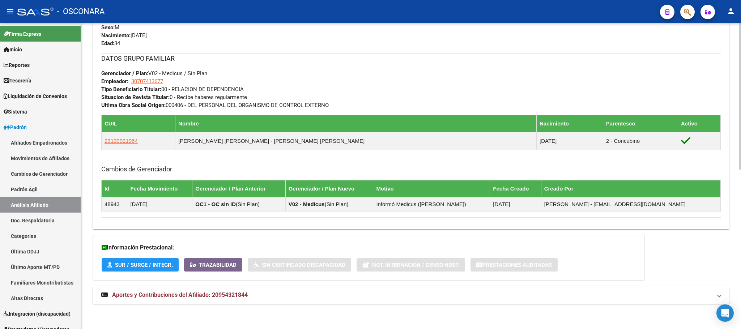
click at [239, 296] on span "Aportes y Contribuciones del Afiliado: 20954321844" at bounding box center [180, 295] width 136 height 7
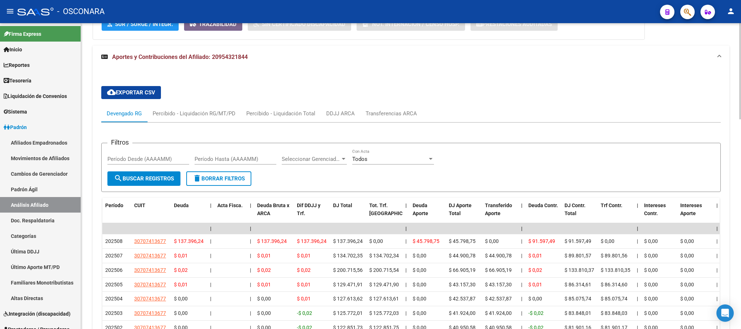
scroll to position [597, 0]
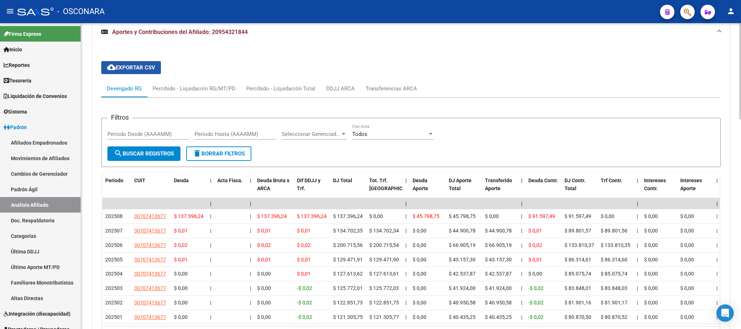
click at [144, 74] on button "cloud_download Exportar CSV" at bounding box center [131, 67] width 60 height 13
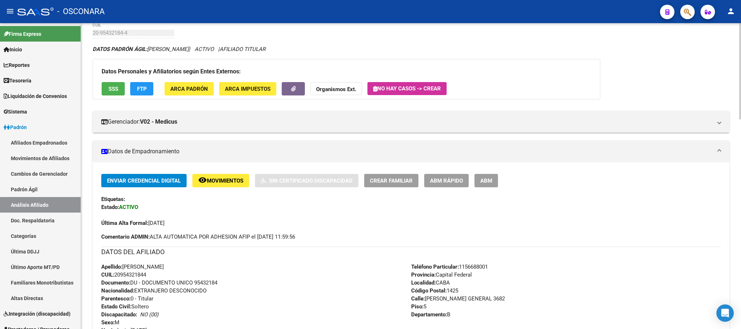
scroll to position [0, 0]
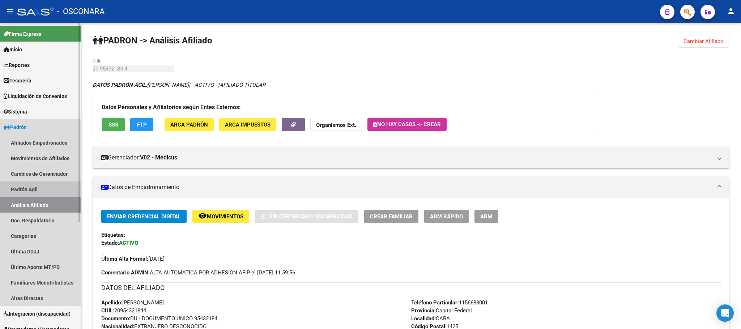
click at [42, 190] on link "Padrón Ágil" at bounding box center [40, 190] width 81 height 16
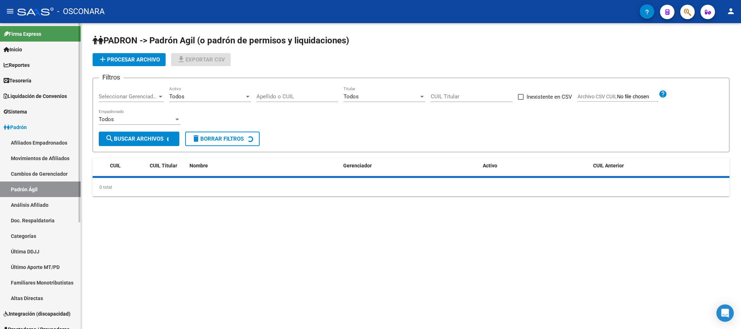
drag, startPoint x: 45, startPoint y: 202, endPoint x: 49, endPoint y: 202, distance: 4.3
click at [46, 203] on link "Análisis Afiliado" at bounding box center [40, 205] width 81 height 16
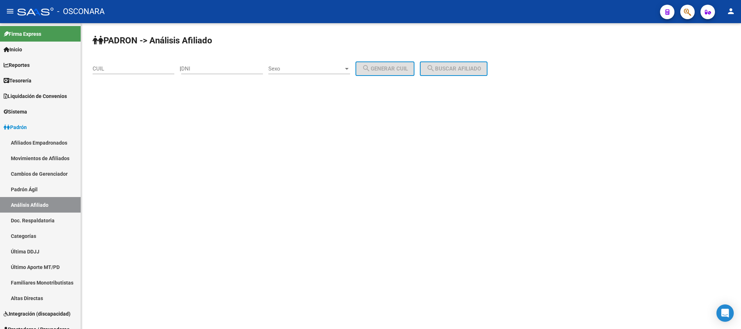
click at [215, 66] on input "DNI" at bounding box center [222, 68] width 82 height 7
click at [689, 18] on span "button" at bounding box center [687, 12] width 7 height 15
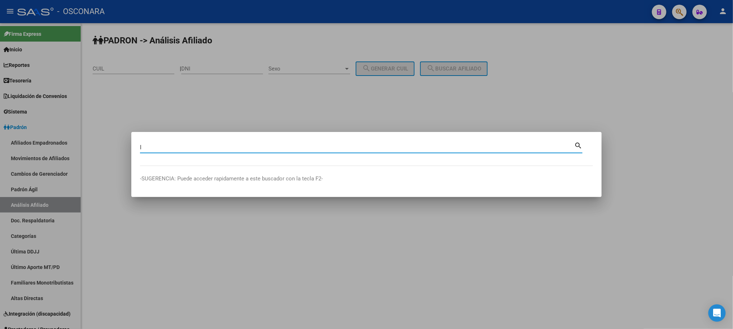
type input "l"
click at [255, 282] on div at bounding box center [366, 164] width 733 height 329
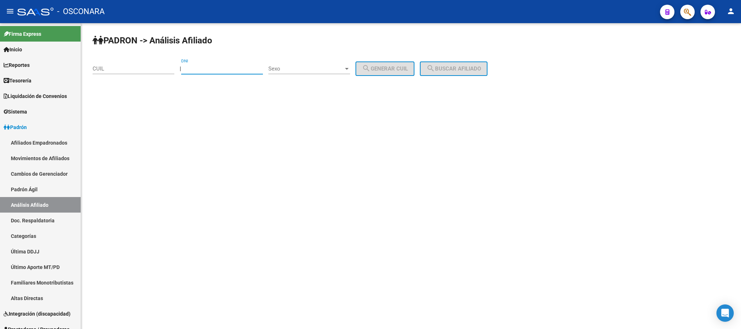
click at [223, 67] on input "DNI" at bounding box center [222, 68] width 82 height 7
type input "26669944"
click at [349, 74] on div "Sexo Sexo" at bounding box center [309, 67] width 82 height 16
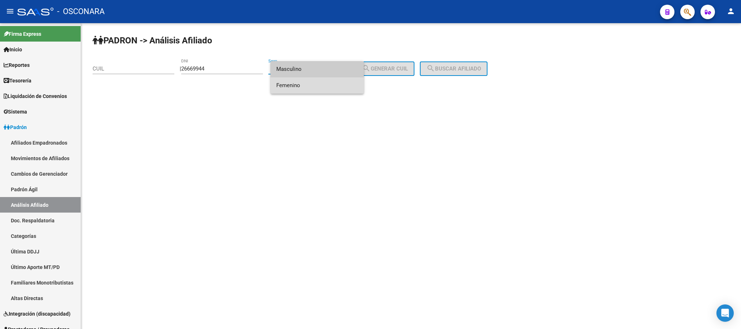
drag, startPoint x: 331, startPoint y: 86, endPoint x: 371, endPoint y: 79, distance: 40.4
click at [333, 87] on span "Femenino" at bounding box center [317, 85] width 82 height 16
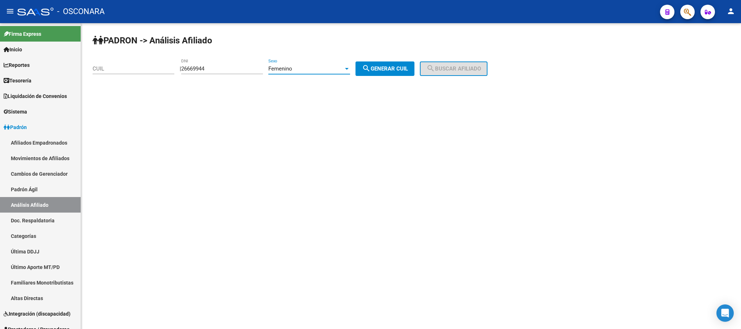
click at [394, 70] on span "search Generar CUIL" at bounding box center [385, 68] width 46 height 7
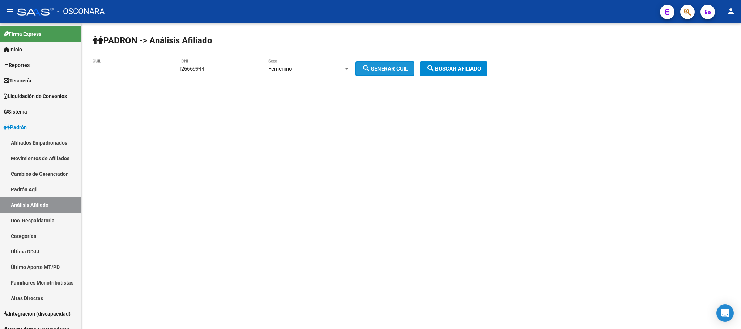
type input "27-26669944-7"
click at [453, 72] on span "search Buscar afiliado" at bounding box center [454, 68] width 55 height 7
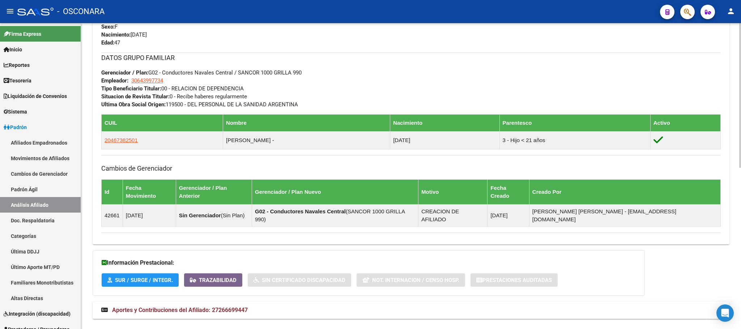
scroll to position [341, 0]
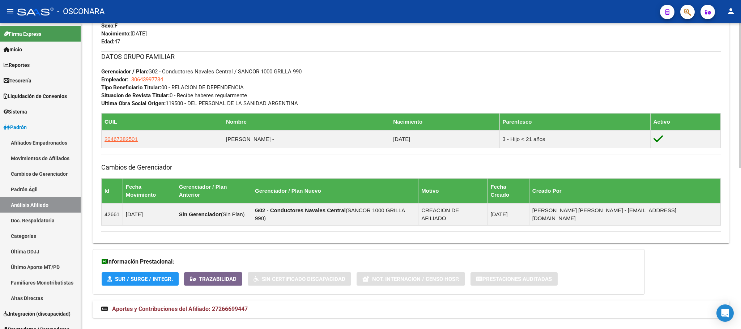
click at [233, 306] on span "Aportes y Contribuciones del Afiliado: 27266699447" at bounding box center [180, 309] width 136 height 7
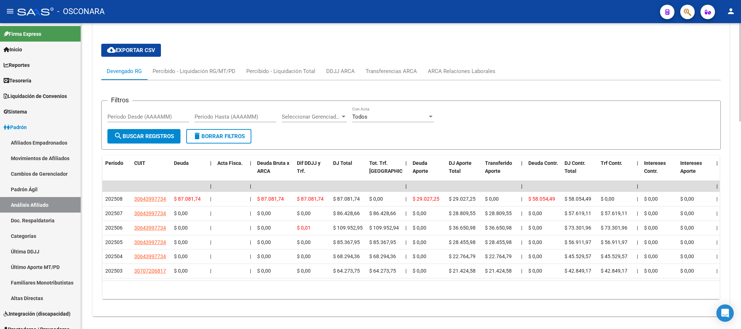
scroll to position [646, 0]
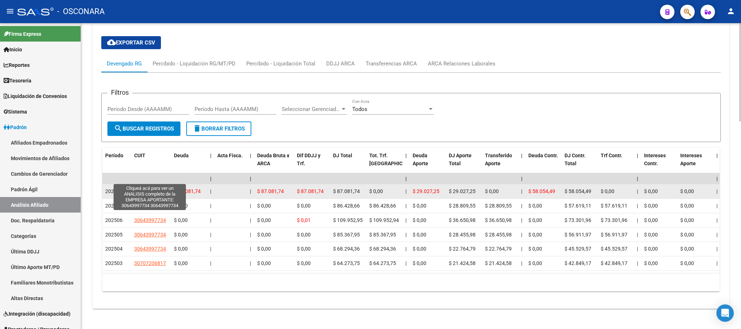
click at [150, 189] on span "30643997734" at bounding box center [150, 192] width 32 height 6
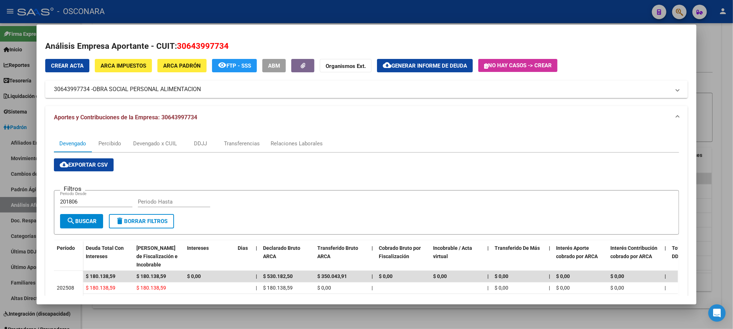
click at [304, 318] on div at bounding box center [366, 164] width 733 height 329
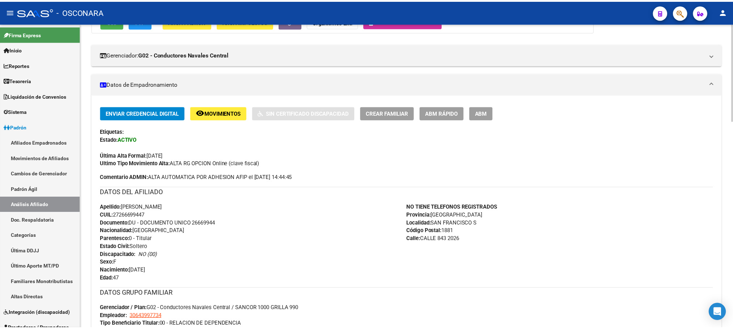
scroll to position [0, 0]
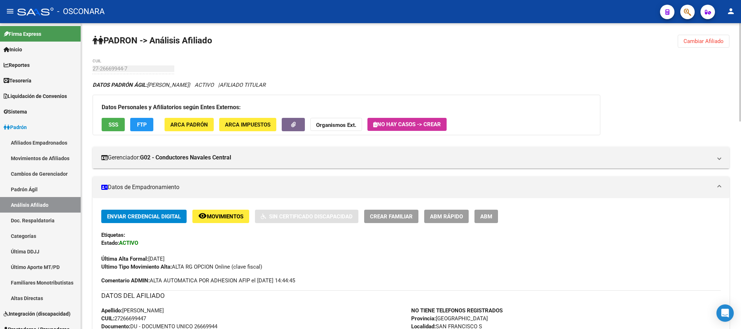
click at [106, 127] on button "SSS" at bounding box center [113, 124] width 23 height 13
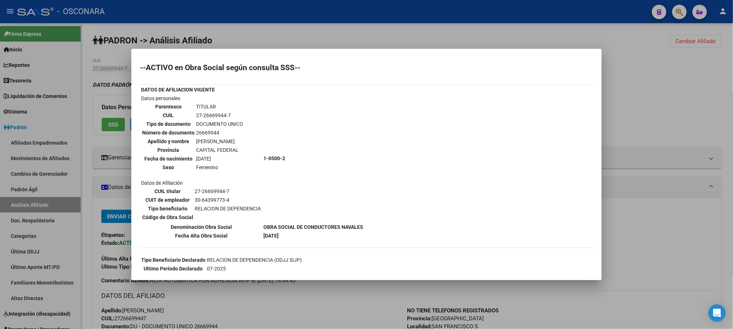
click at [357, 28] on div at bounding box center [366, 164] width 733 height 329
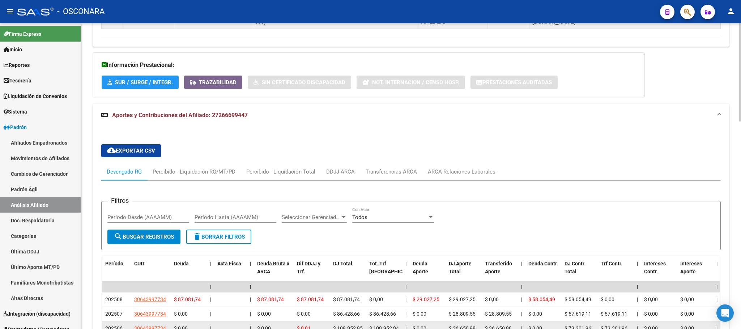
scroll to position [597, 0]
